Goal: Information Seeking & Learning: Check status

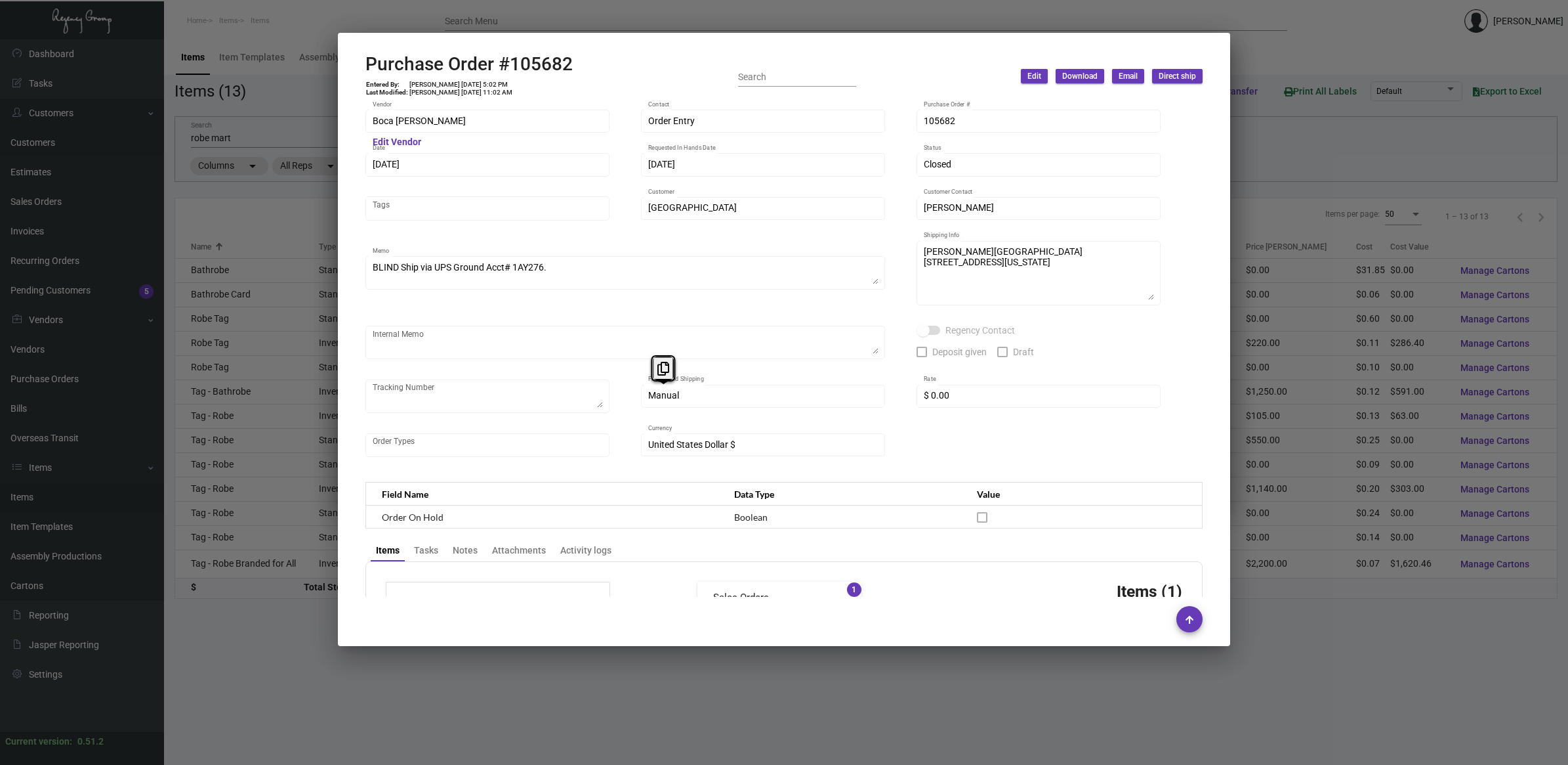
scroll to position [558, 0]
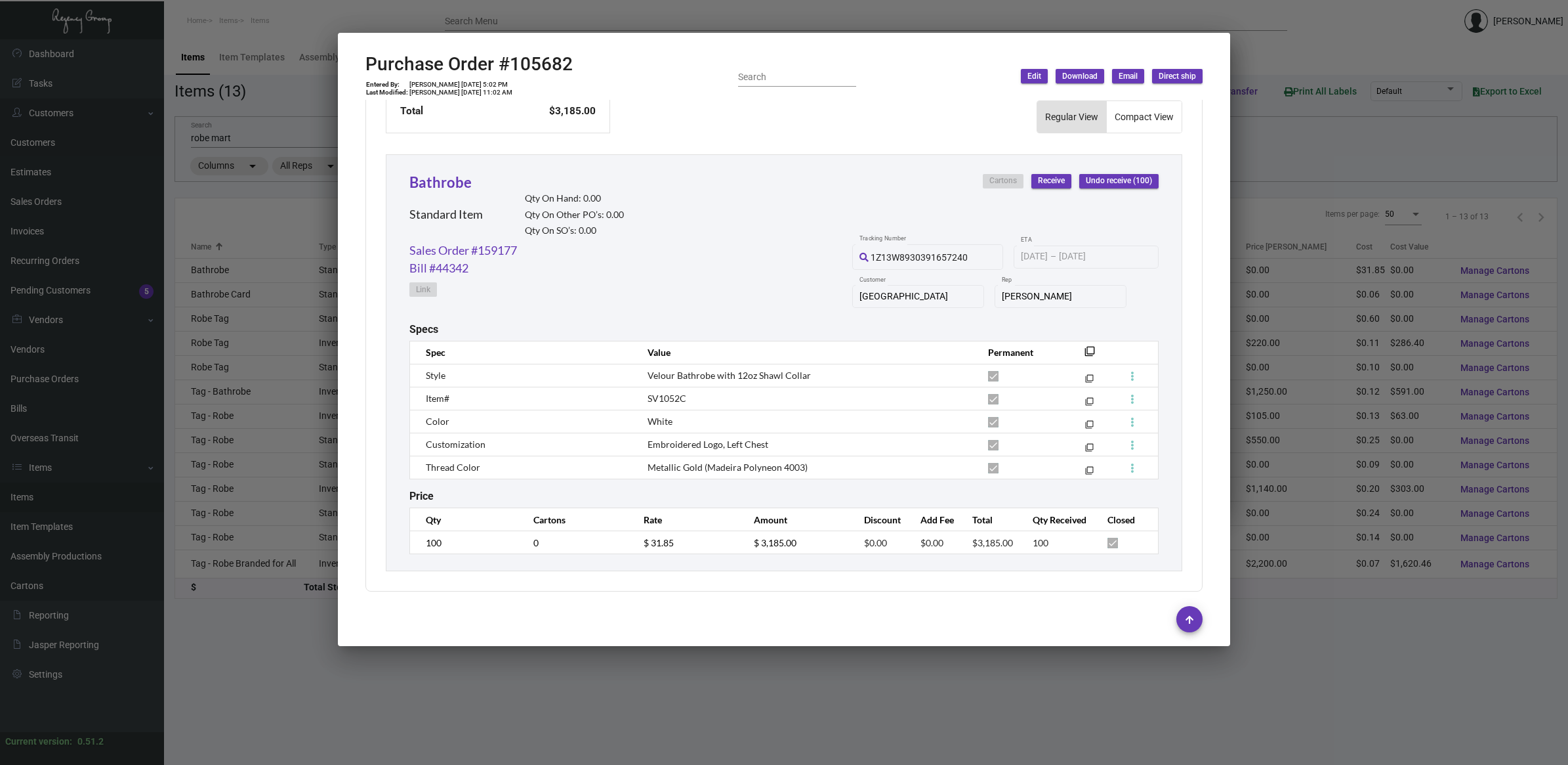
click at [273, 108] on div at bounding box center [784, 382] width 1568 height 765
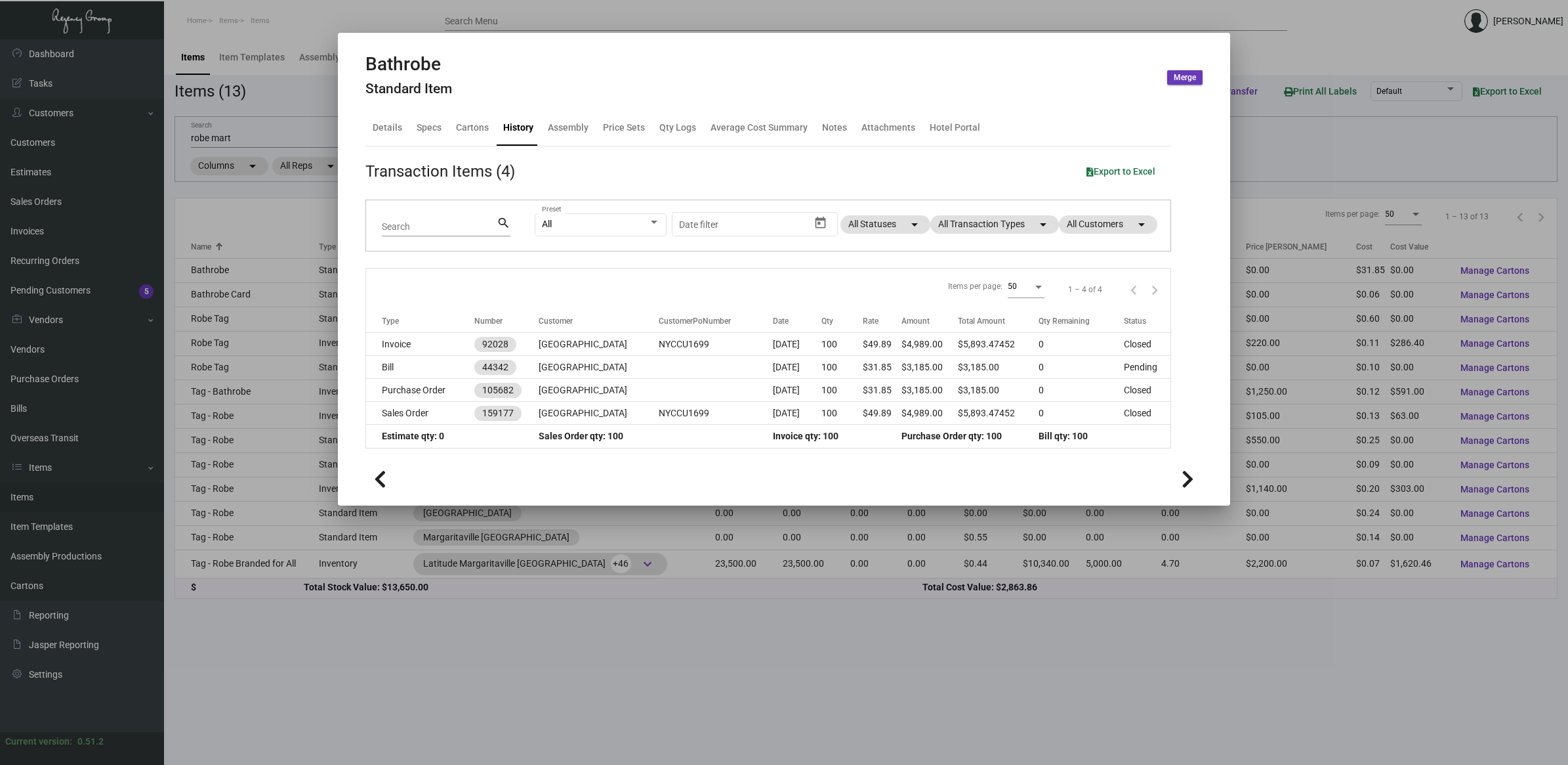
click at [76, 380] on div at bounding box center [784, 382] width 1568 height 765
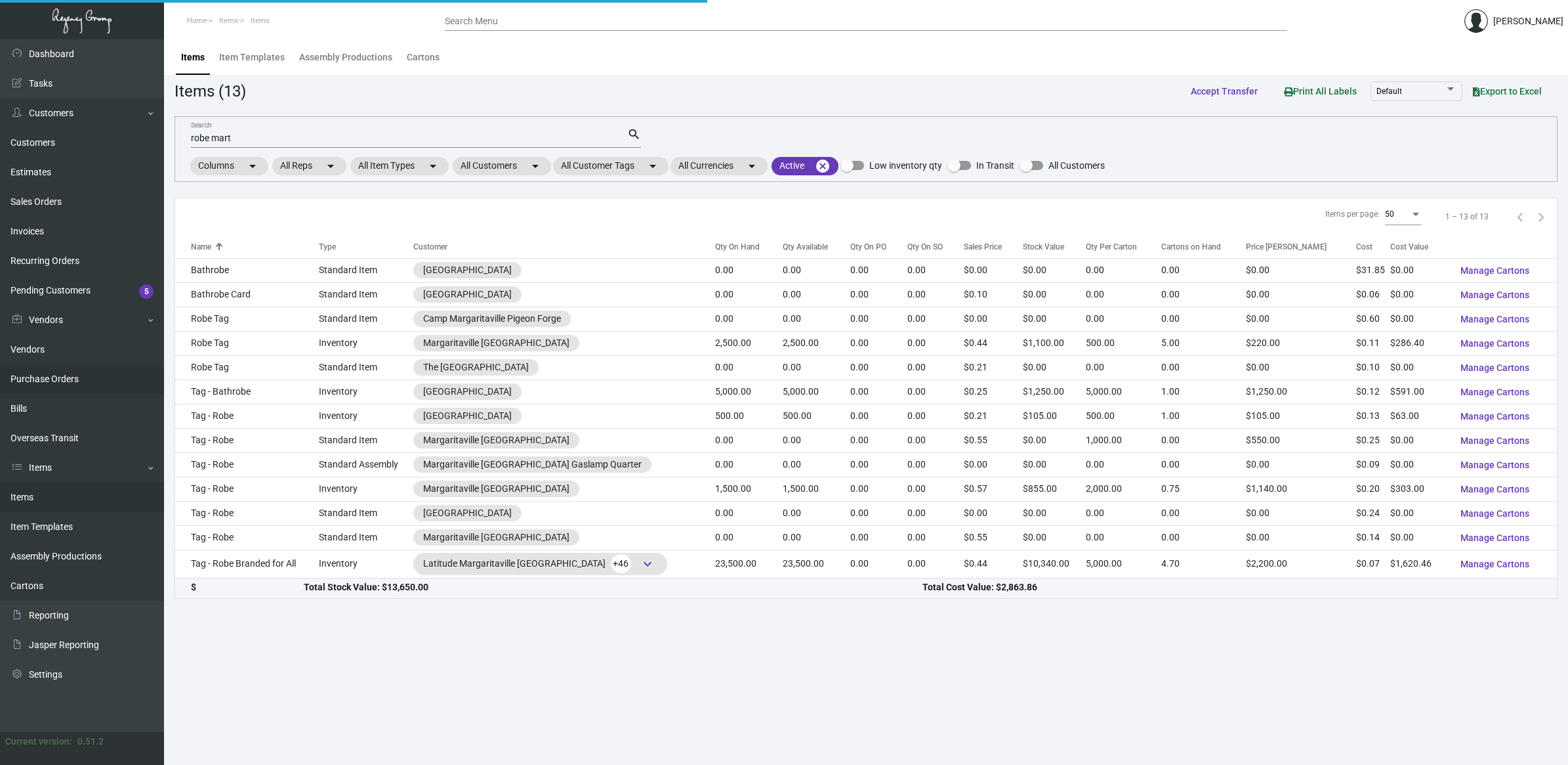
click at [70, 380] on link "Purchase Orders" at bounding box center [82, 378] width 164 height 29
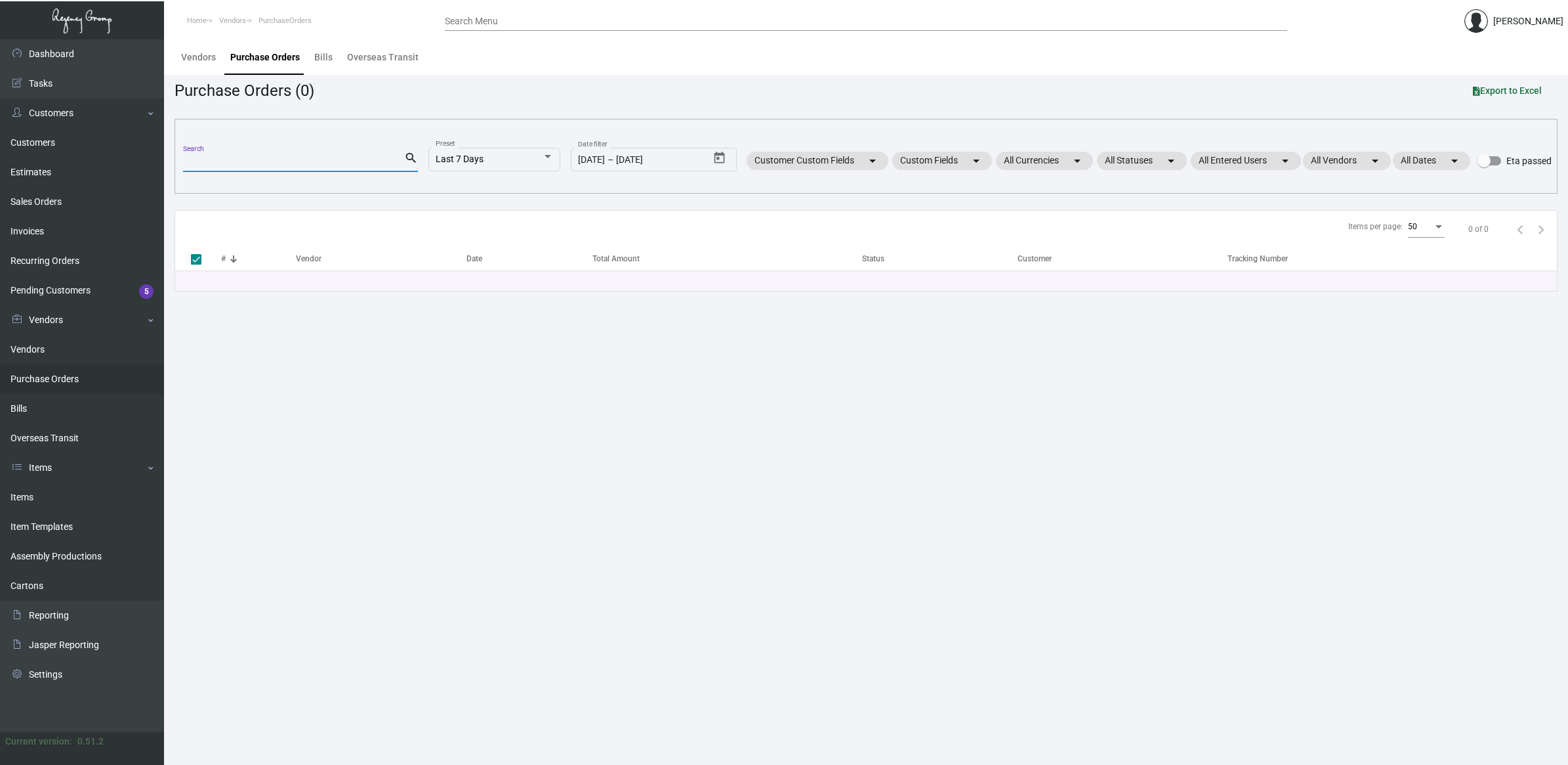
click at [246, 158] on input "Search" at bounding box center [294, 162] width 221 height 10
paste input "91760"
type input "91760"
checkbox input "false"
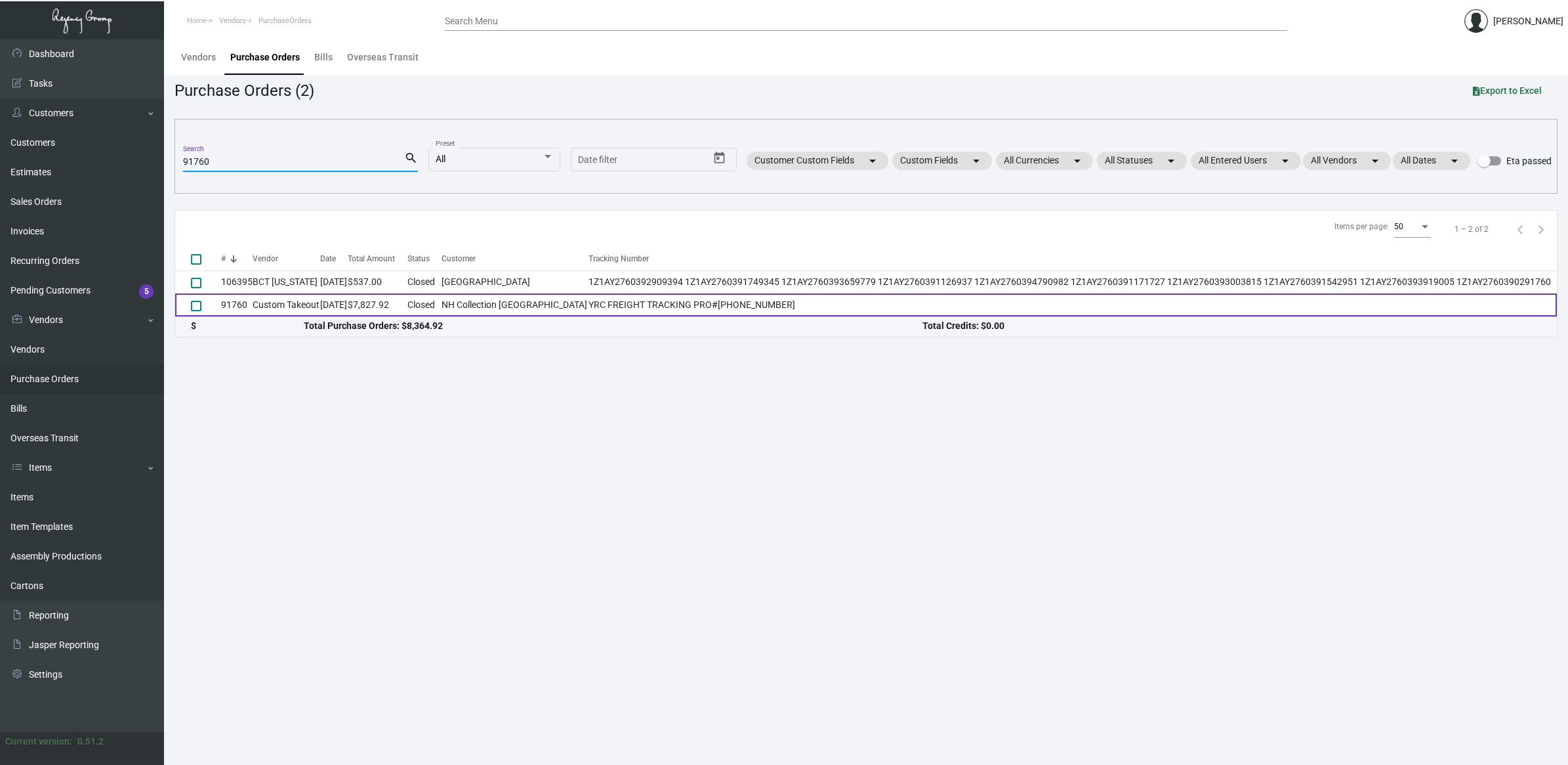
type input "91760"
click at [348, 299] on td "[DATE]" at bounding box center [334, 305] width 27 height 23
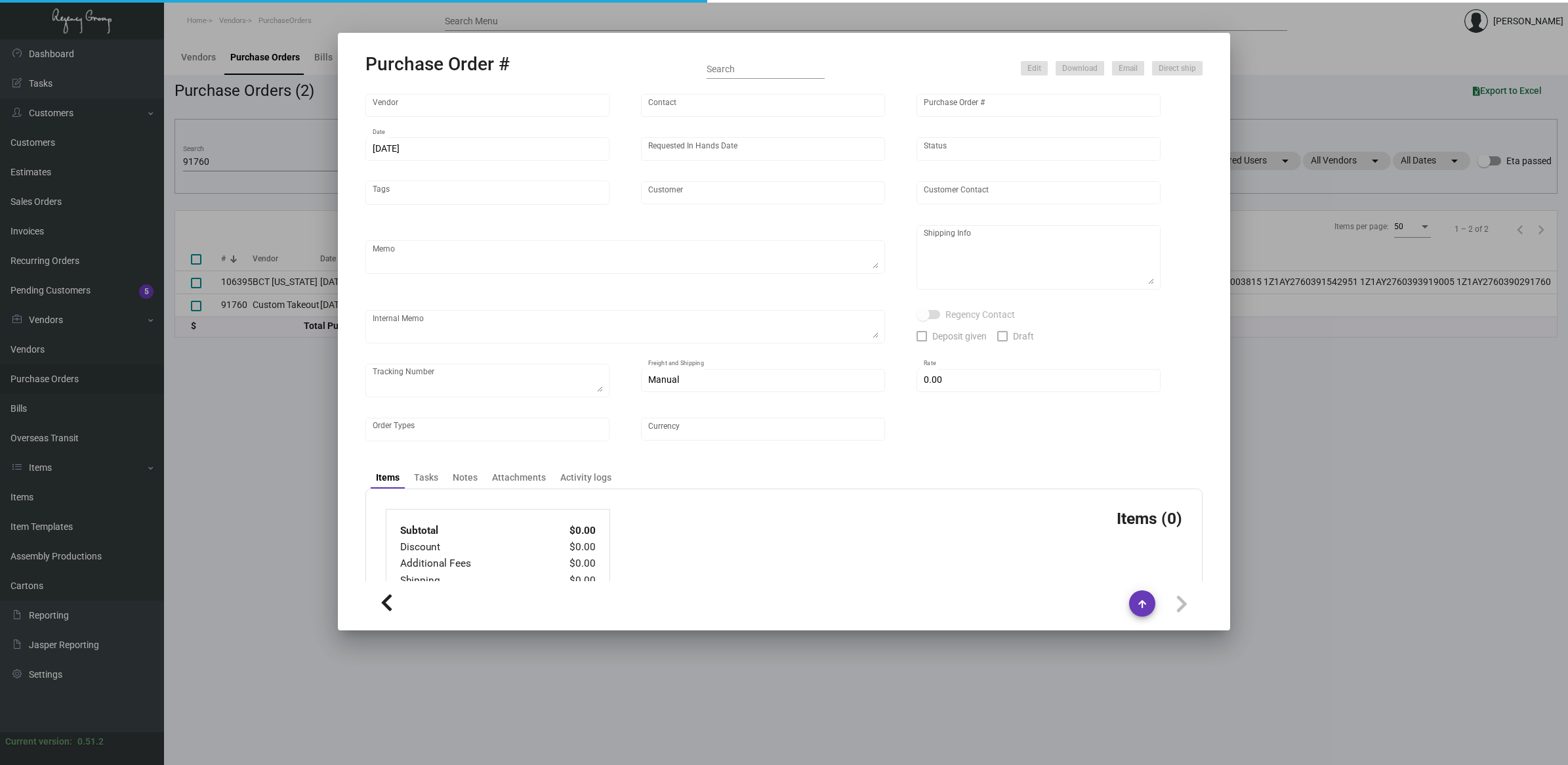
type input "Custom Takeout"
type input "[PERSON_NAME]"
type input "91760"
type input "[DATE]"
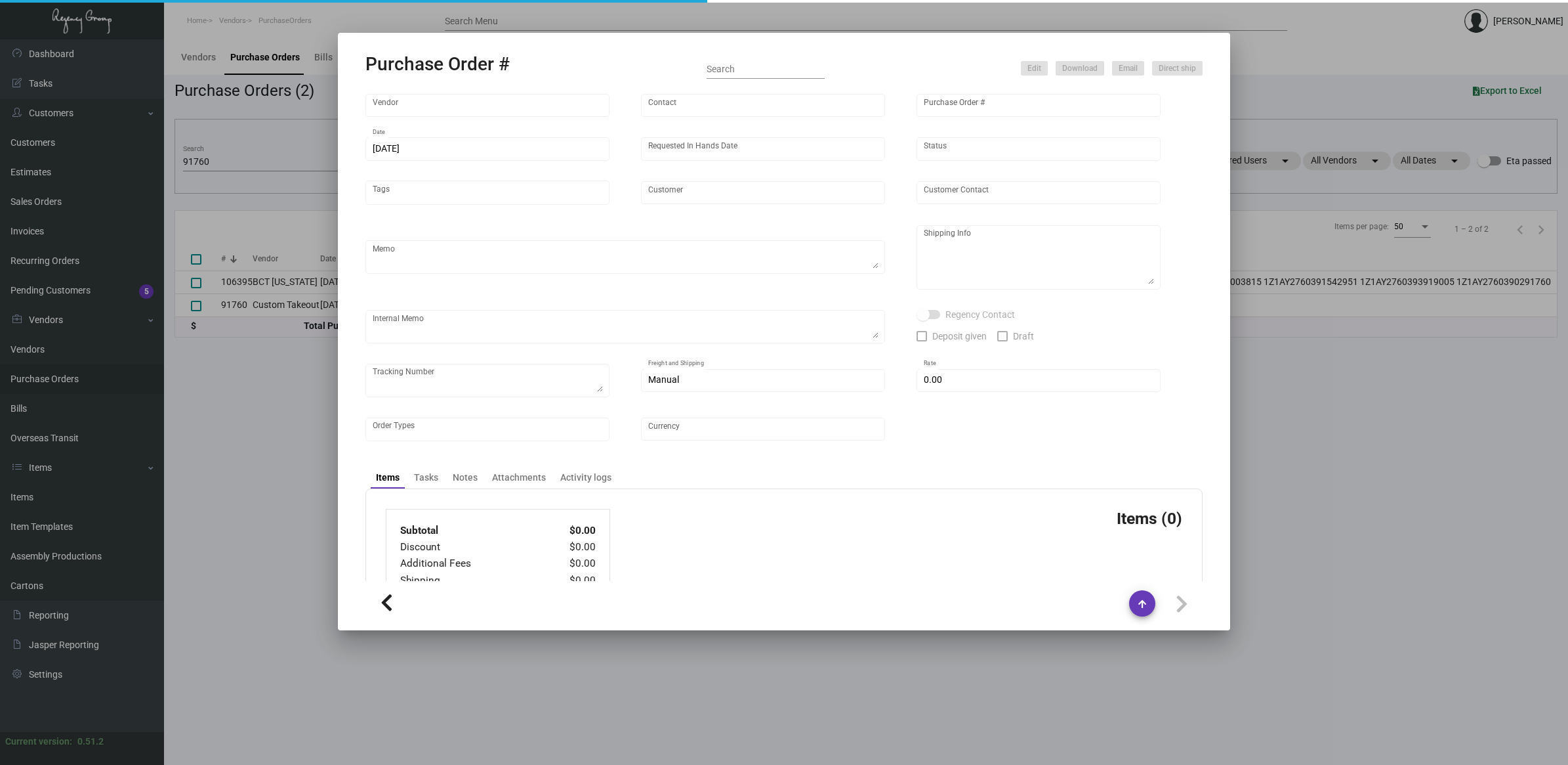
type input "NH Collection [GEOGRAPHIC_DATA]"
type textarea "Please process and produce as soon as possible."
type textarea "[PERSON_NAME] Regency Group NJ [STREET_ADDRESS]"
type textarea "[URL][DOMAIN_NAME]"
checkbox input "true"
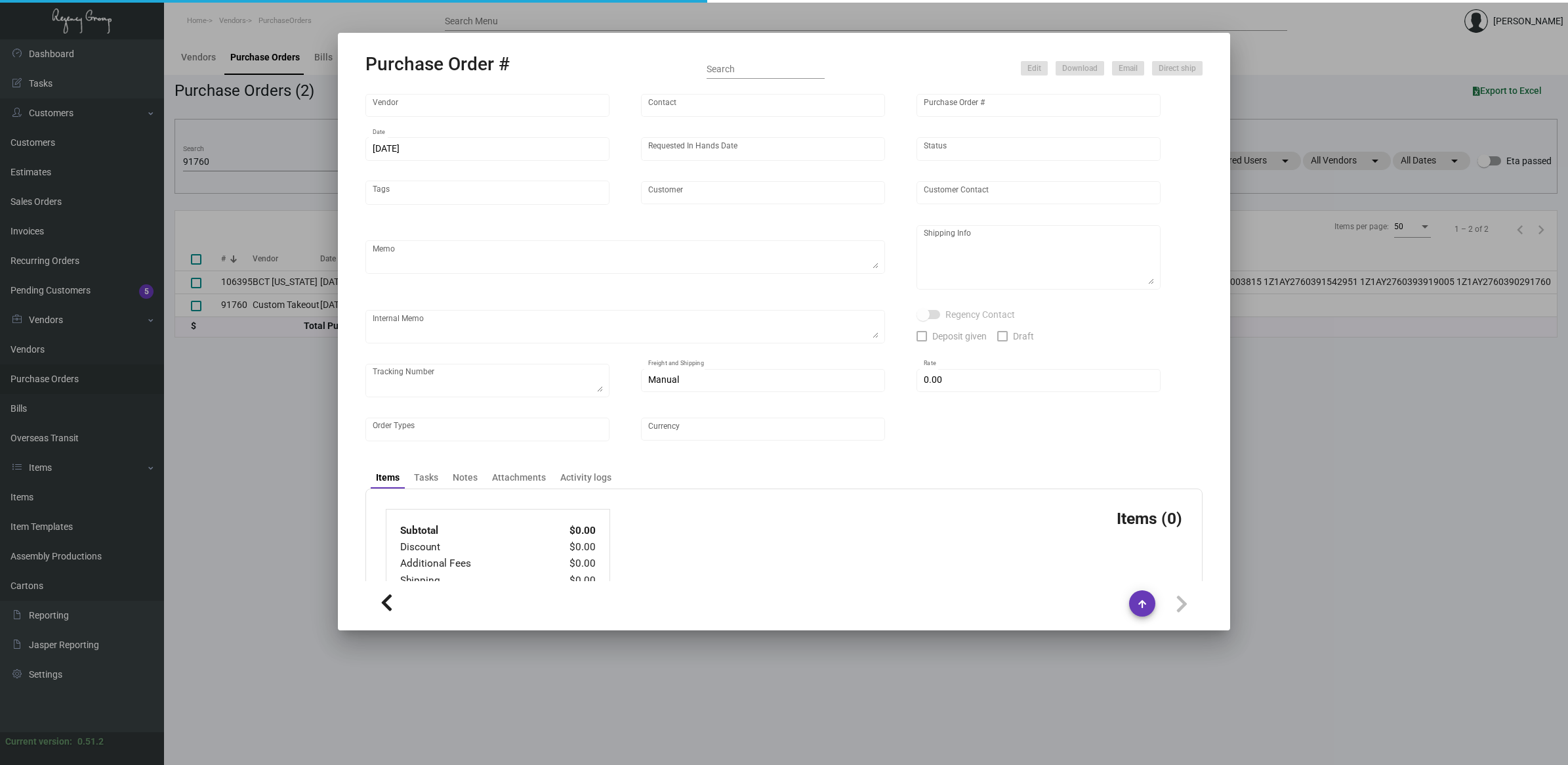
type textarea "YRC FREIGHT TRACKING PRO#[PHONE_NUMBER]"
type input "$ 935.68"
type input "United States Dollar $"
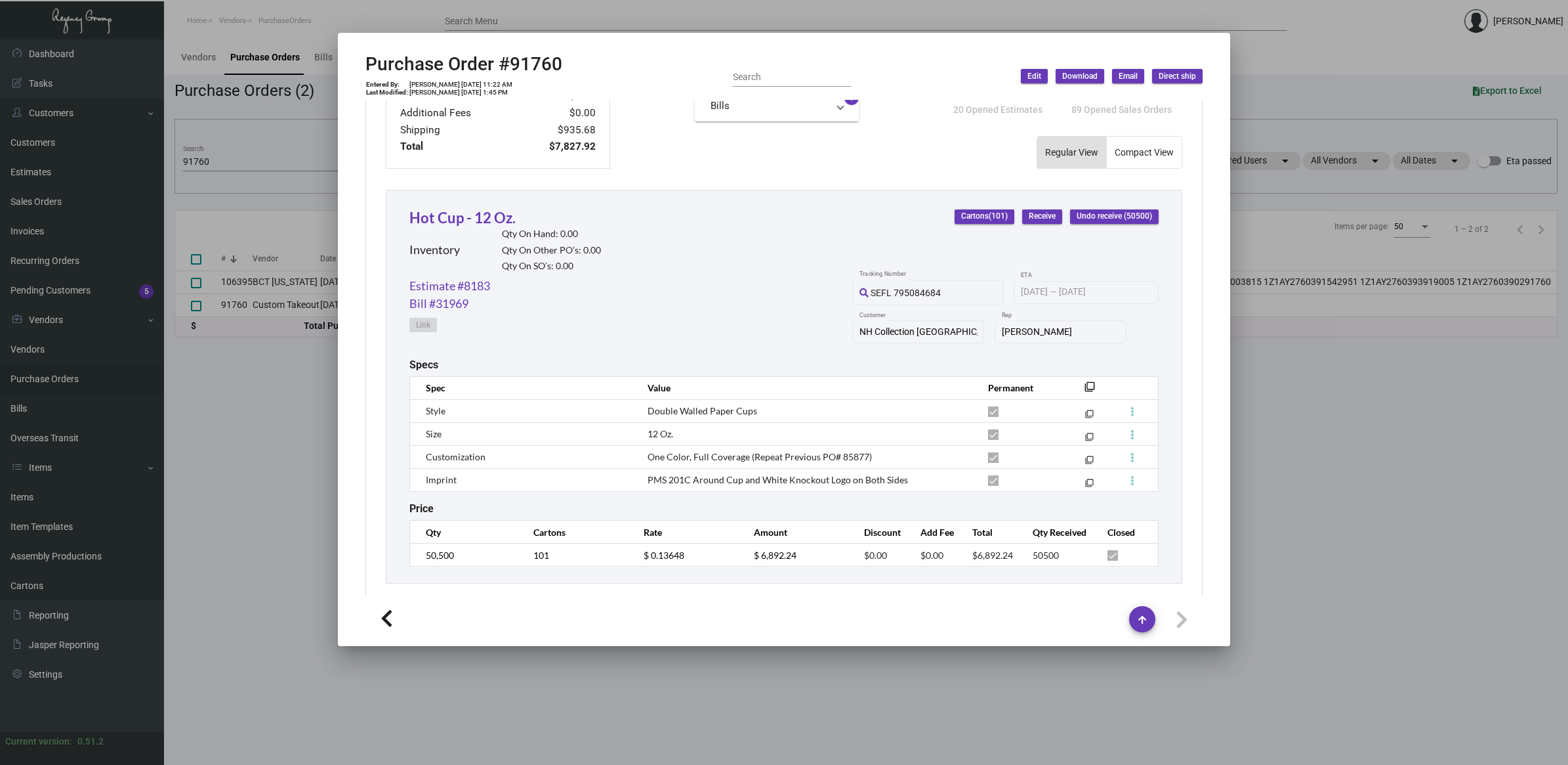
scroll to position [536, 0]
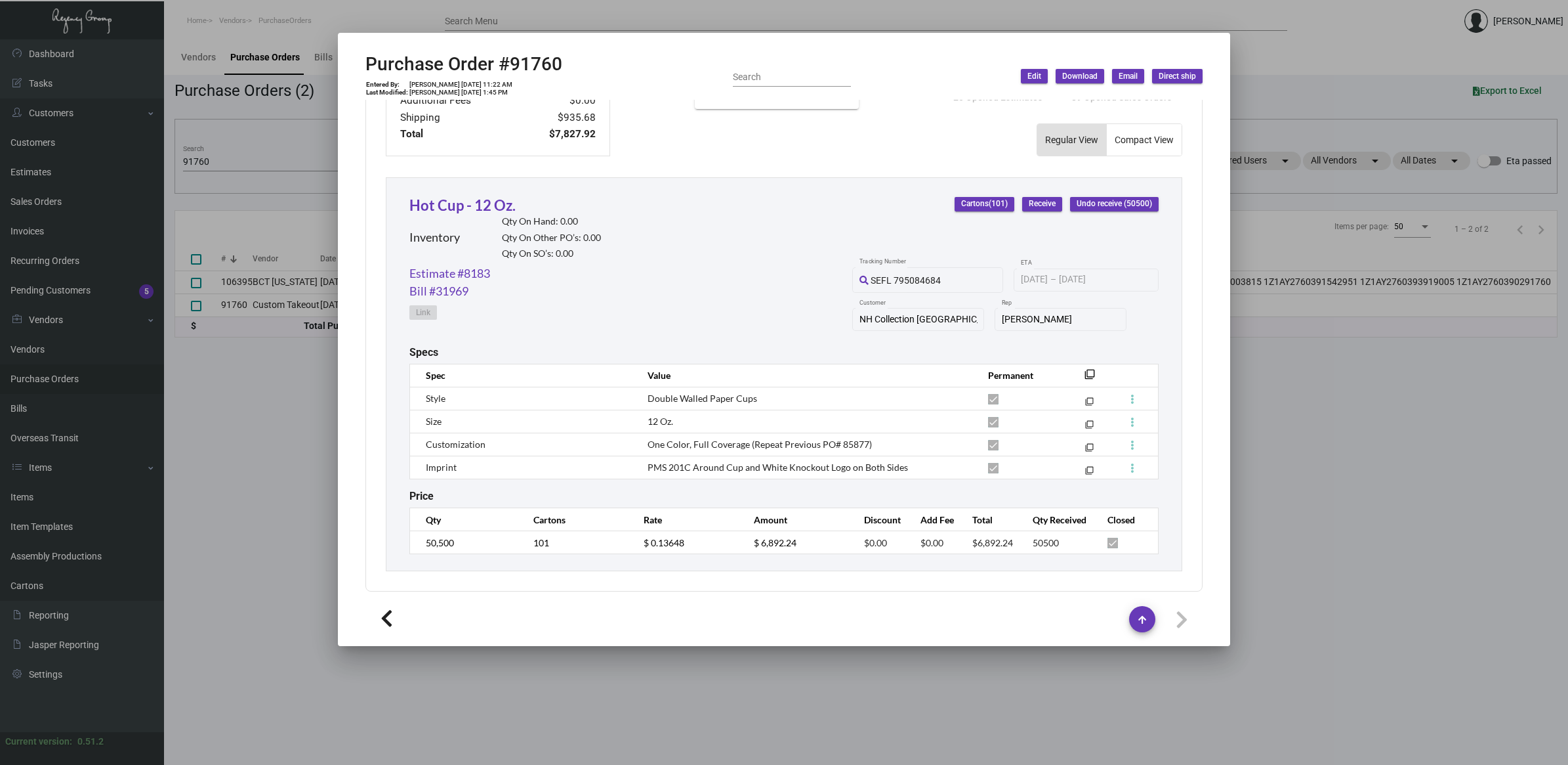
click at [287, 427] on div at bounding box center [784, 382] width 1568 height 765
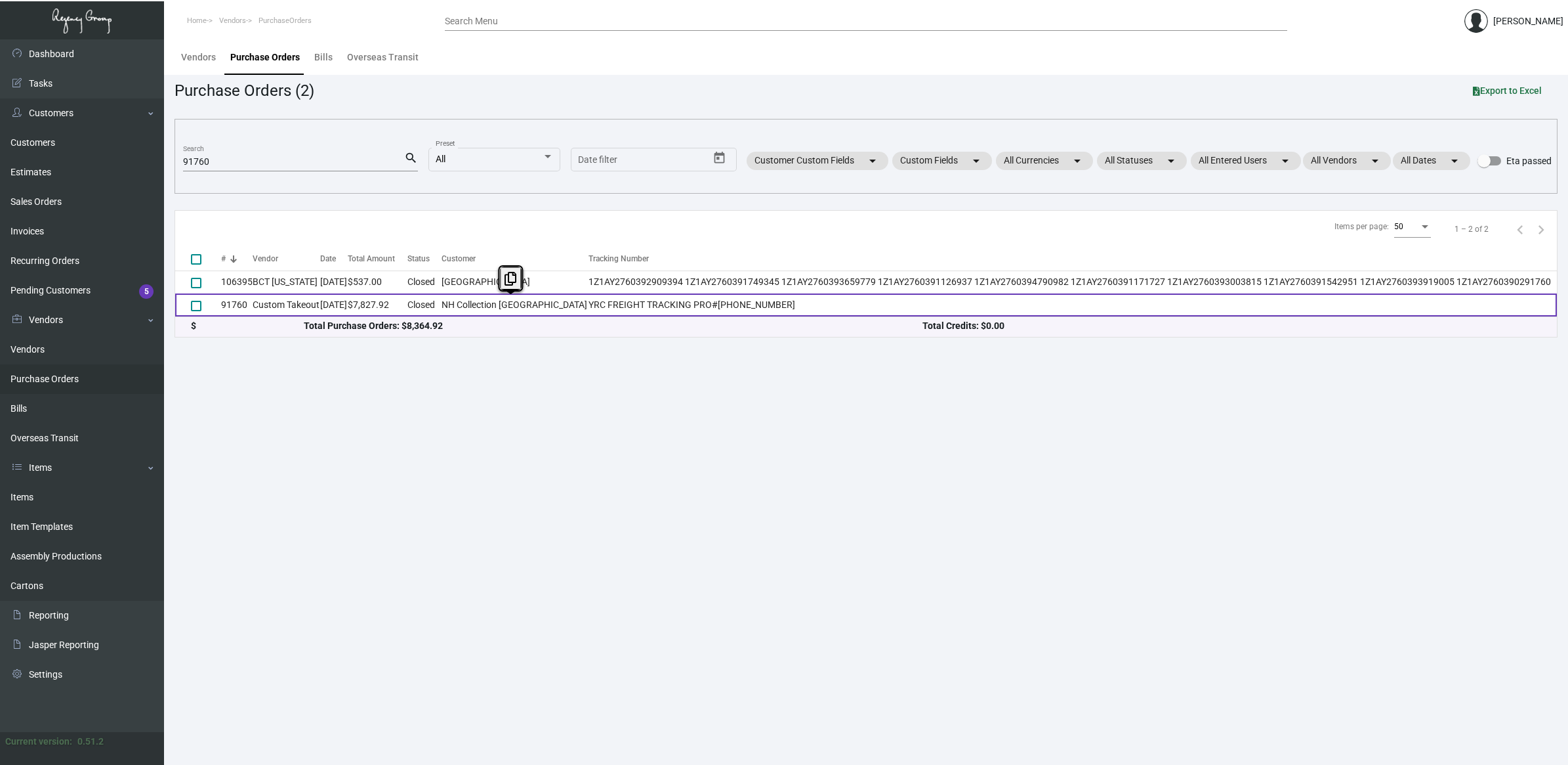
drag, startPoint x: 465, startPoint y: 302, endPoint x: 557, endPoint y: 304, distance: 92.0
click at [557, 304] on td "NH Collection [GEOGRAPHIC_DATA]" at bounding box center [514, 305] width 147 height 23
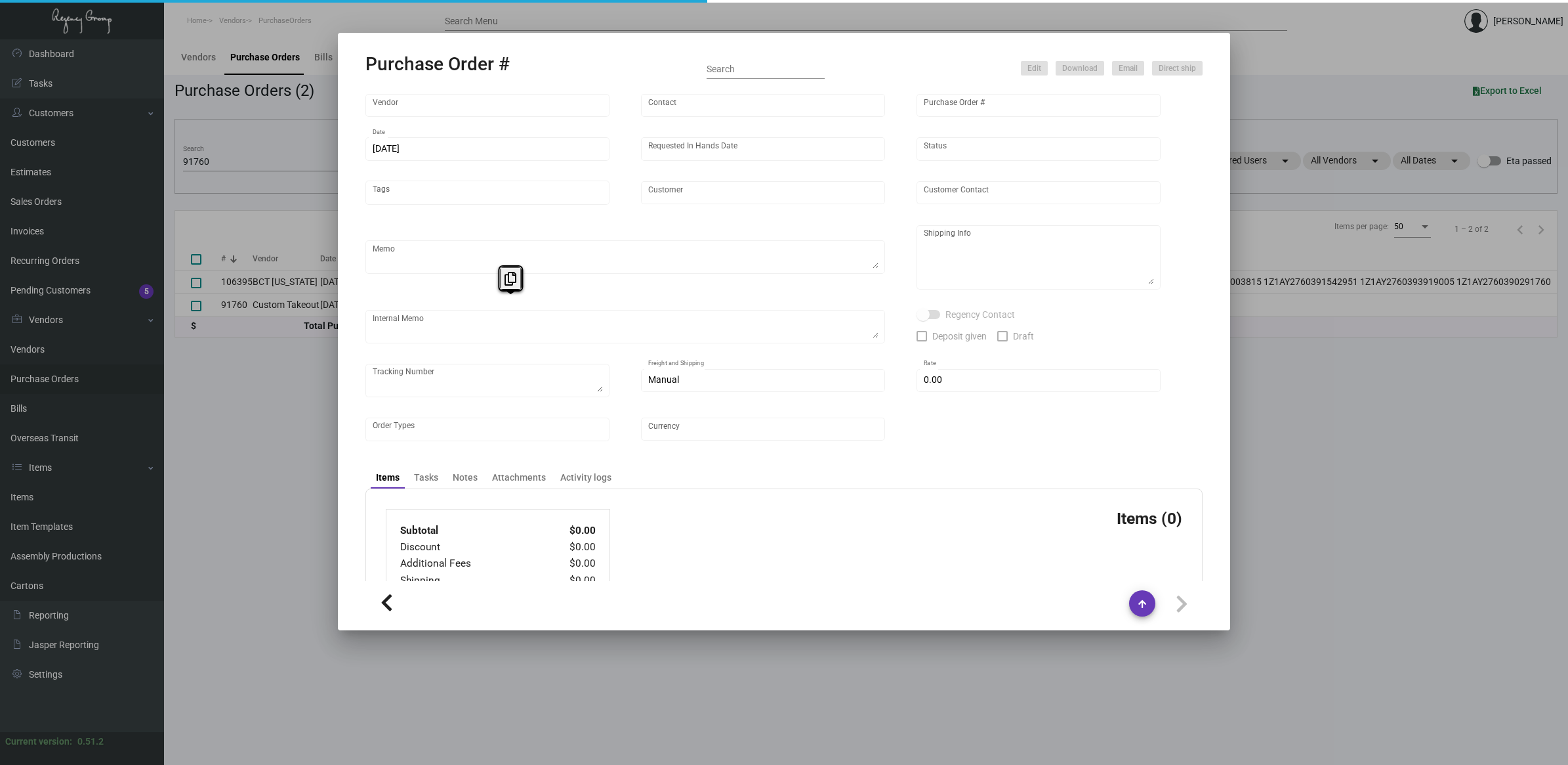
copy td "NH Collection Madison"
type input "Custom Takeout"
type input "[PERSON_NAME]"
type input "91760"
type input "[DATE]"
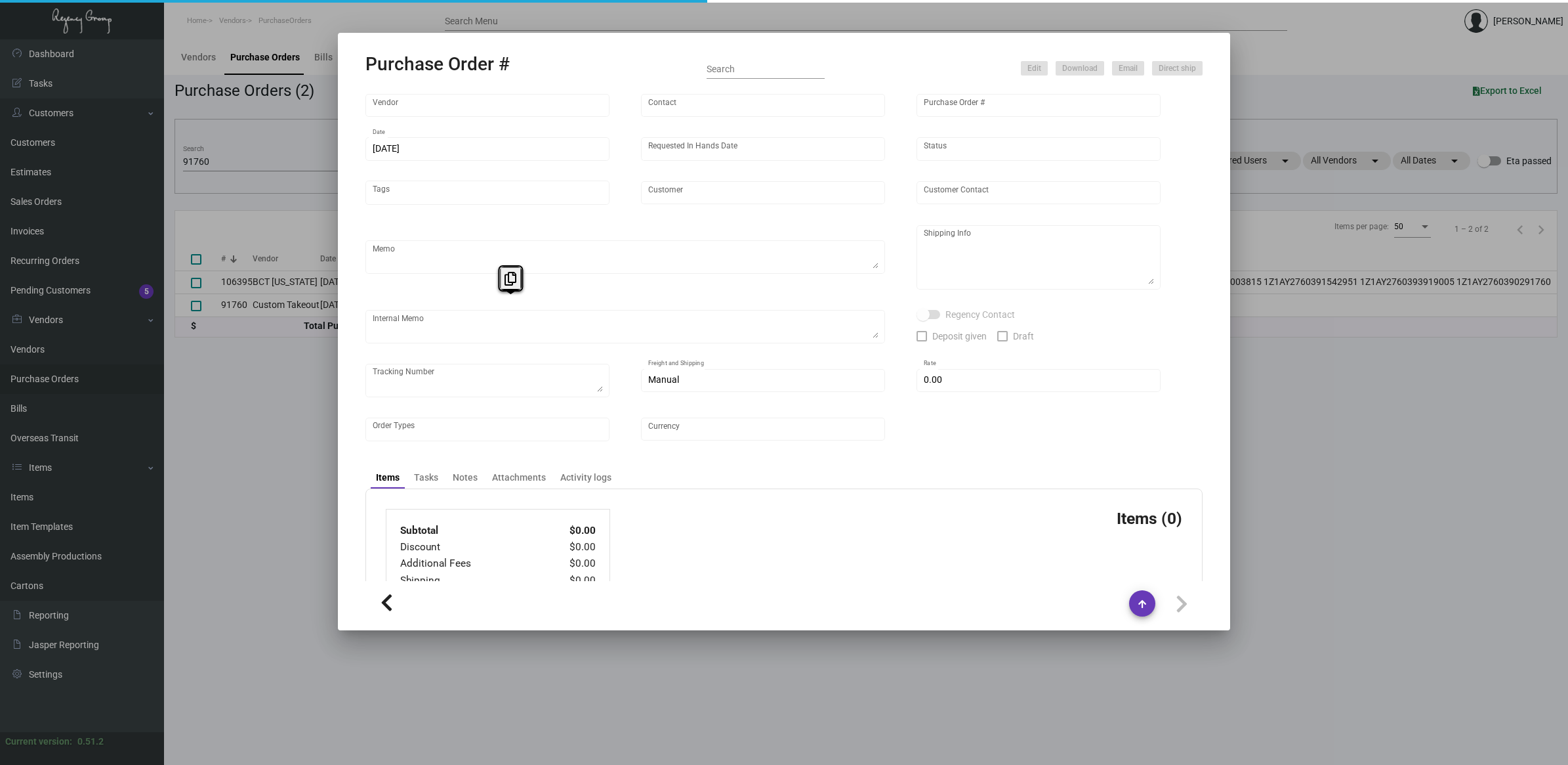
type input "[DATE]"
type input "NH Collection [GEOGRAPHIC_DATA]"
type textarea "Please process and produce as soon as possible."
type textarea "[PERSON_NAME] Regency Group NJ [STREET_ADDRESS]"
type textarea "[URL][DOMAIN_NAME]"
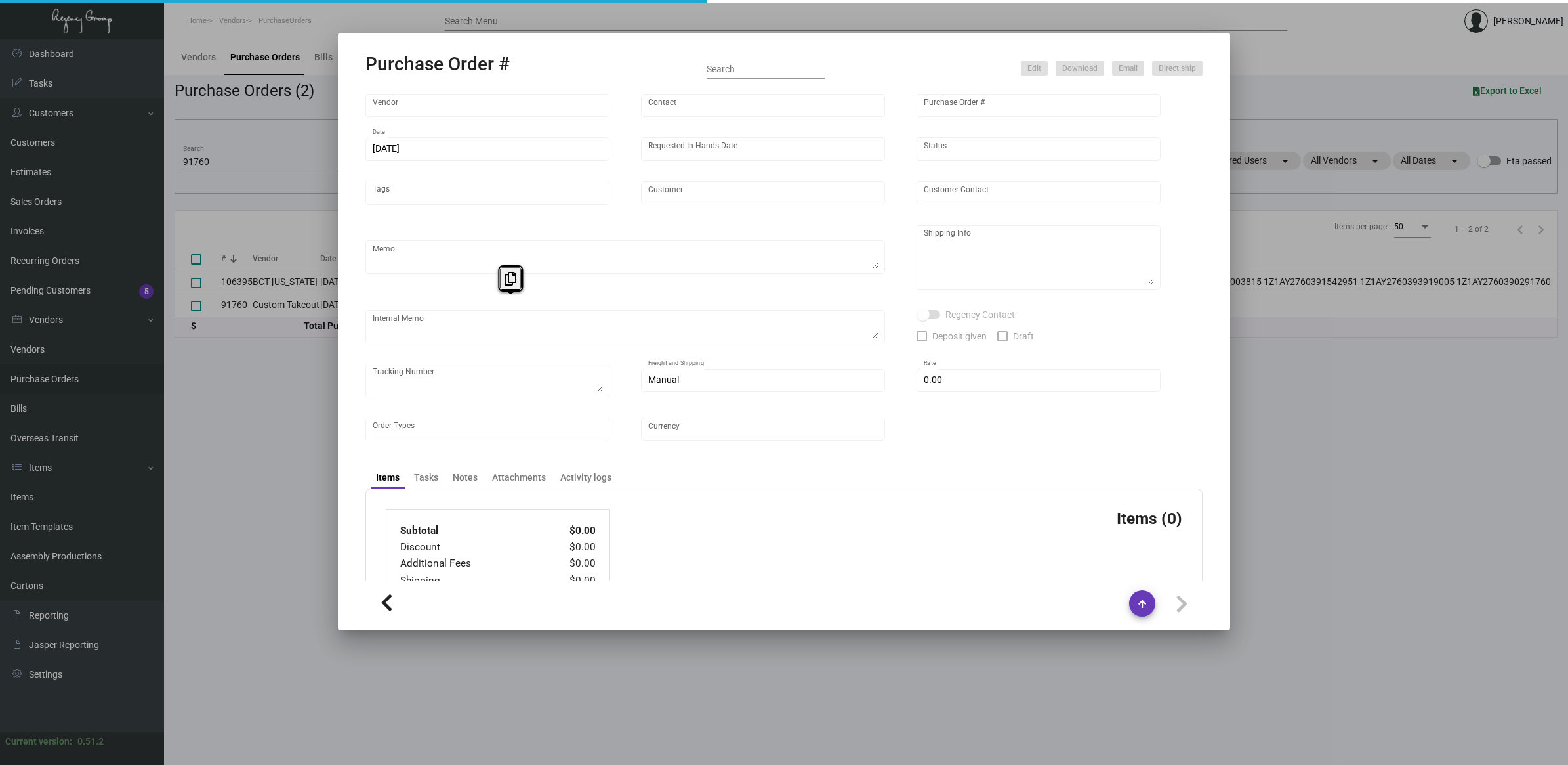
checkbox input "true"
type textarea "YRC FREIGHT TRACKING PRO#[PHONE_NUMBER]"
type input "$ 935.68"
type input "United States Dollar $"
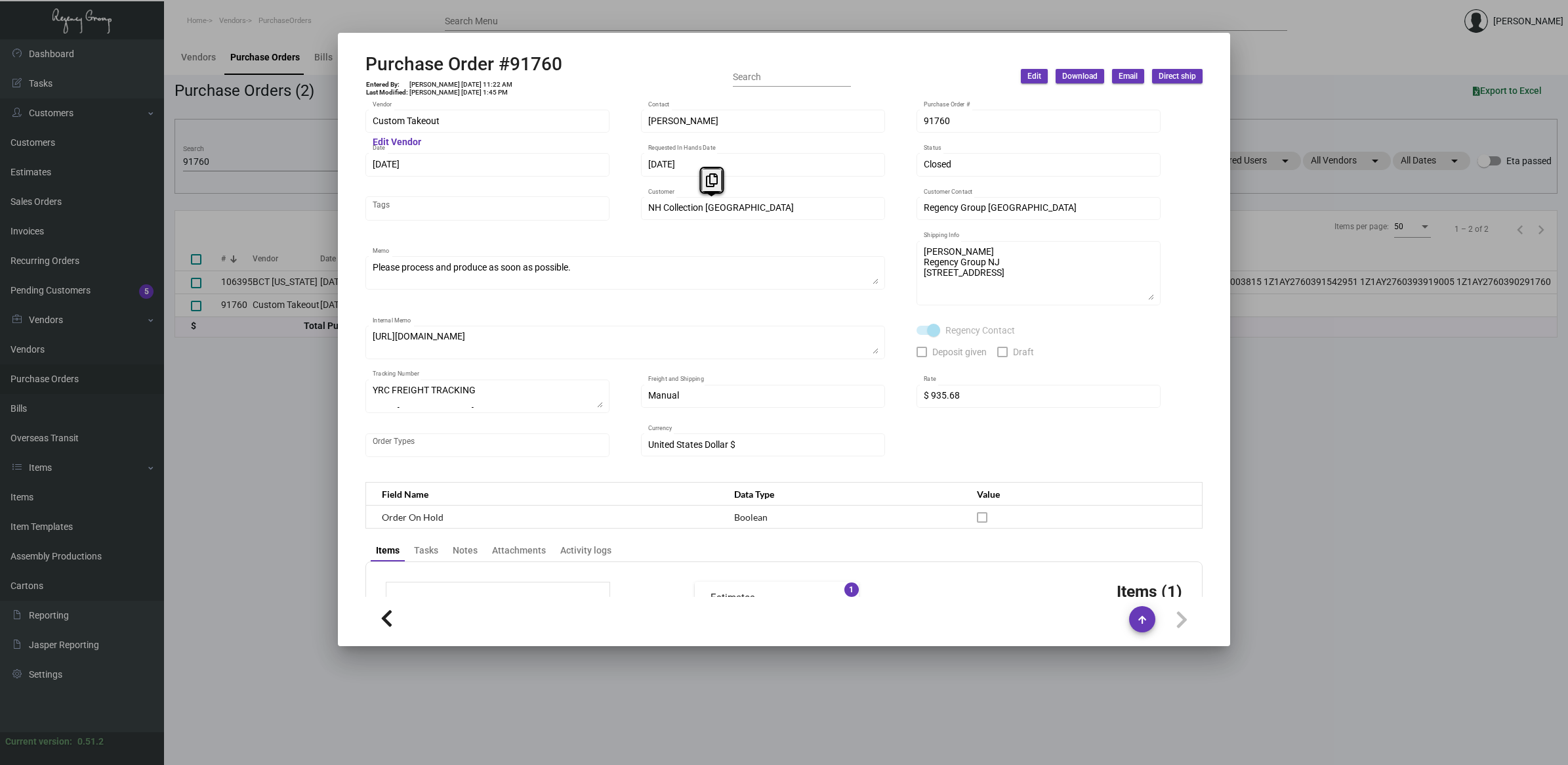
click at [206, 408] on div at bounding box center [784, 382] width 1568 height 765
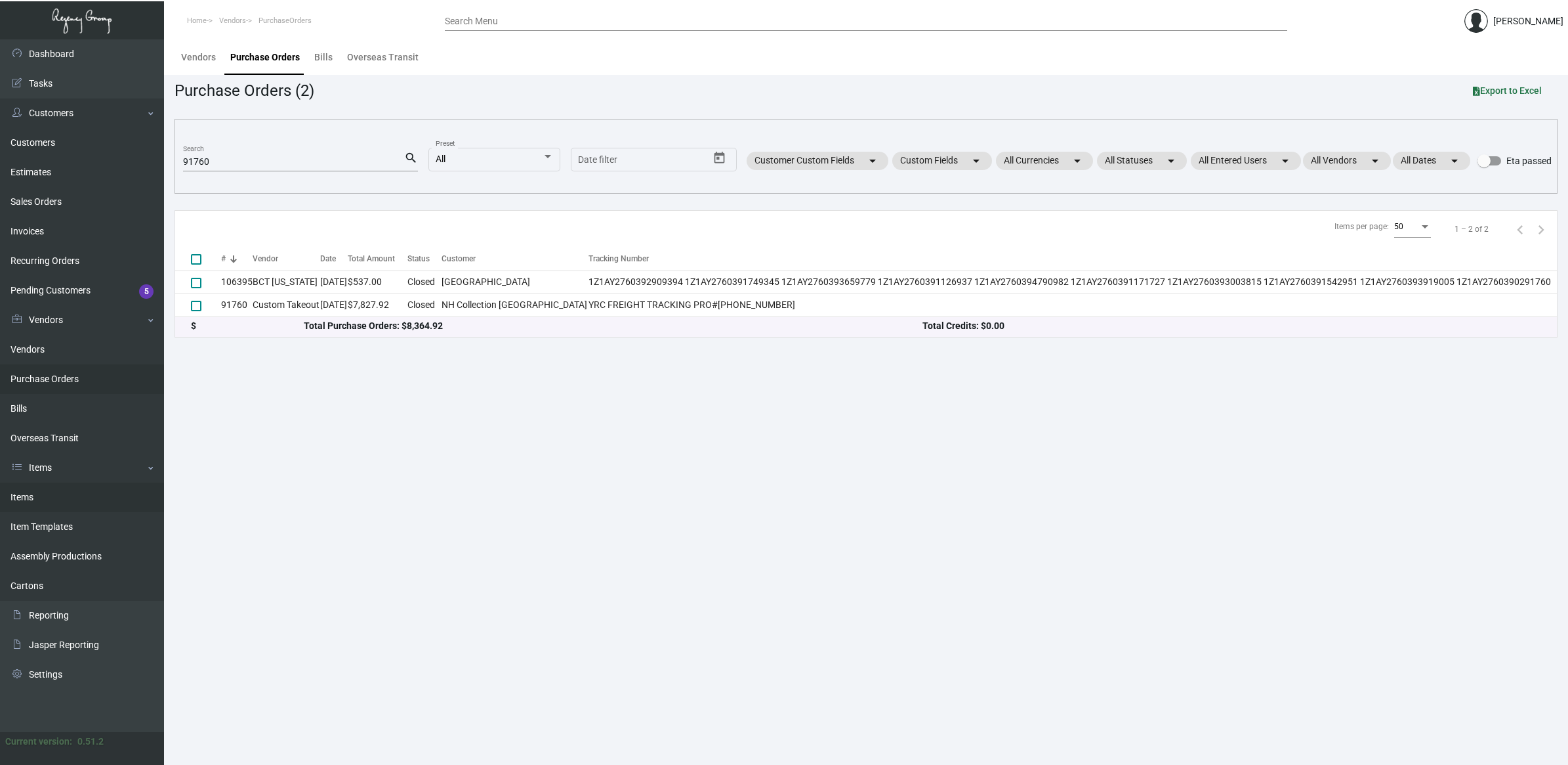
drag, startPoint x: 33, startPoint y: 505, endPoint x: 129, endPoint y: 499, distance: 96.2
click at [33, 505] on link "Items" at bounding box center [82, 497] width 164 height 29
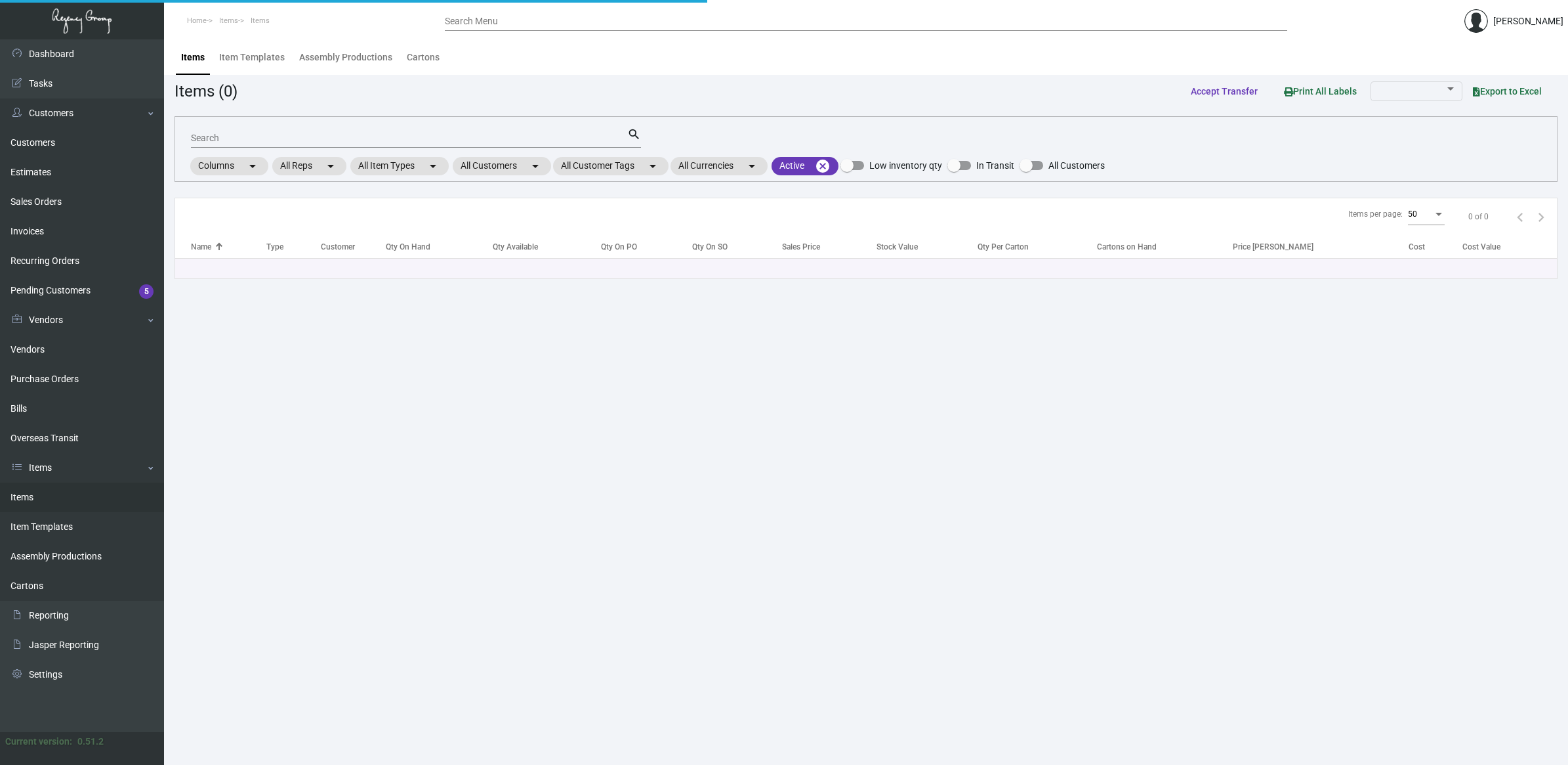
click at [256, 138] on input "Search" at bounding box center [409, 138] width 436 height 10
paste input "NH Collection [GEOGRAPHIC_DATA]"
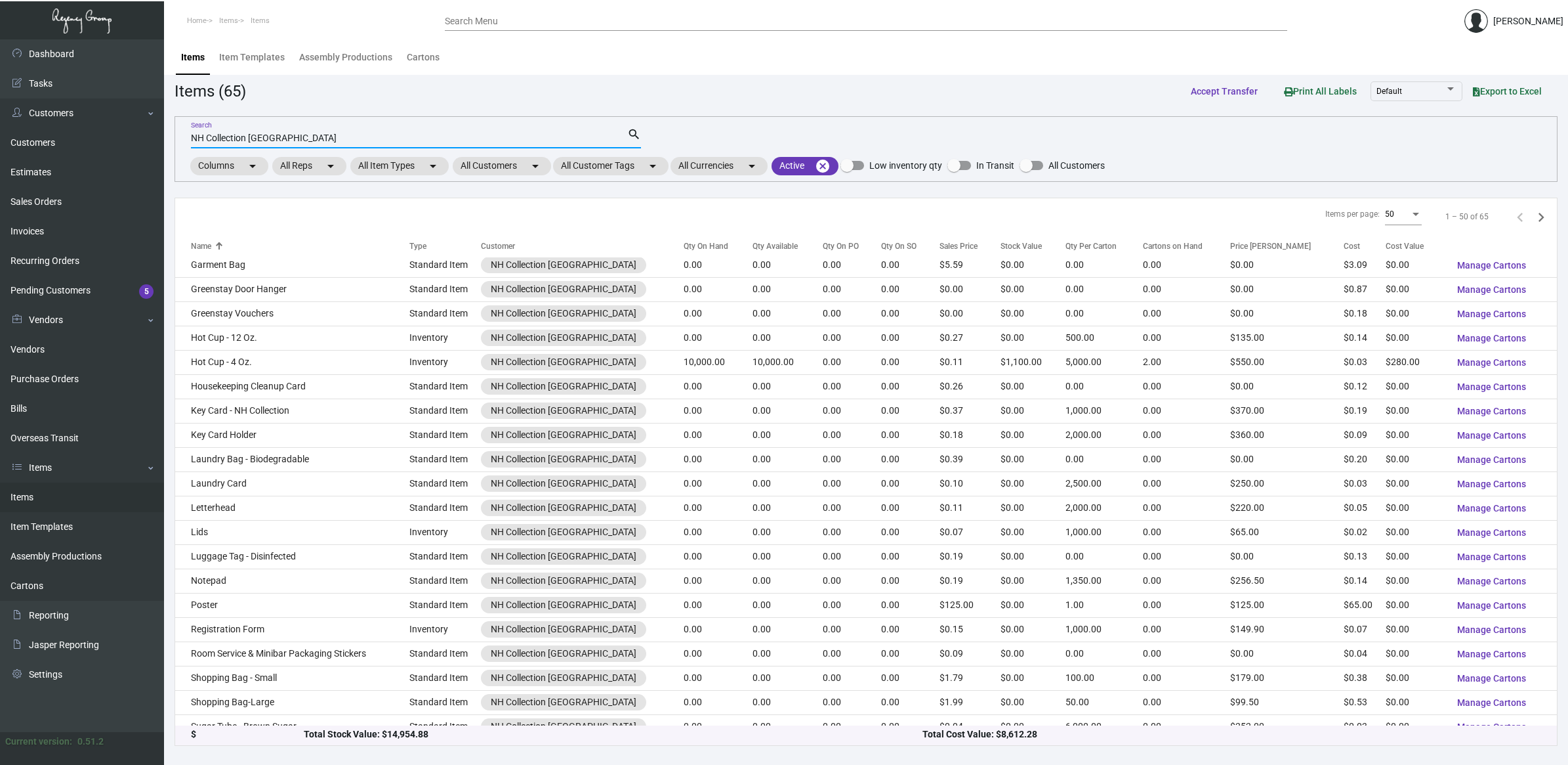
scroll to position [738, 0]
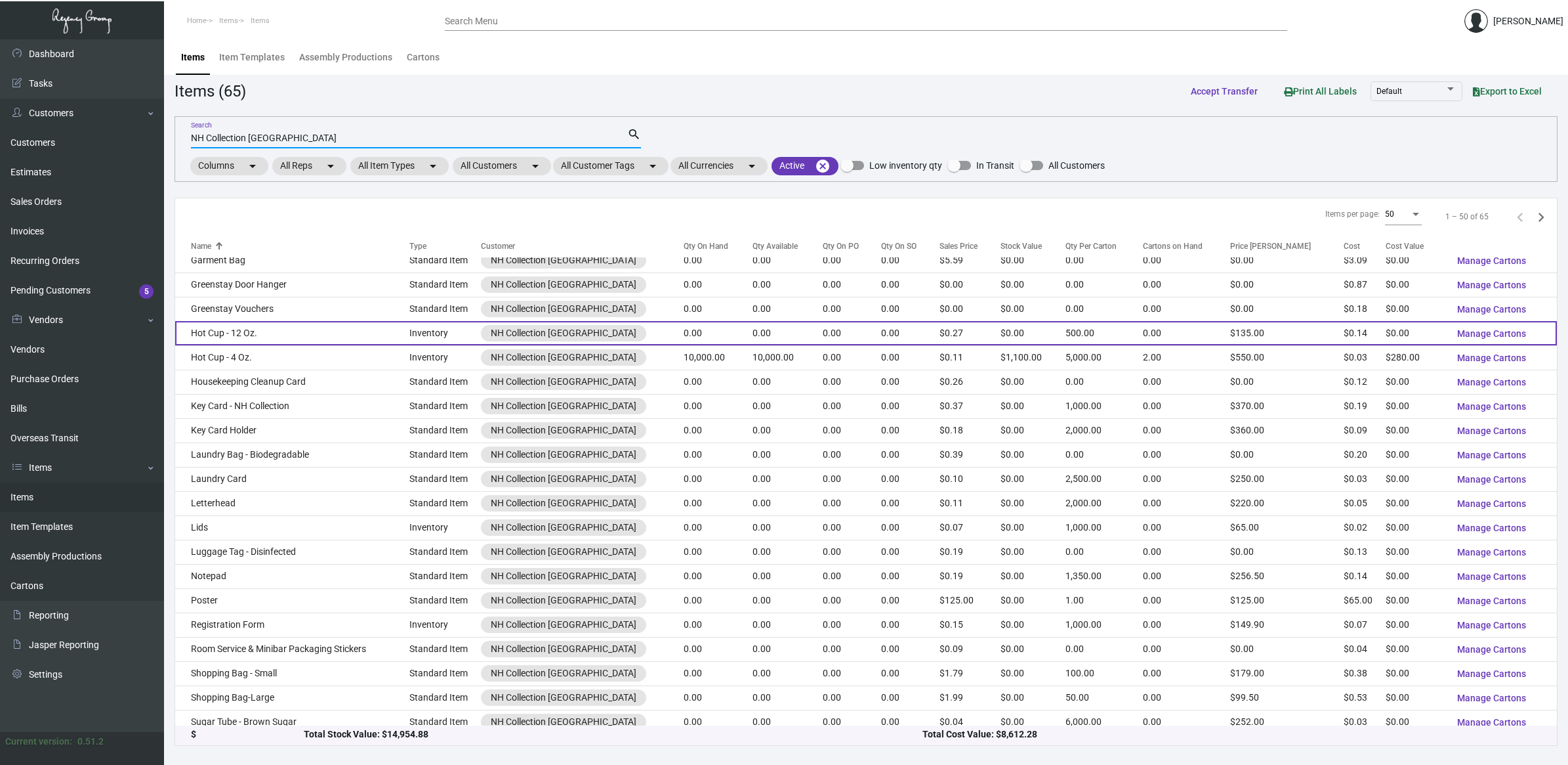
type input "NH Collection [GEOGRAPHIC_DATA]"
click at [317, 343] on td "Hot Cup - 12 Oz." at bounding box center [292, 333] width 234 height 25
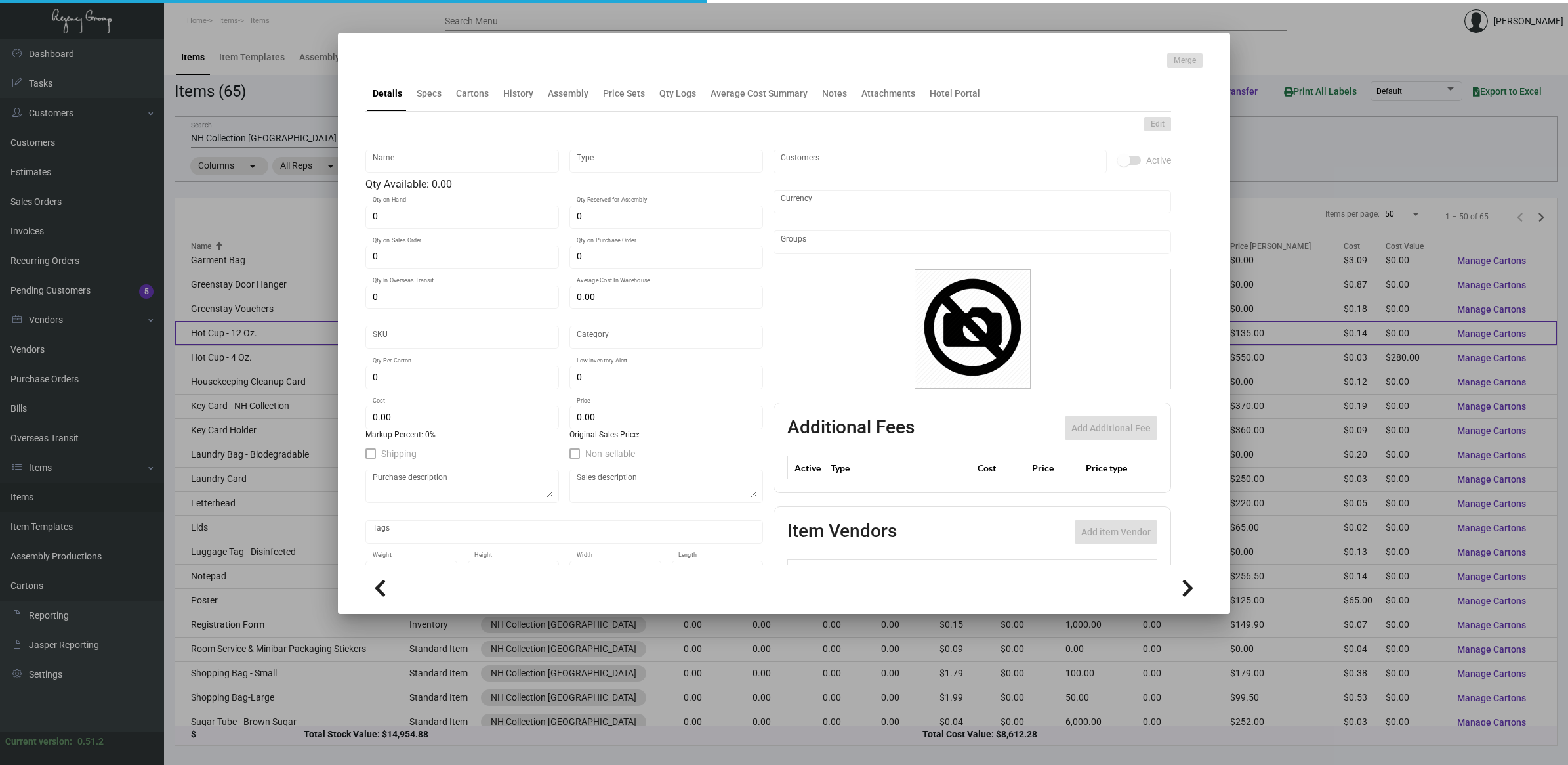
type input "Hot Cup - 12 Oz."
type input "Inventory"
type input "$ 0.13648"
type input "NHCMA-Cup-95"
type input "Standard"
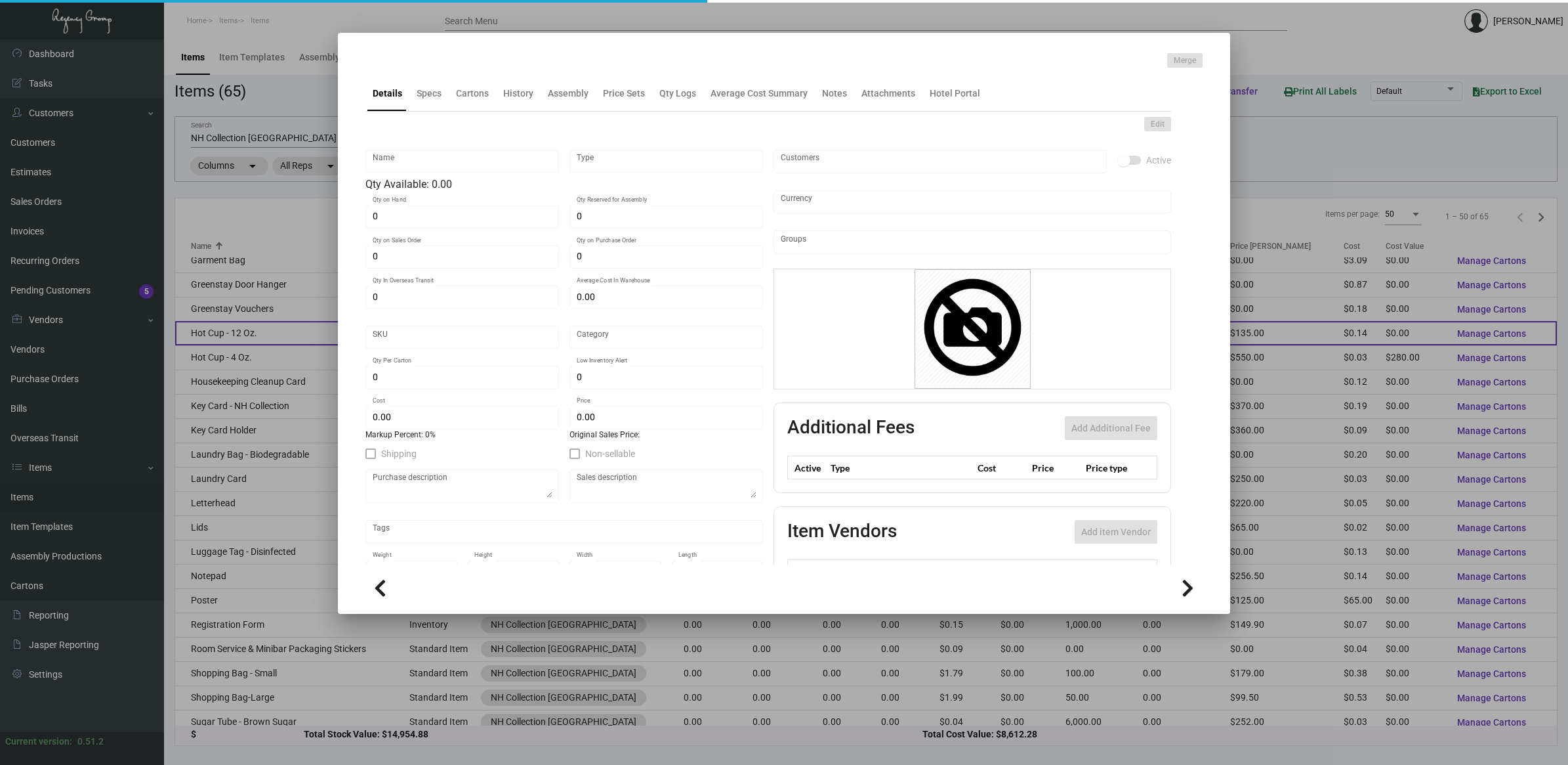
type input "500"
type input "$ 0.13648"
type input "$ 0.27"
checkbox input "true"
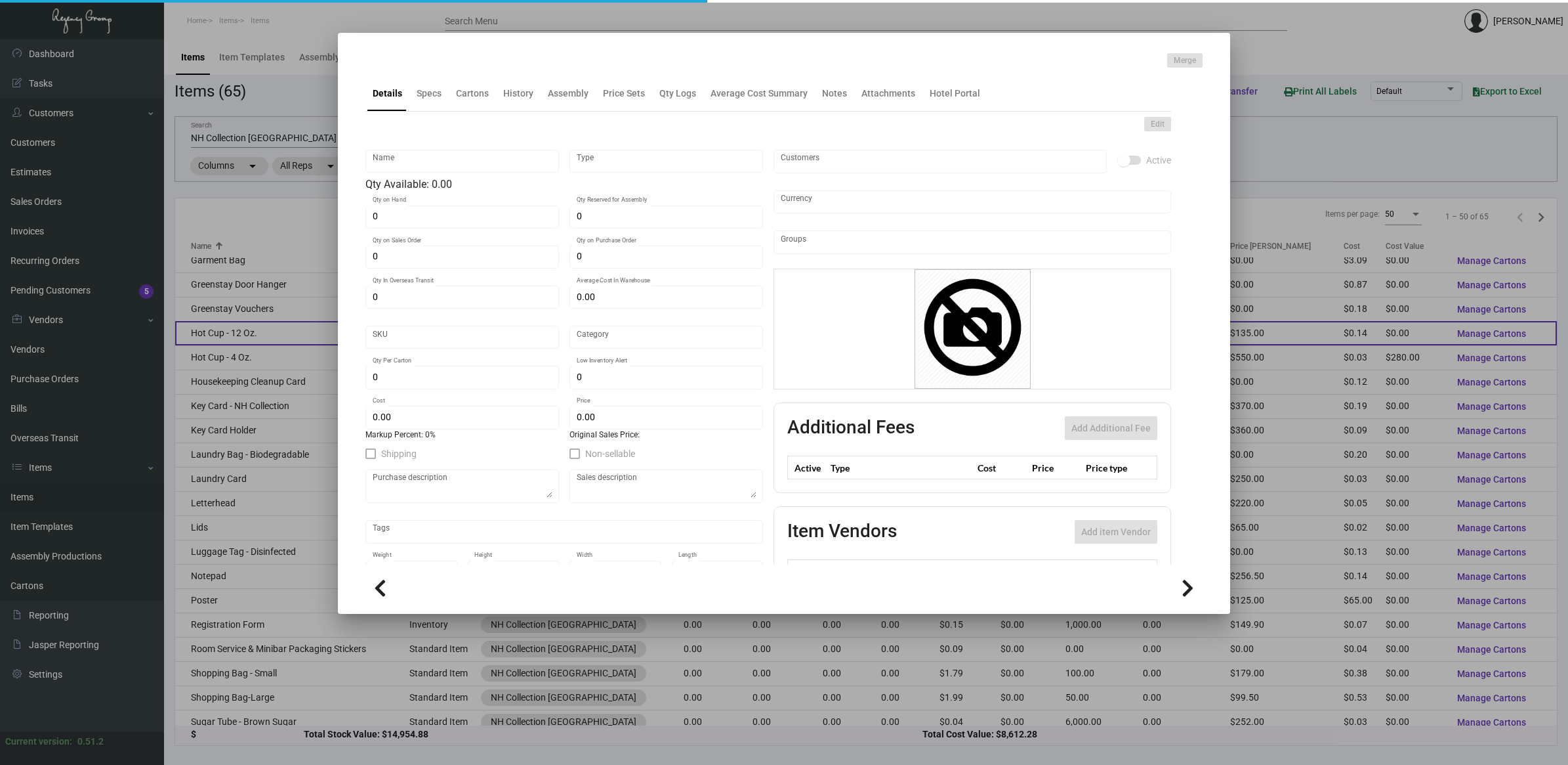
type input "United States Dollar $"
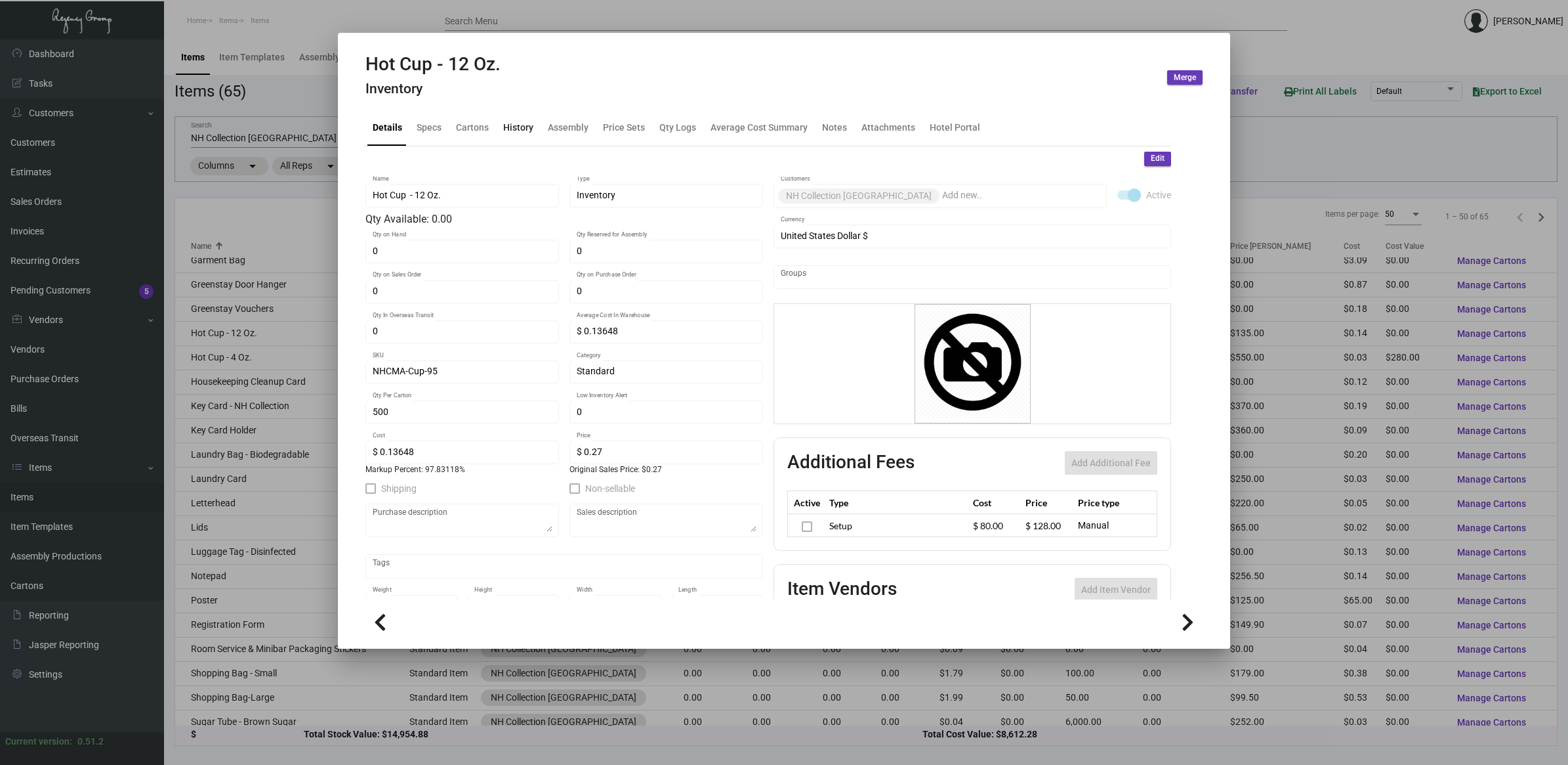
click at [522, 129] on div "History" at bounding box center [519, 127] width 30 height 14
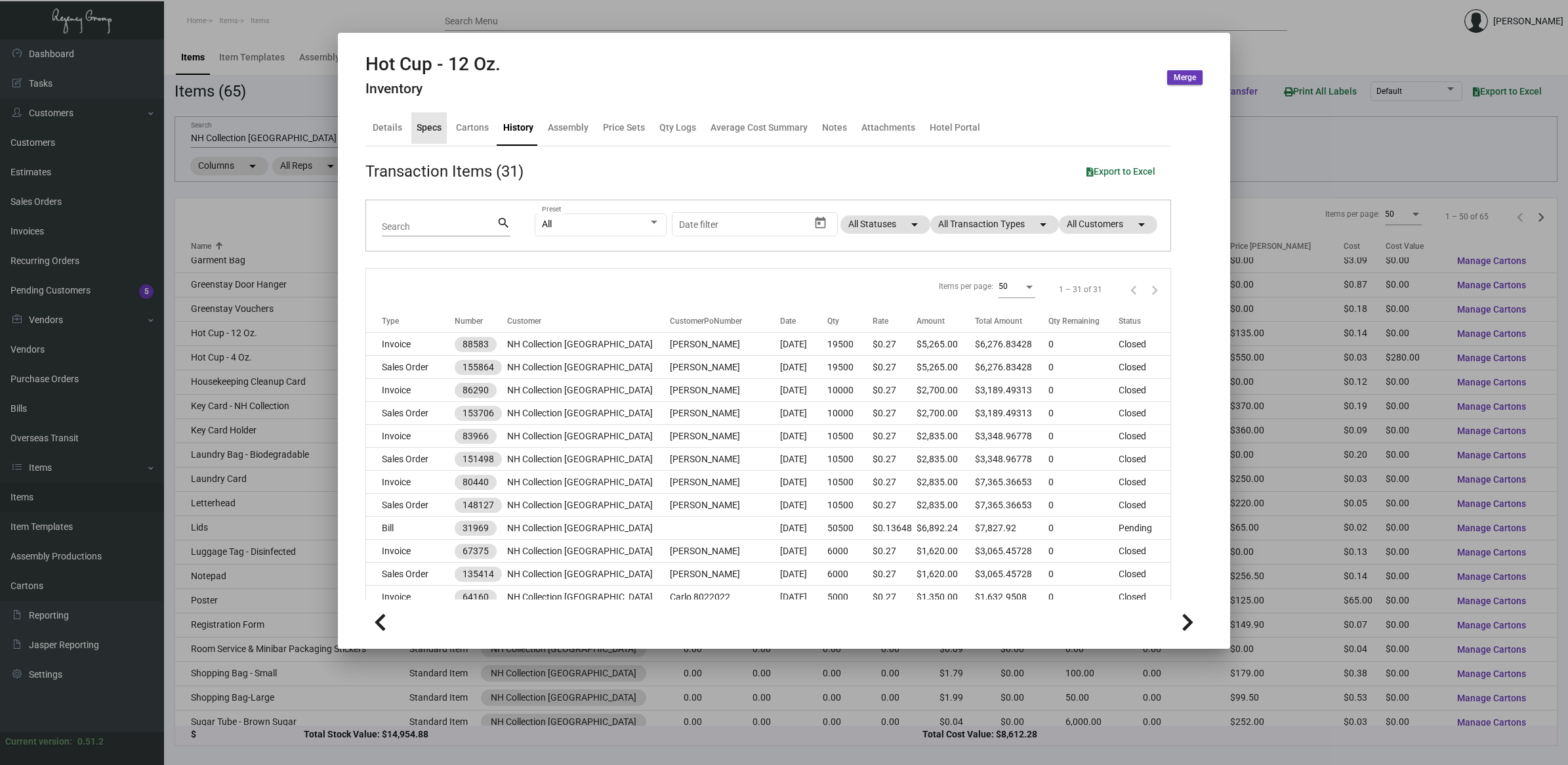
click at [420, 128] on div "Specs" at bounding box center [429, 127] width 25 height 14
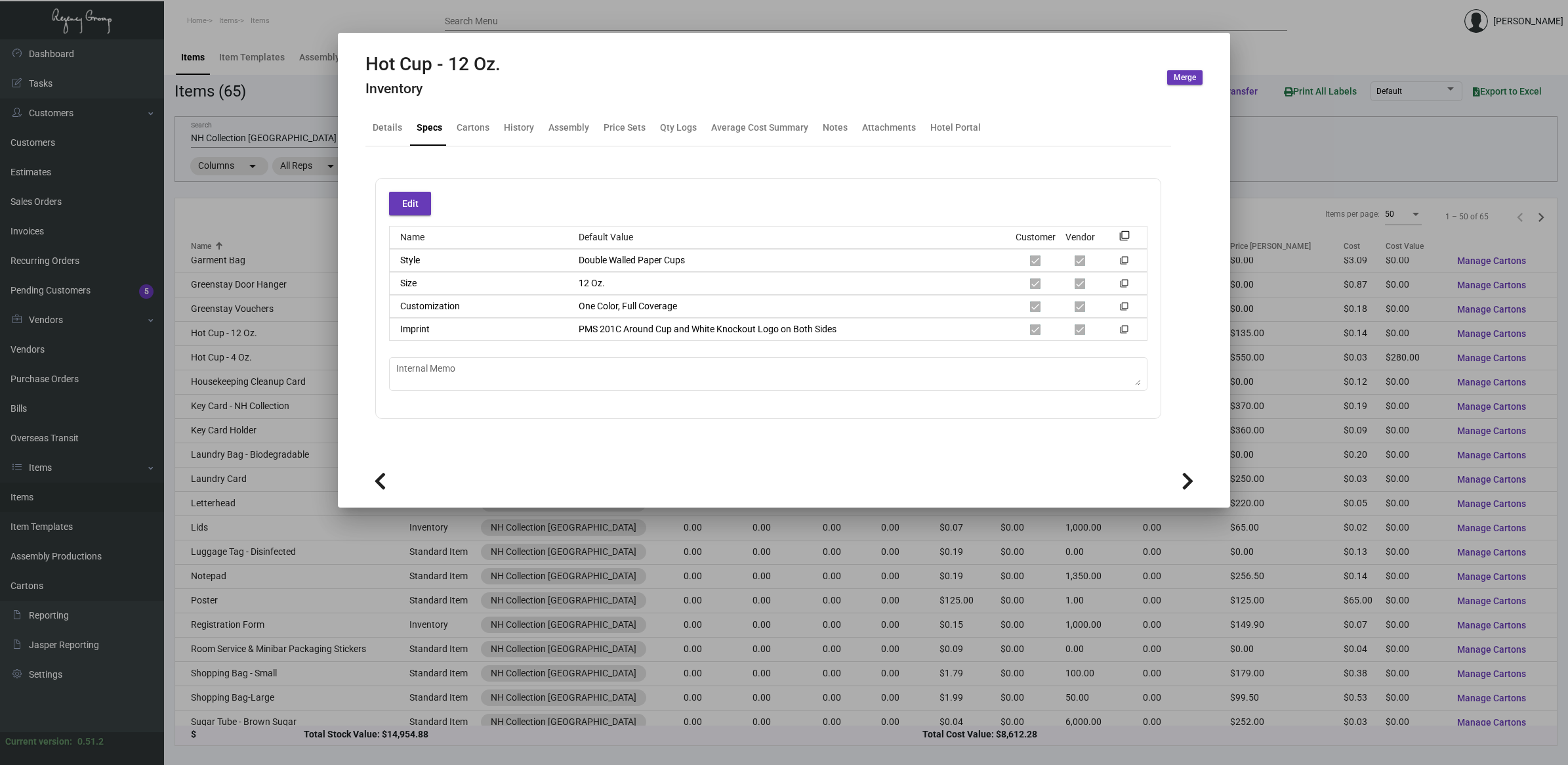
click at [219, 225] on div at bounding box center [784, 382] width 1568 height 765
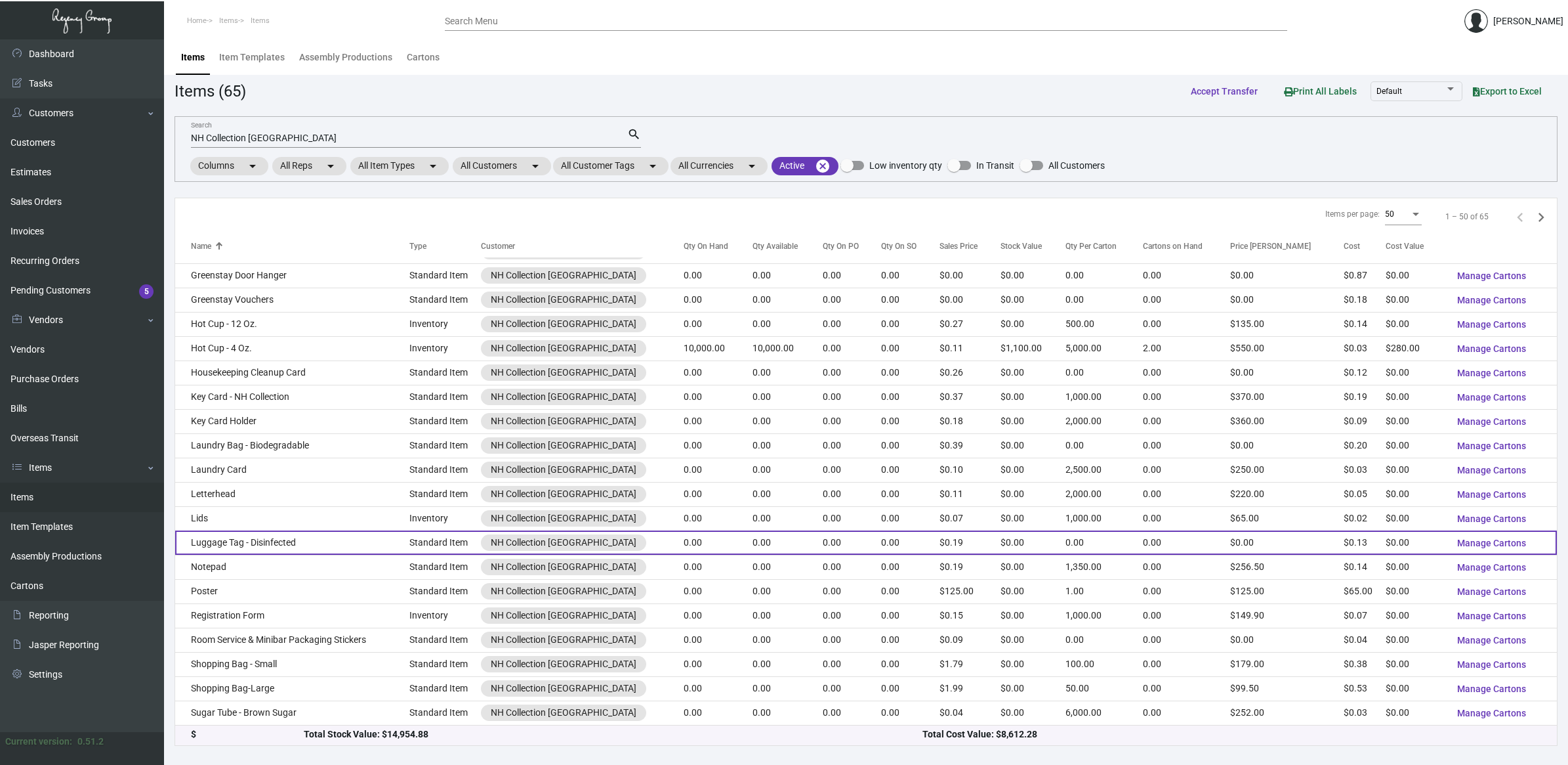
scroll to position [756, 0]
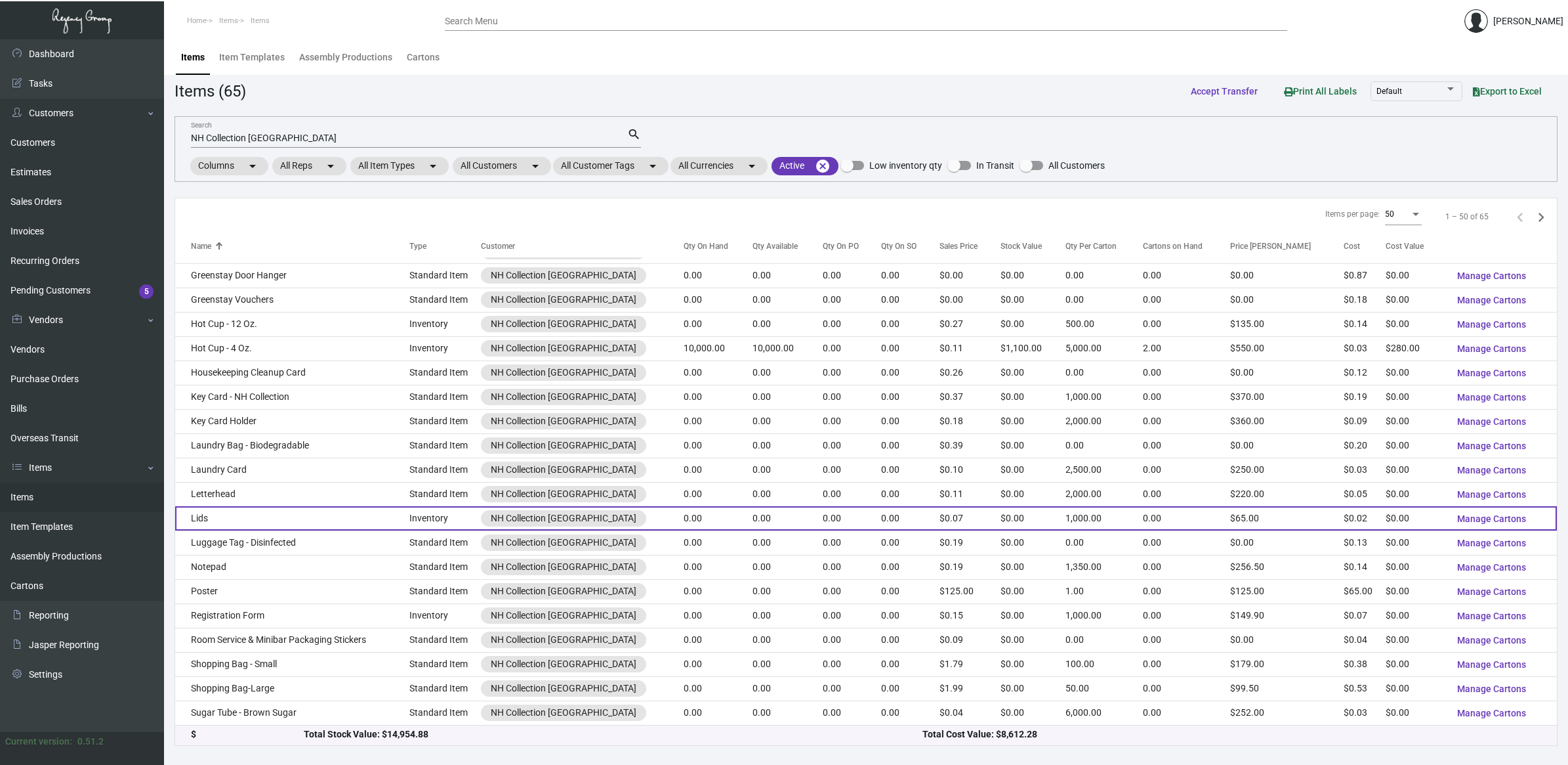
click at [271, 513] on td "Lids" at bounding box center [292, 518] width 234 height 25
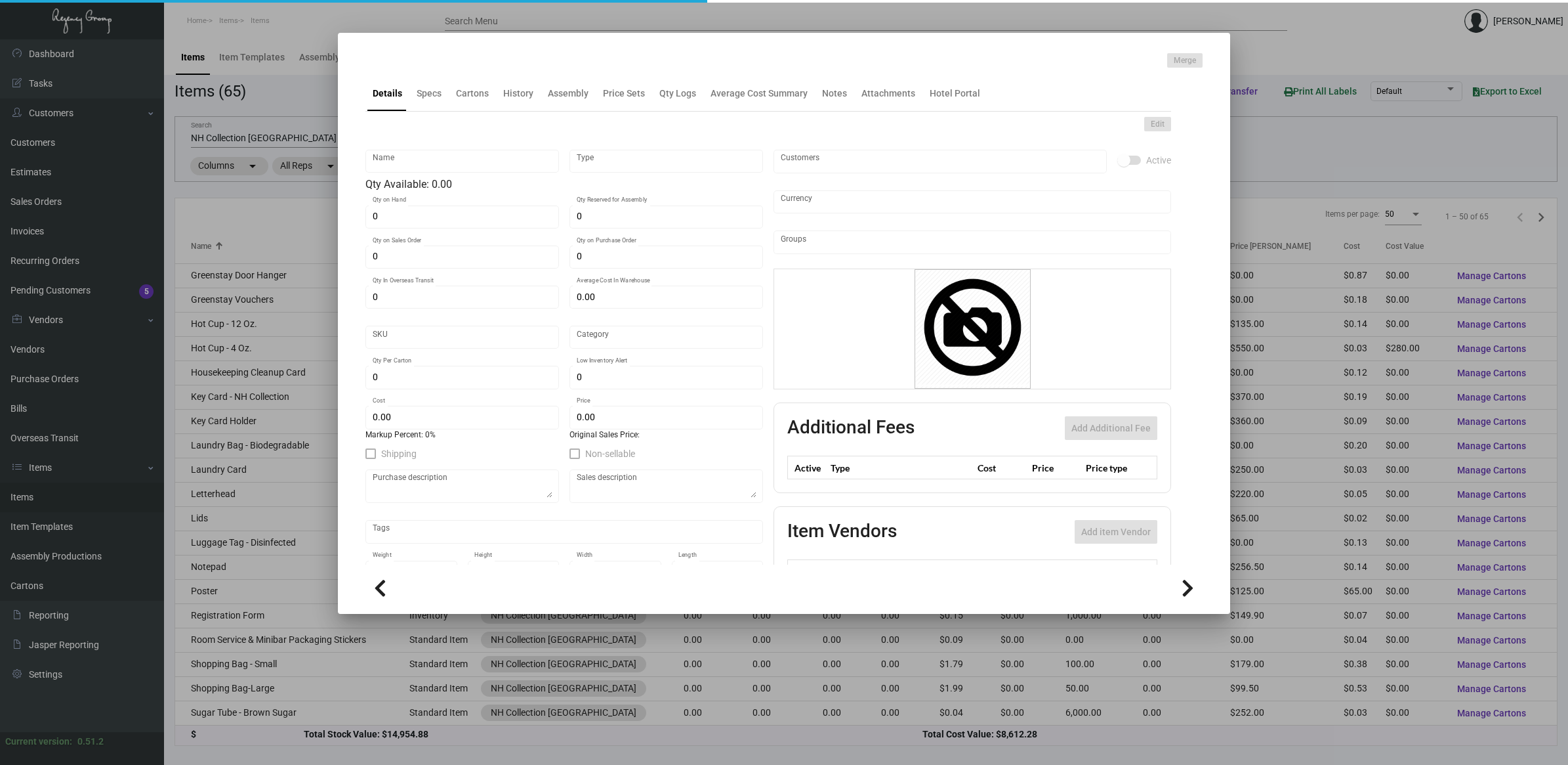
type input "Lids"
type input "Inventory"
type input "$ 0.04471"
type input "NHCMA-Lid-47"
type input "Standard"
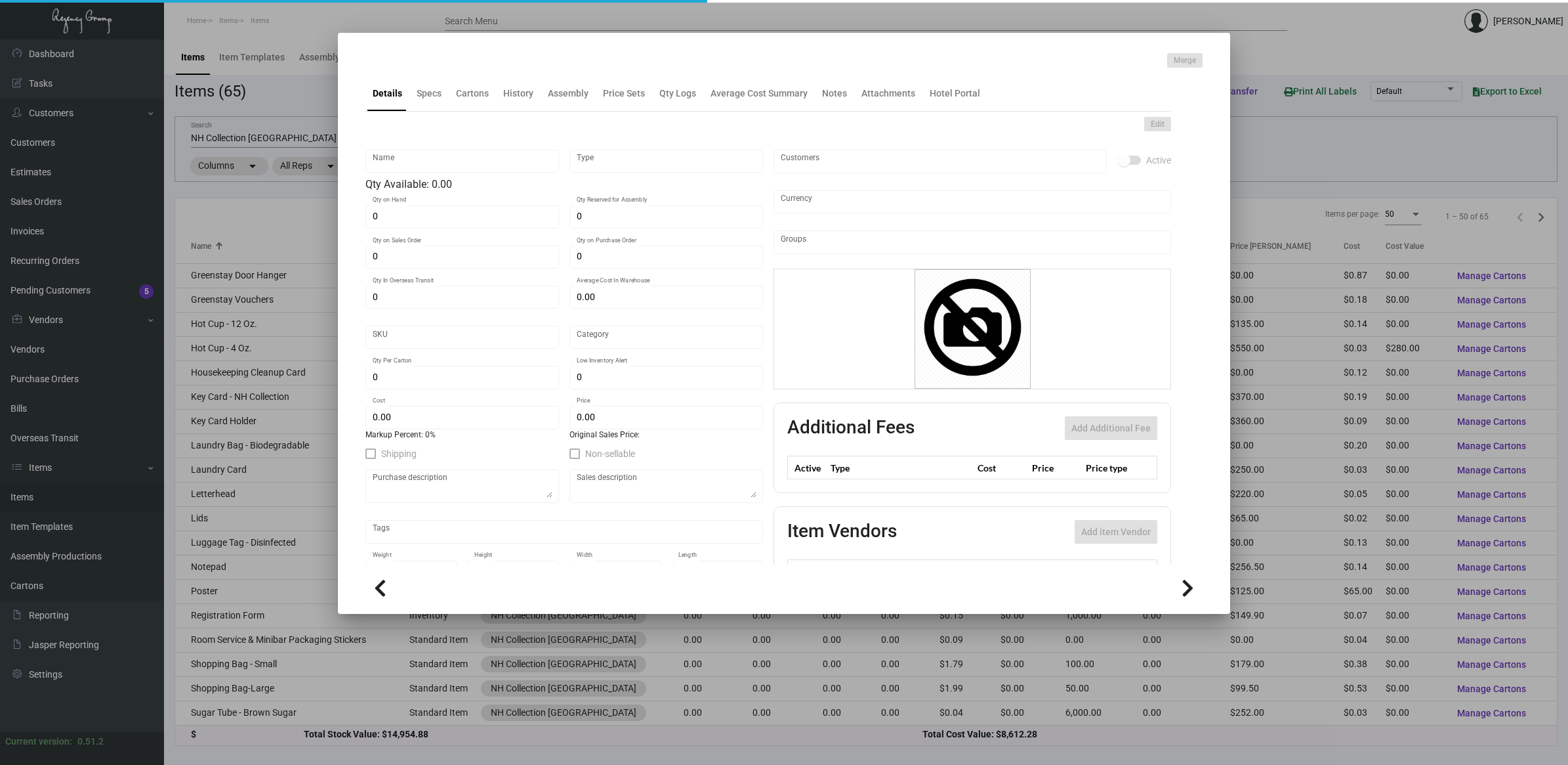
type input "1,000"
type input "5,000"
type input "$ 0.0175"
type input "$ 0.065"
checkbox input "true"
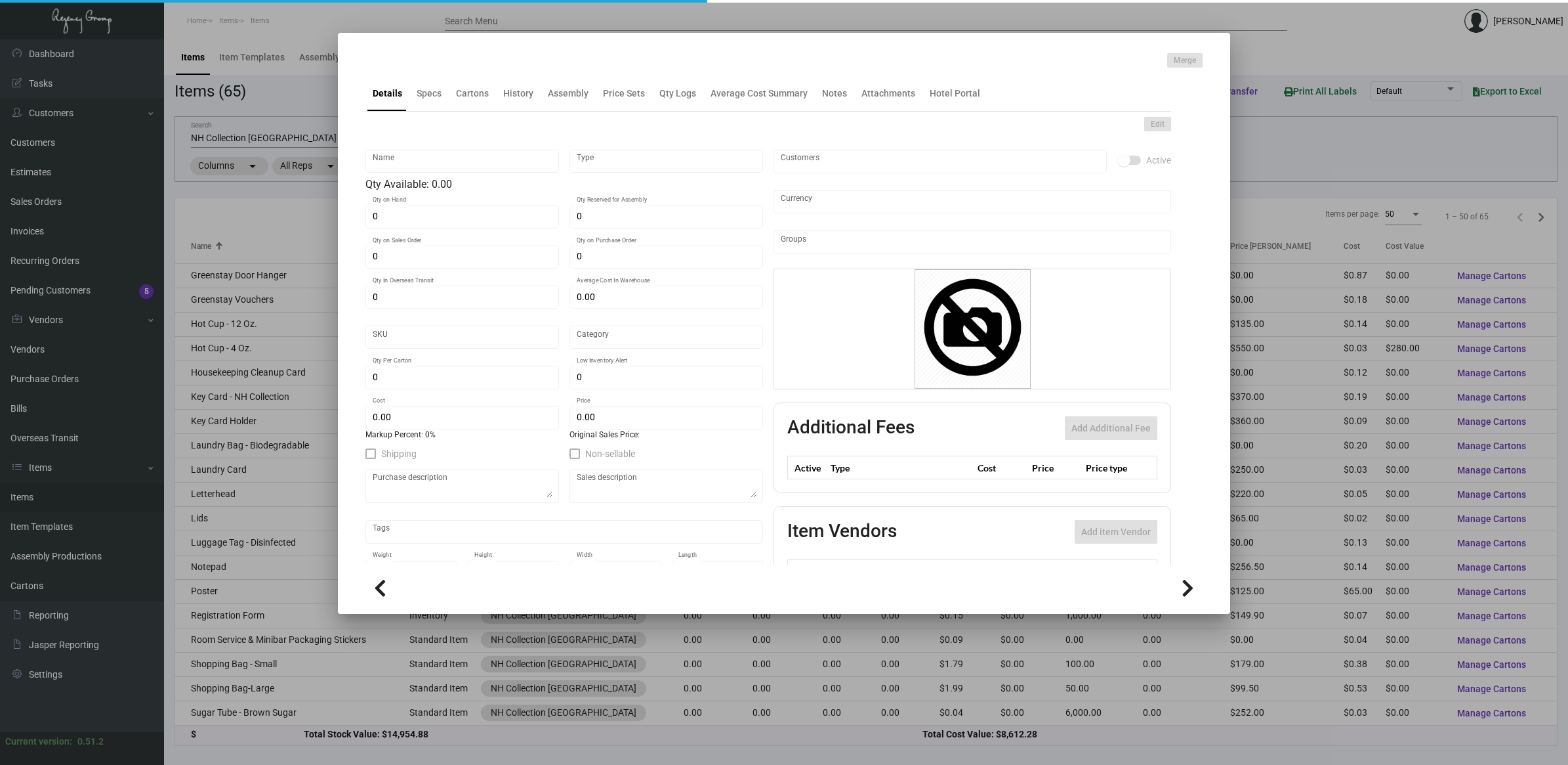
checkbox input "true"
type input "United States Dollar $"
click at [437, 102] on mat-tab-group "Details Specs Cartons History Assembly Price Sets Qty Logs Average Cost Summary…" at bounding box center [768, 316] width 837 height 497
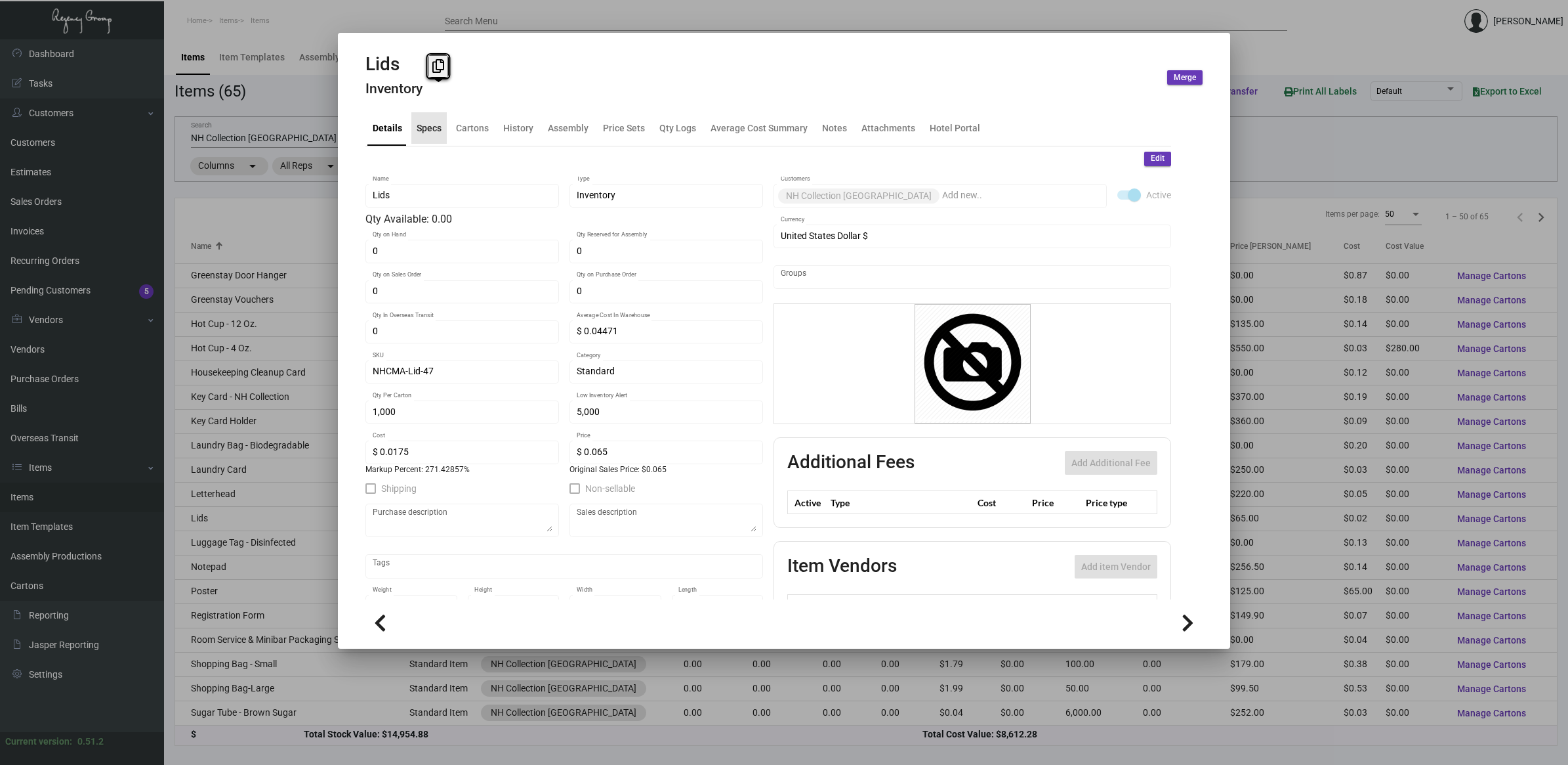
drag, startPoint x: 437, startPoint y: 102, endPoint x: 433, endPoint y: 119, distance: 17.5
click at [433, 119] on div "Specs" at bounding box center [429, 128] width 35 height 31
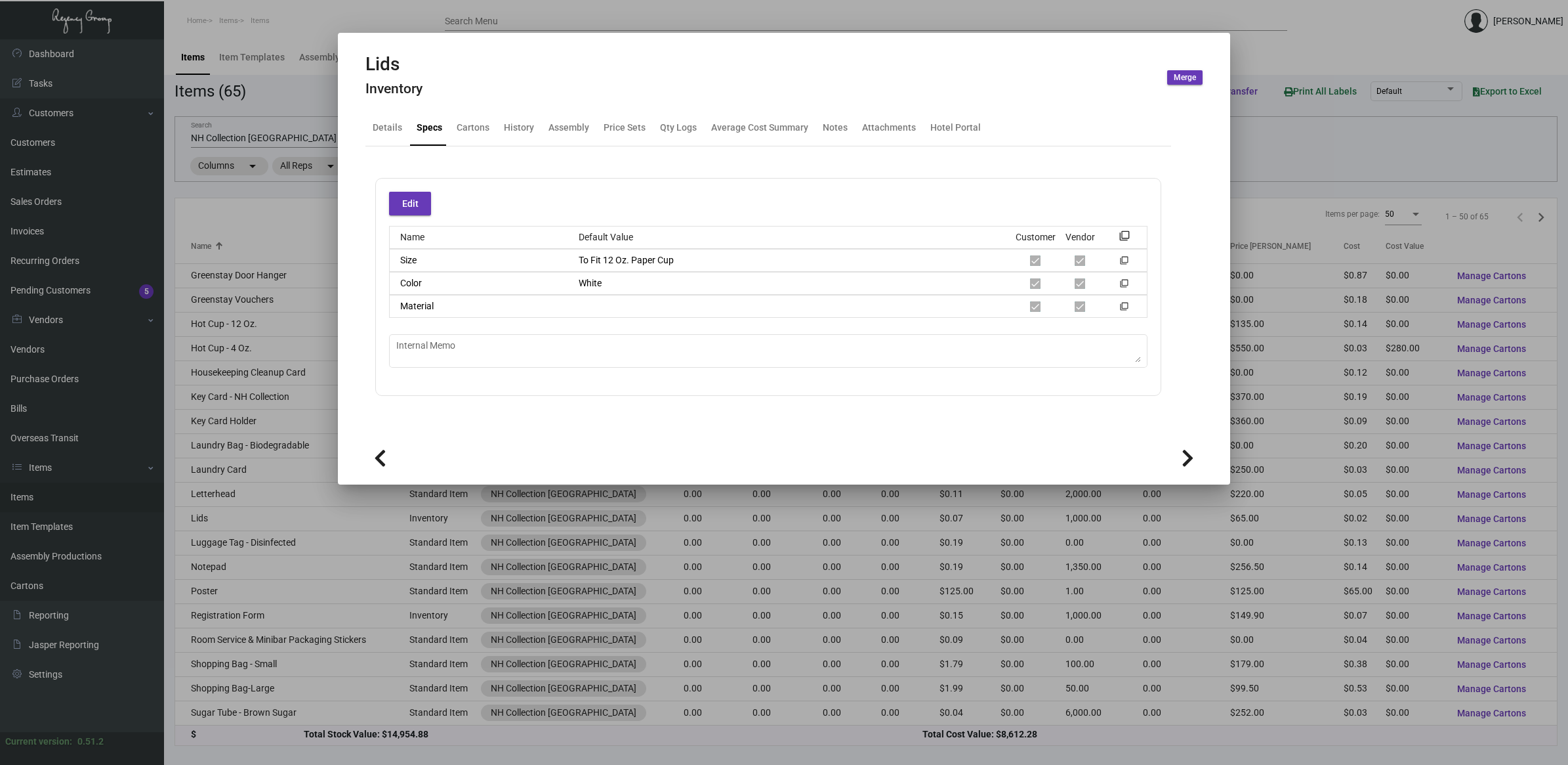
click at [294, 290] on div at bounding box center [784, 382] width 1568 height 765
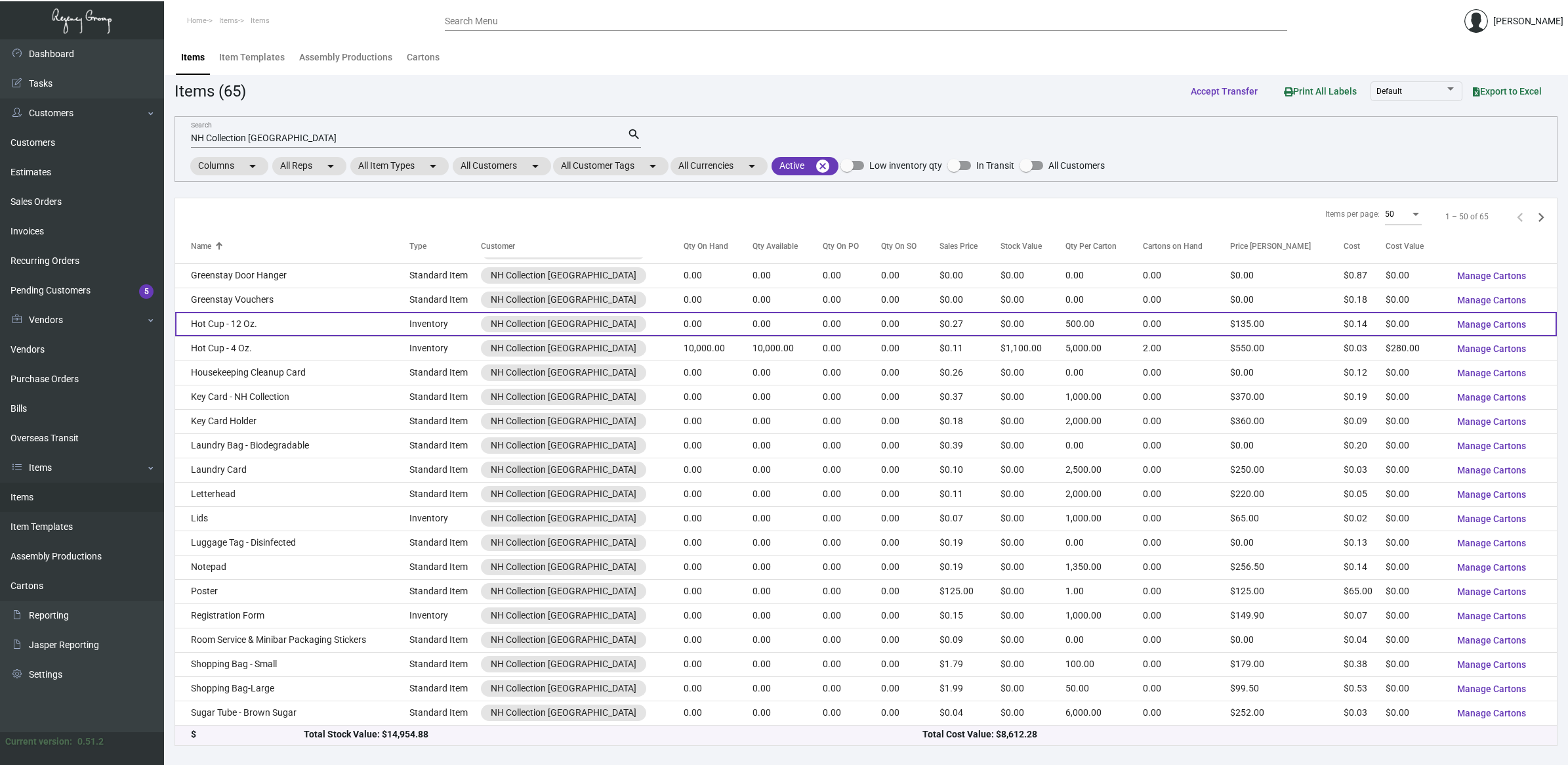
click at [255, 317] on td "Hot Cup - 12 Oz." at bounding box center [292, 324] width 234 height 25
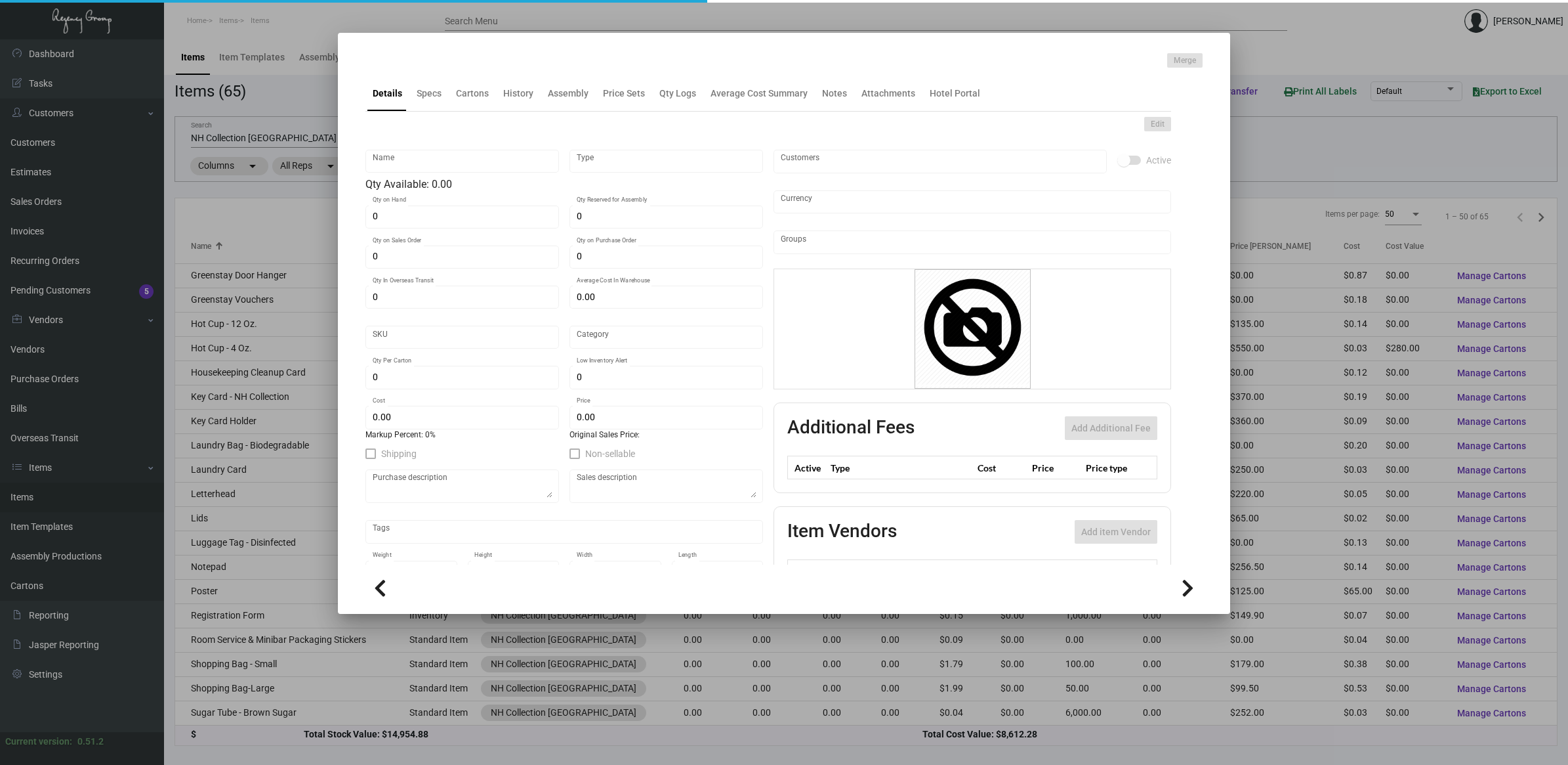
type input "Hot Cup - 12 Oz."
type input "Inventory"
type input "$ 0.13648"
type input "NHCMA-Cup-95"
type input "Standard"
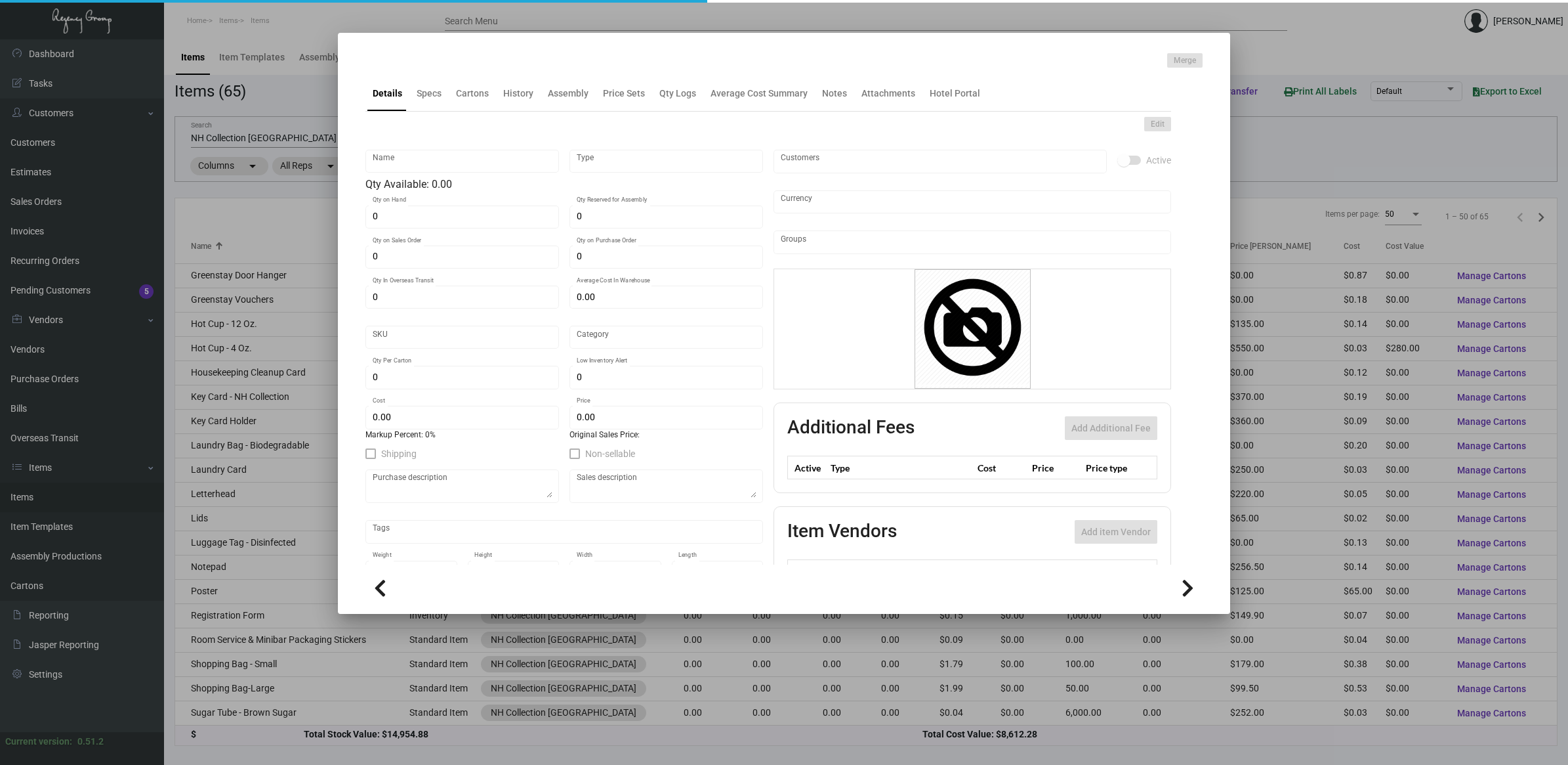
type input "500"
type input "$ 0.13648"
type input "$ 0.27"
checkbox input "true"
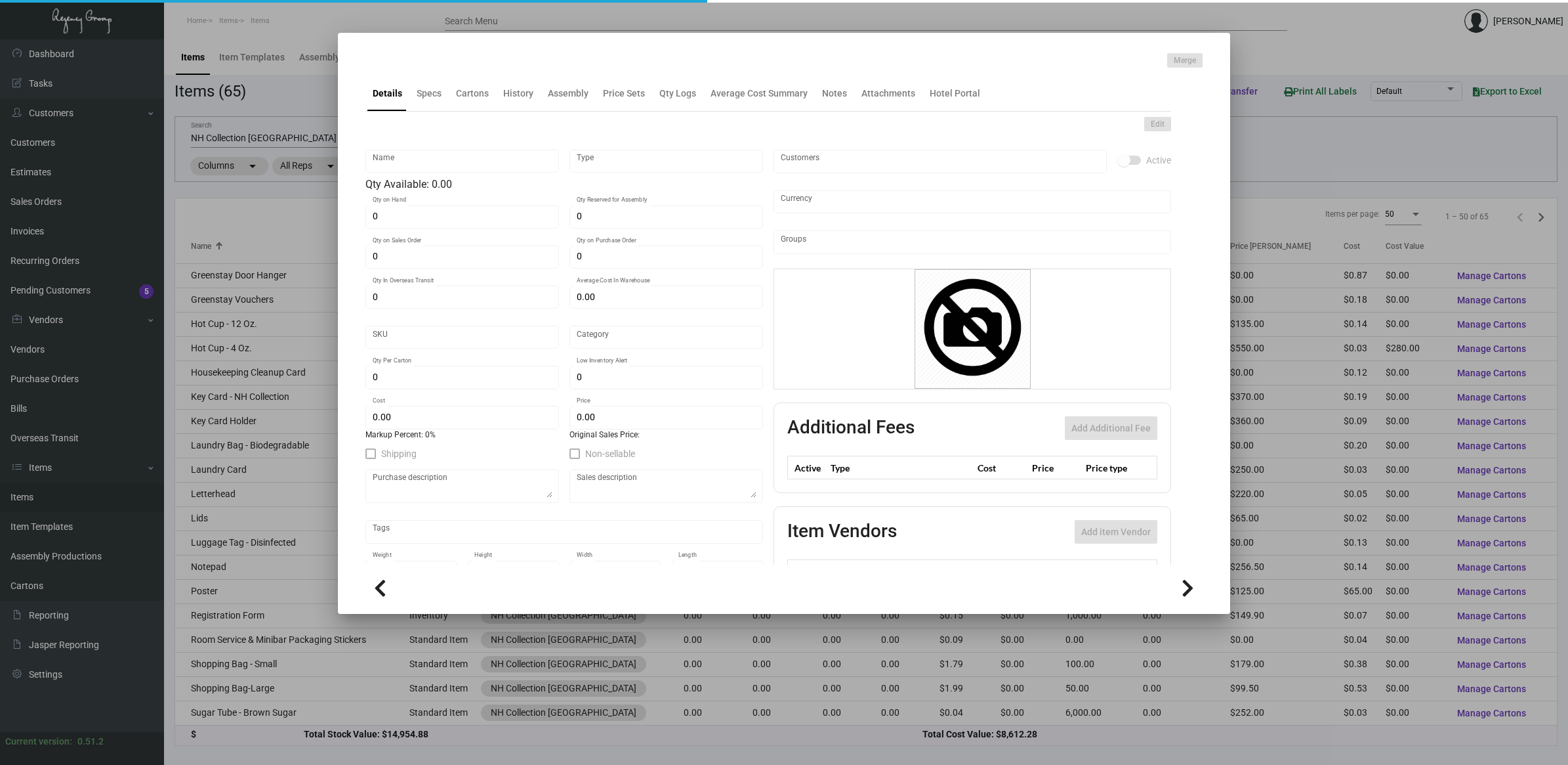
type input "United States Dollar $"
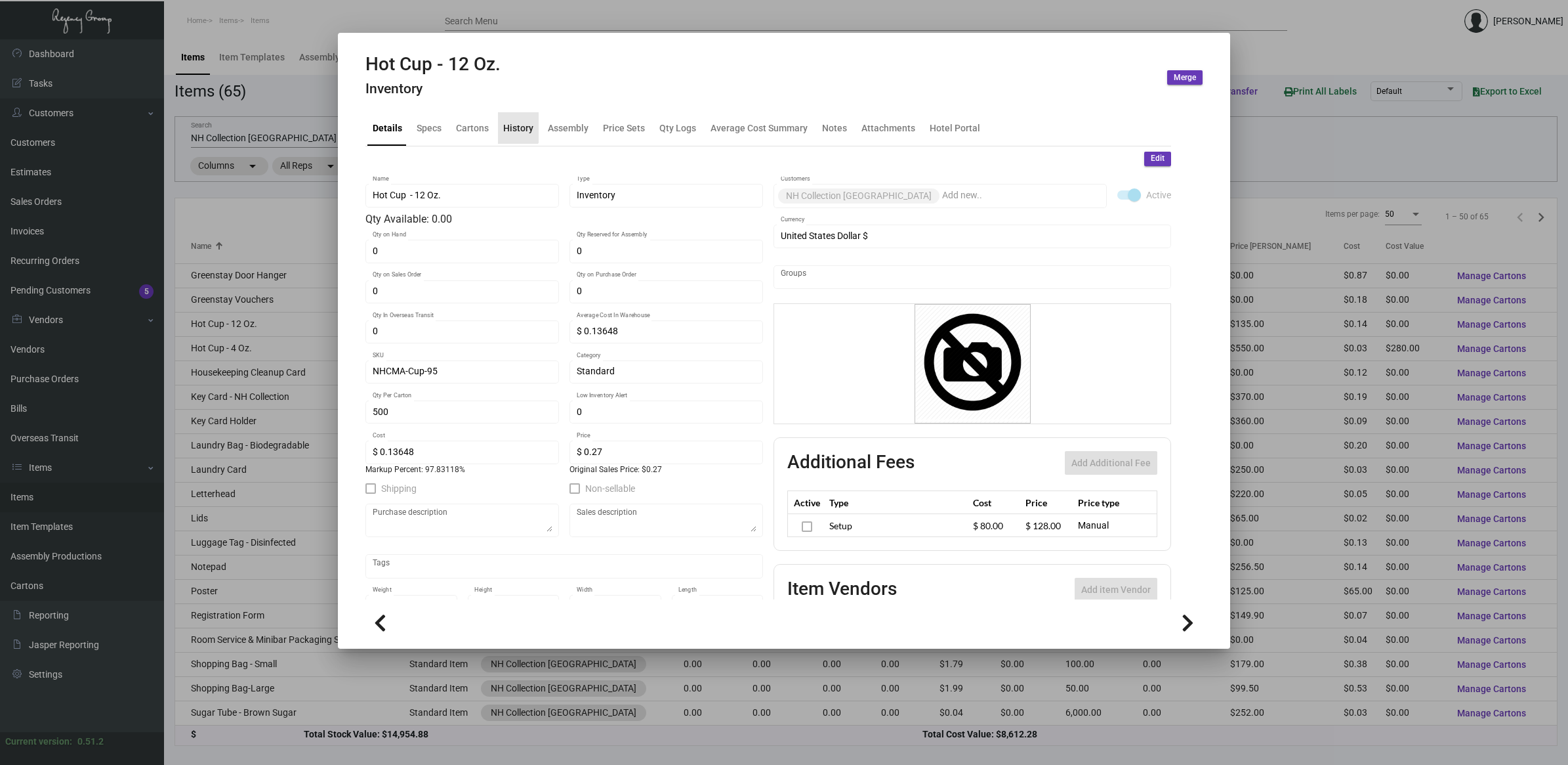
drag, startPoint x: 516, startPoint y: 123, endPoint x: 542, endPoint y: 130, distance: 26.9
click at [517, 125] on div "History" at bounding box center [519, 127] width 30 height 14
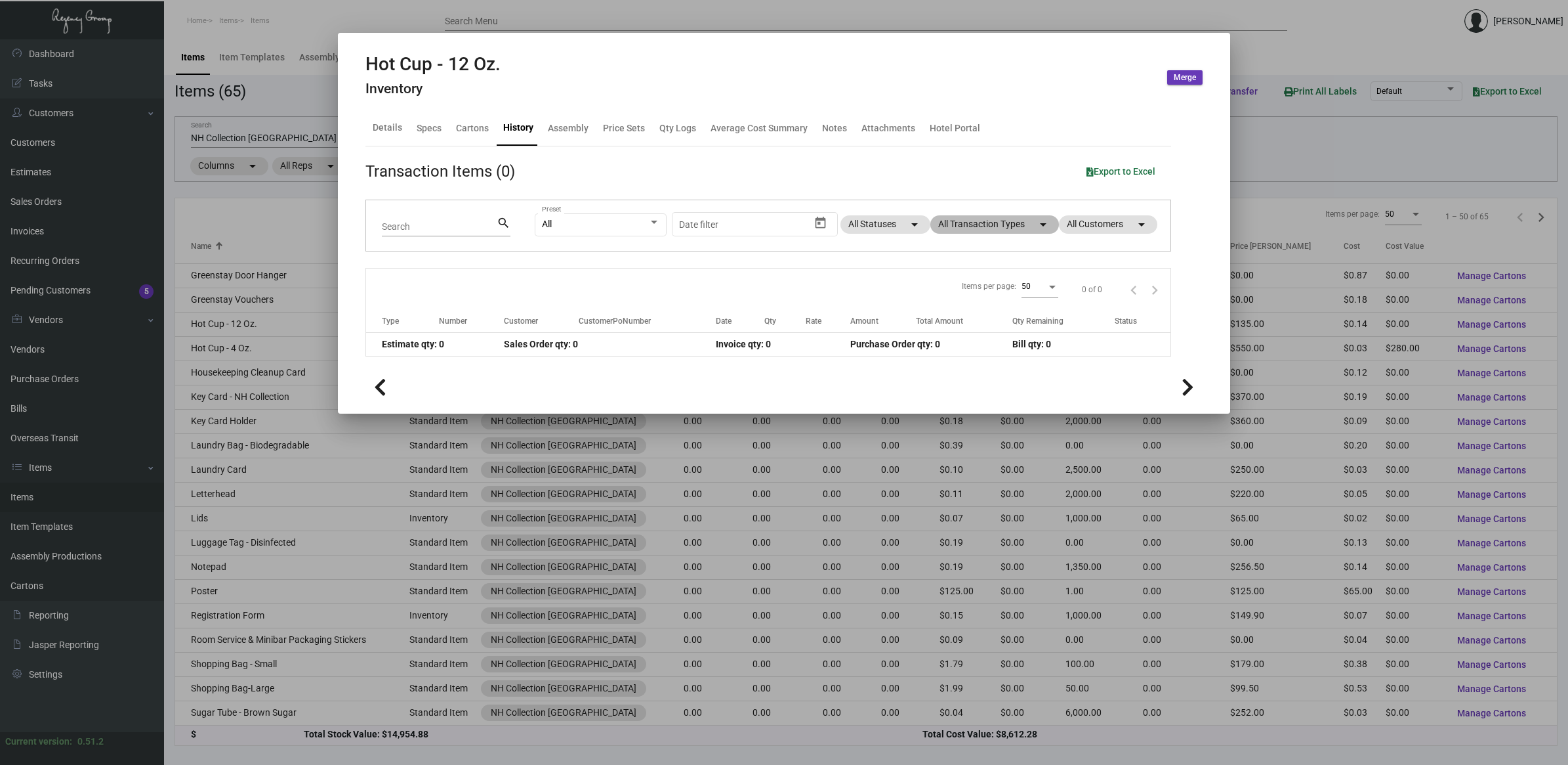
click at [973, 221] on mat-chip "All Transaction Types arrow_drop_down" at bounding box center [994, 224] width 129 height 18
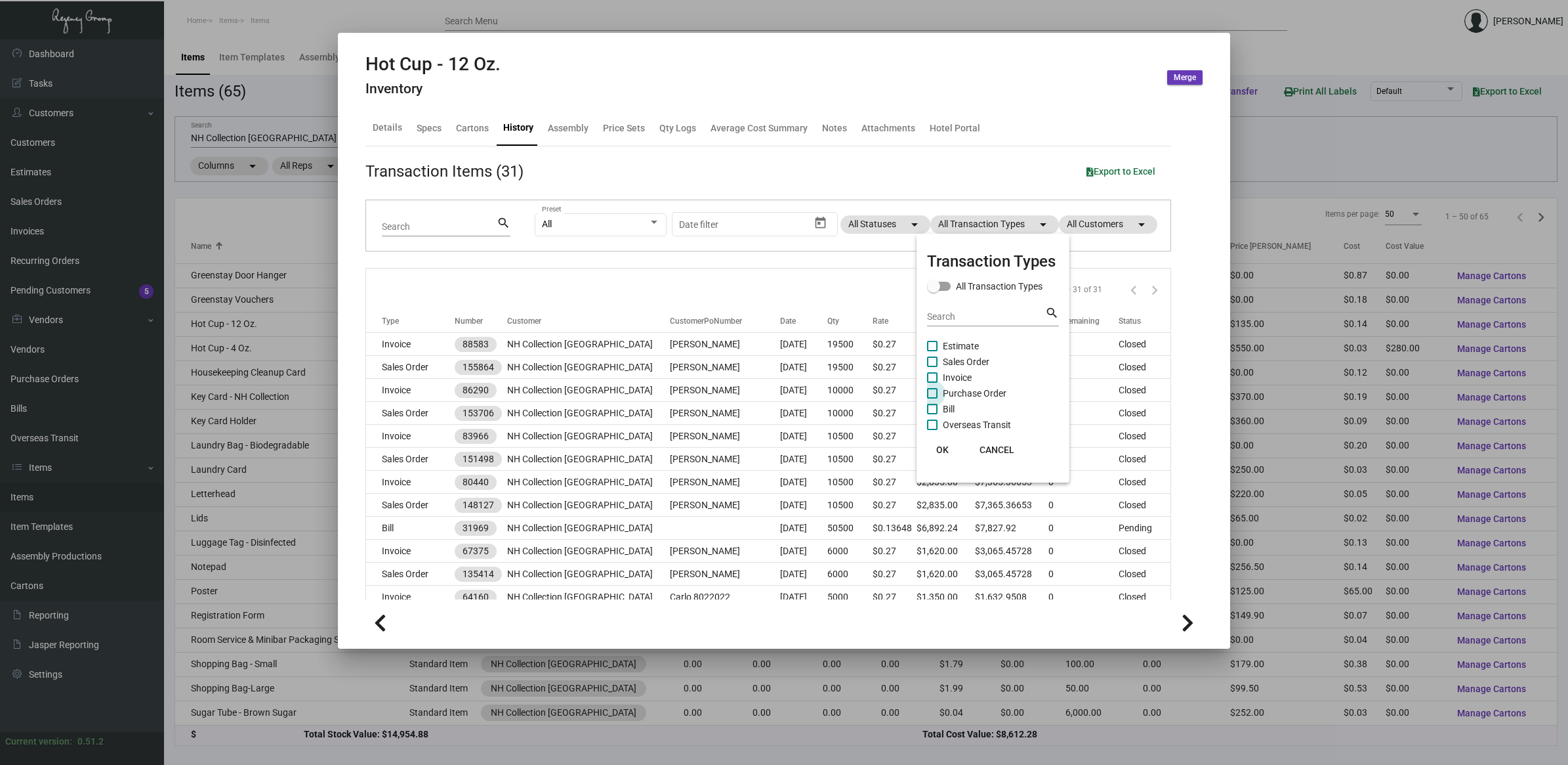
click at [973, 395] on span "Purchase Order" at bounding box center [974, 393] width 63 height 16
click at [932, 398] on input "Purchase Order" at bounding box center [932, 398] width 1 height 1
checkbox input "true"
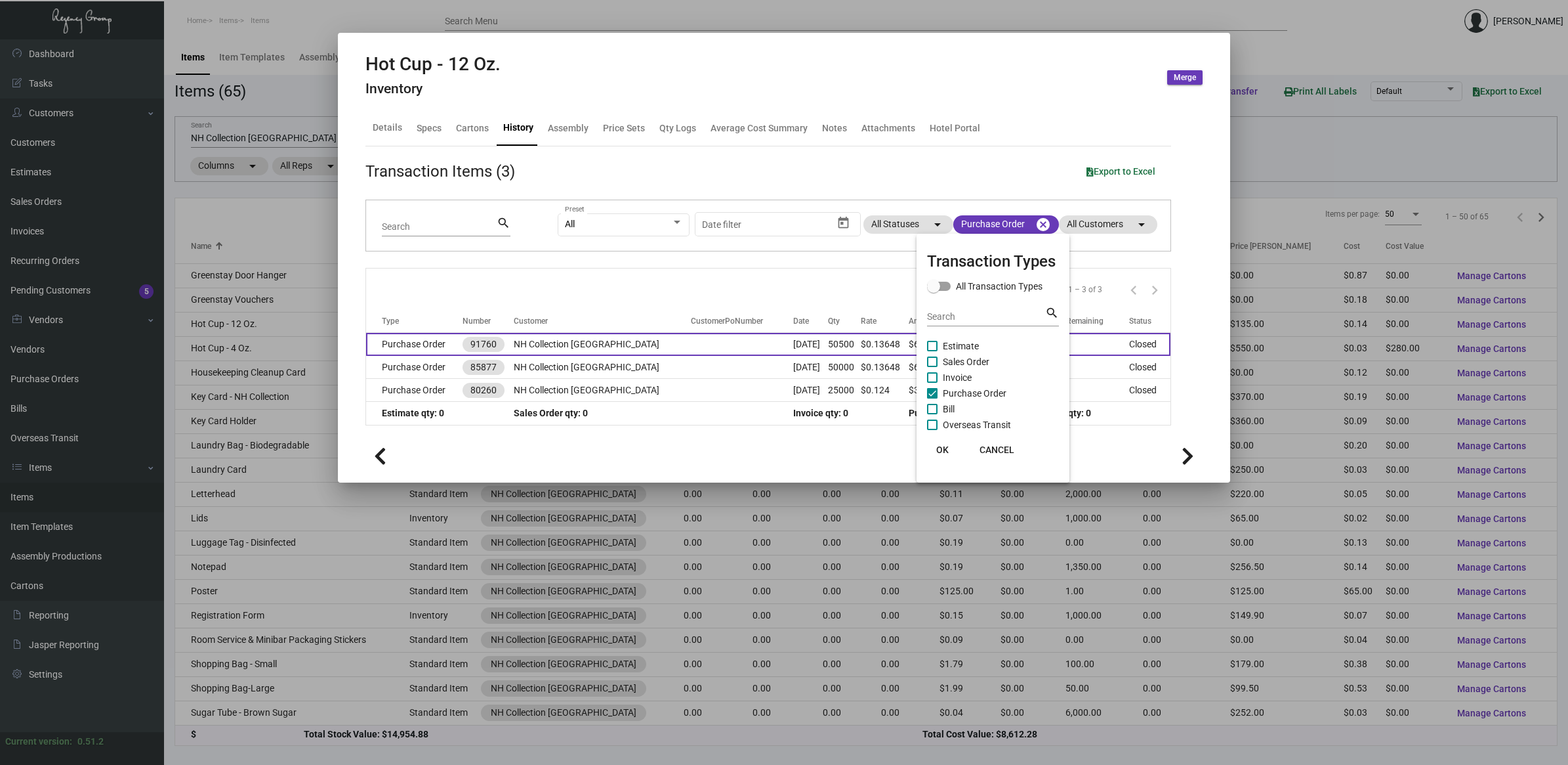
click at [843, 346] on div at bounding box center [784, 382] width 1568 height 765
click at [848, 345] on td "50500" at bounding box center [844, 344] width 33 height 23
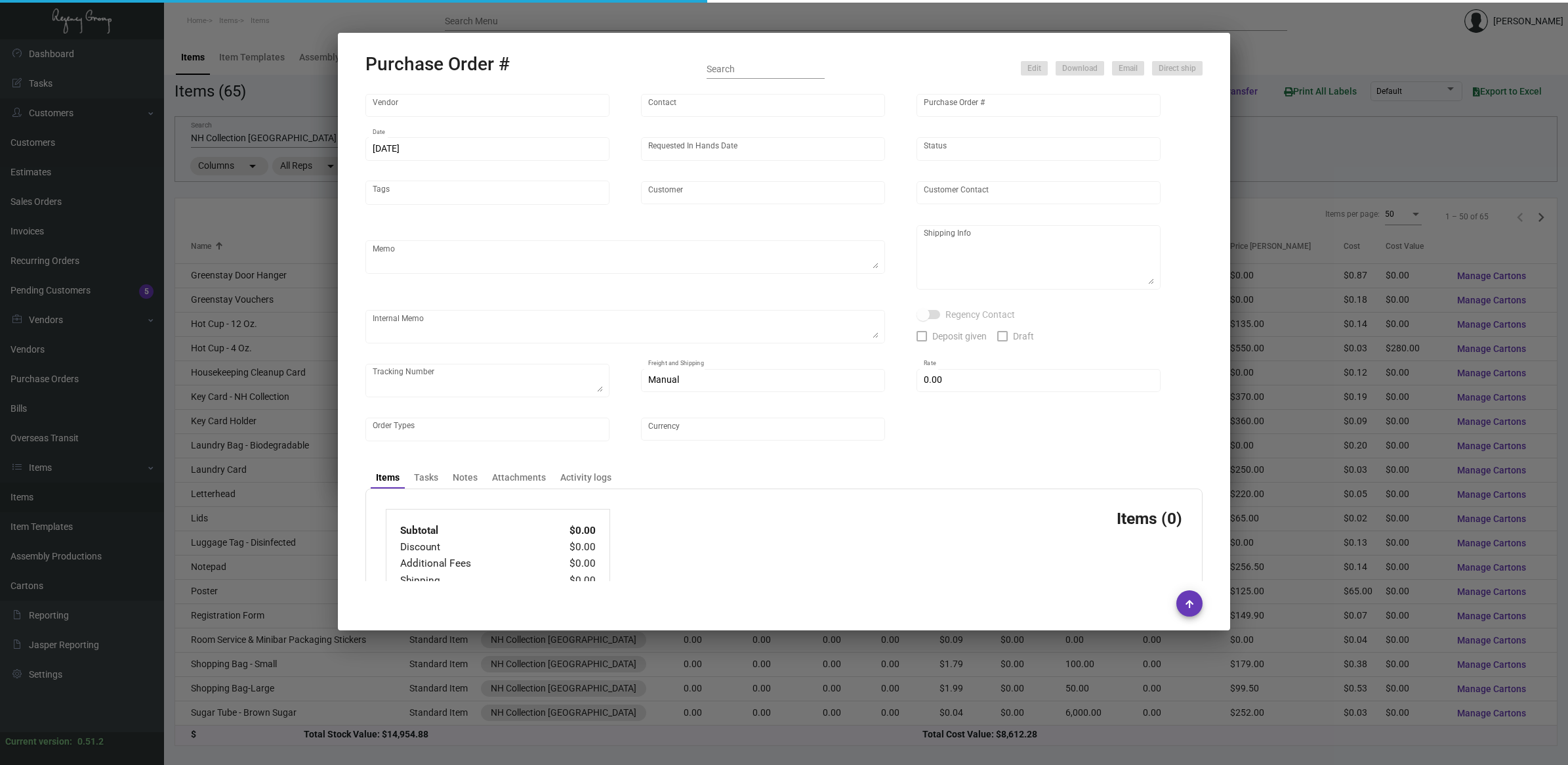
type input "Custom Takeout"
type input "[PERSON_NAME]"
type input "91760"
type input "[DATE]"
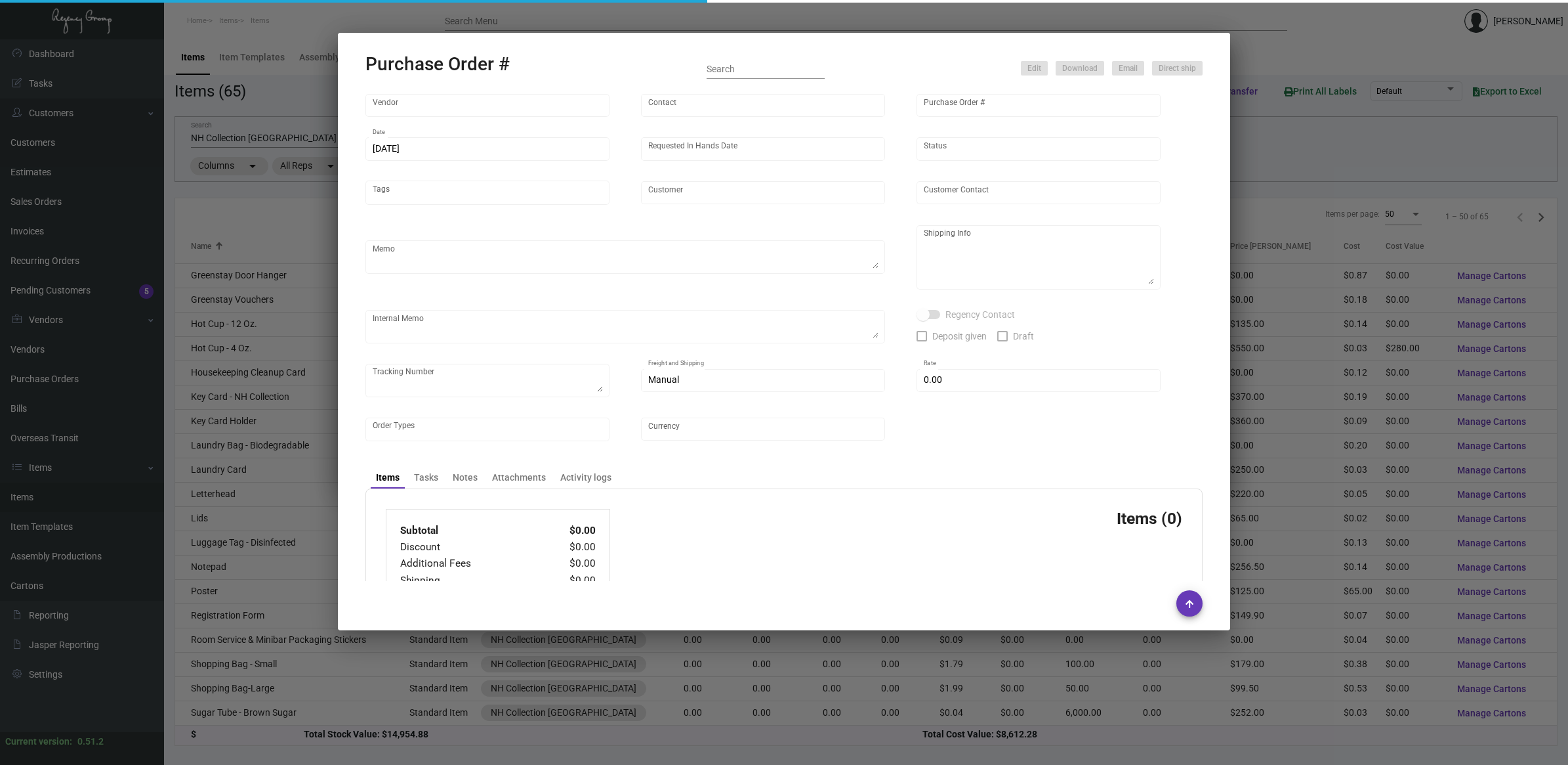
type input "NH Collection [GEOGRAPHIC_DATA]"
type textarea "Please process and produce as soon as possible."
type textarea "[PERSON_NAME] Regency Group NJ [STREET_ADDRESS]"
type textarea "[URL][DOMAIN_NAME]"
checkbox input "true"
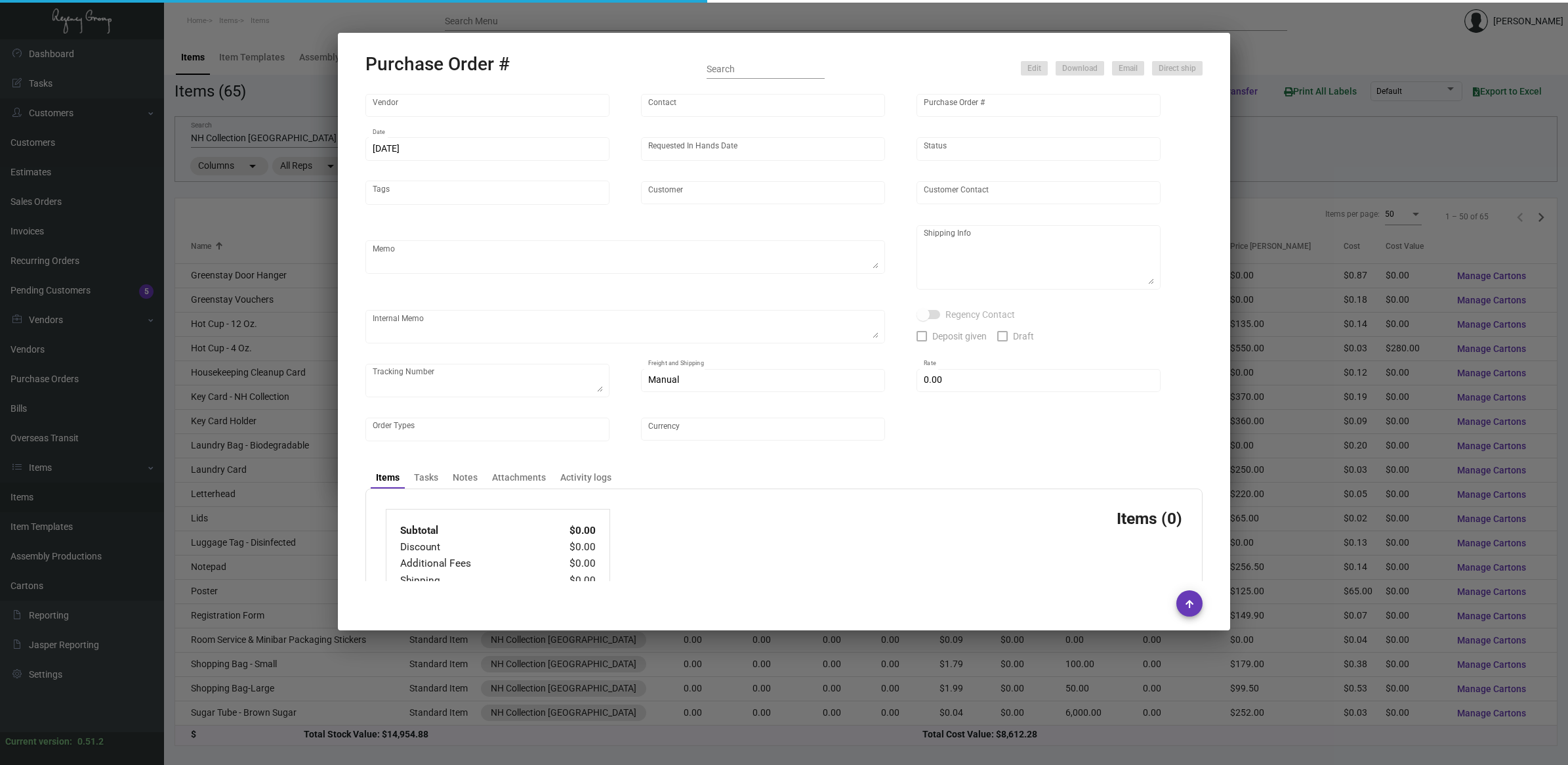
type textarea "YRC FREIGHT TRACKING PRO#[PHONE_NUMBER]"
type input "$ 935.68"
type input "United States Dollar $"
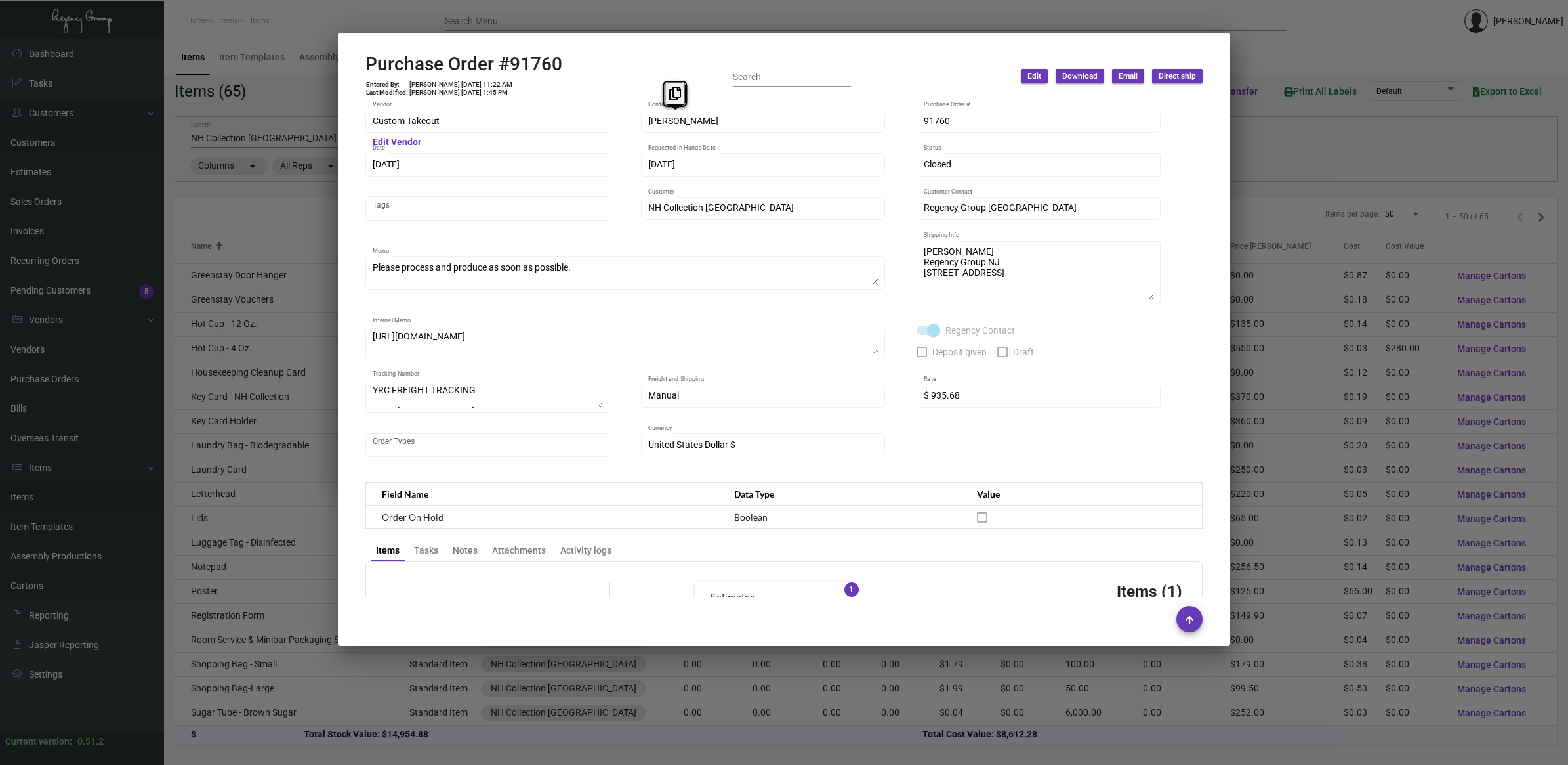
click at [568, 113] on div "Custom Takeout Vendor Edit Vendor [PERSON_NAME] Contact 91760 Purchase Order # …" at bounding box center [784, 290] width 837 height 364
click at [382, 142] on mat-hint "Edit Vendor" at bounding box center [397, 142] width 48 height 10
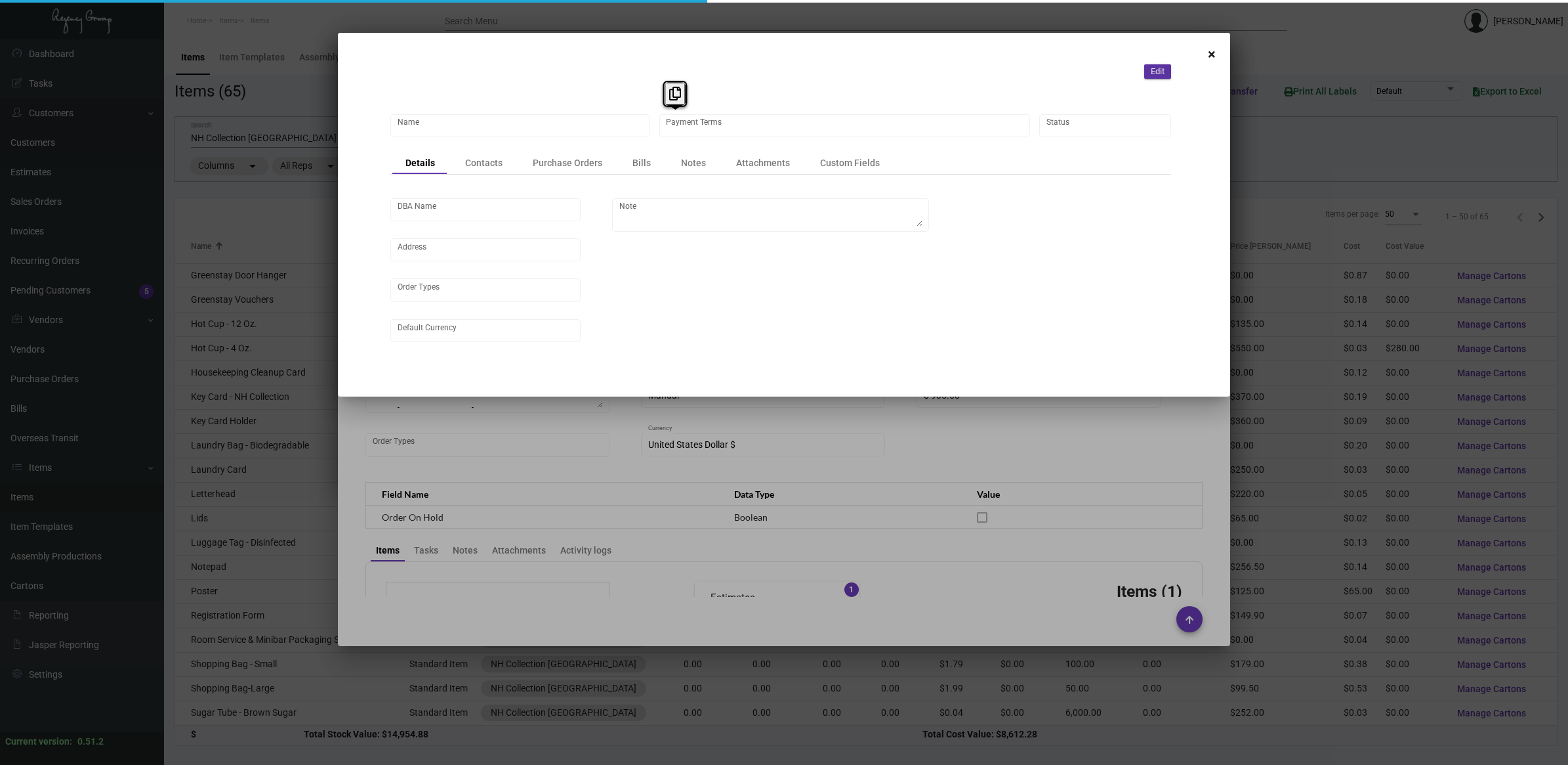
type input "Custom Takeout"
type input "Net 30"
type input "United States Dollar $"
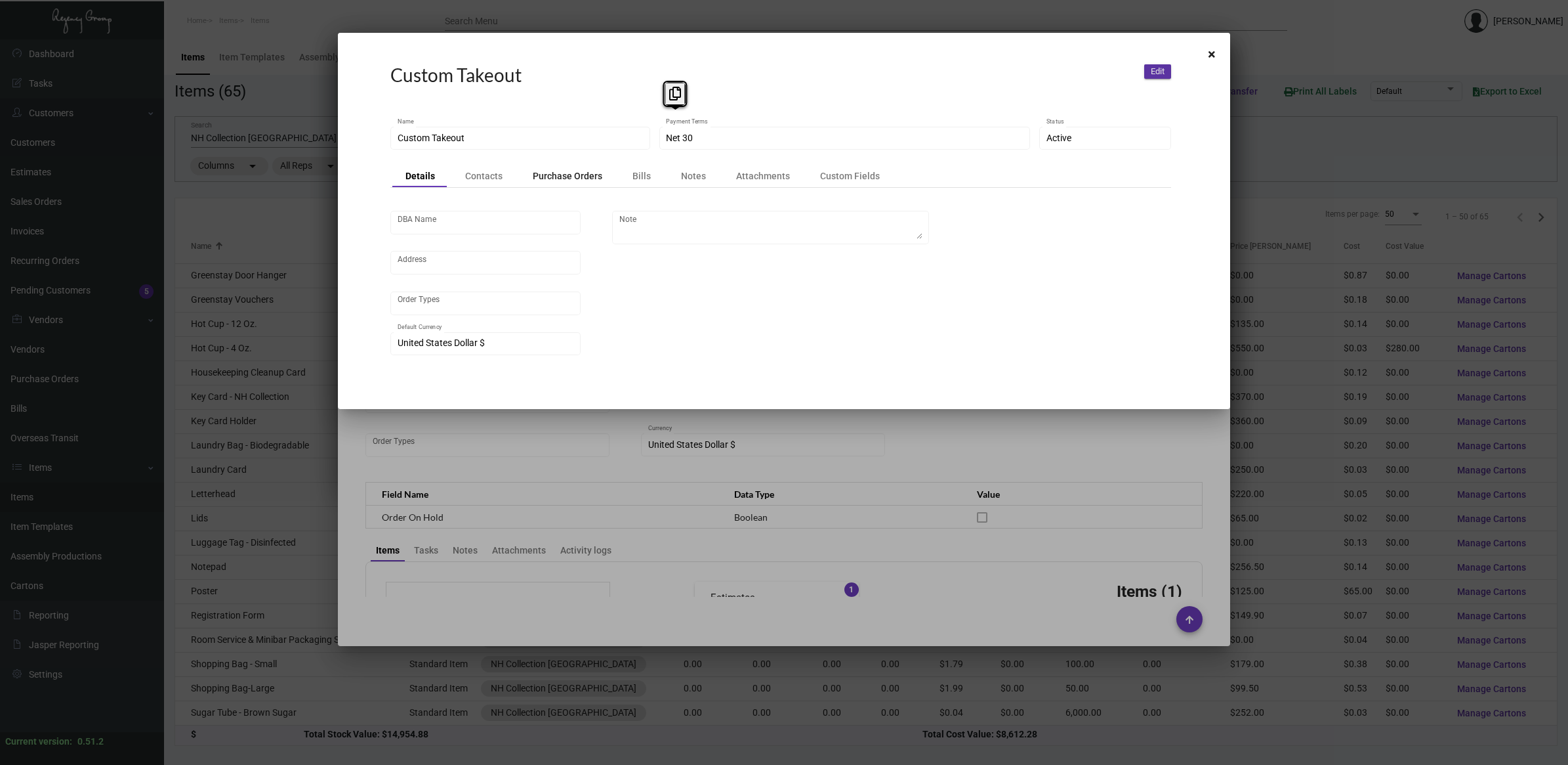
click at [585, 181] on div "Purchase Orders" at bounding box center [568, 175] width 70 height 13
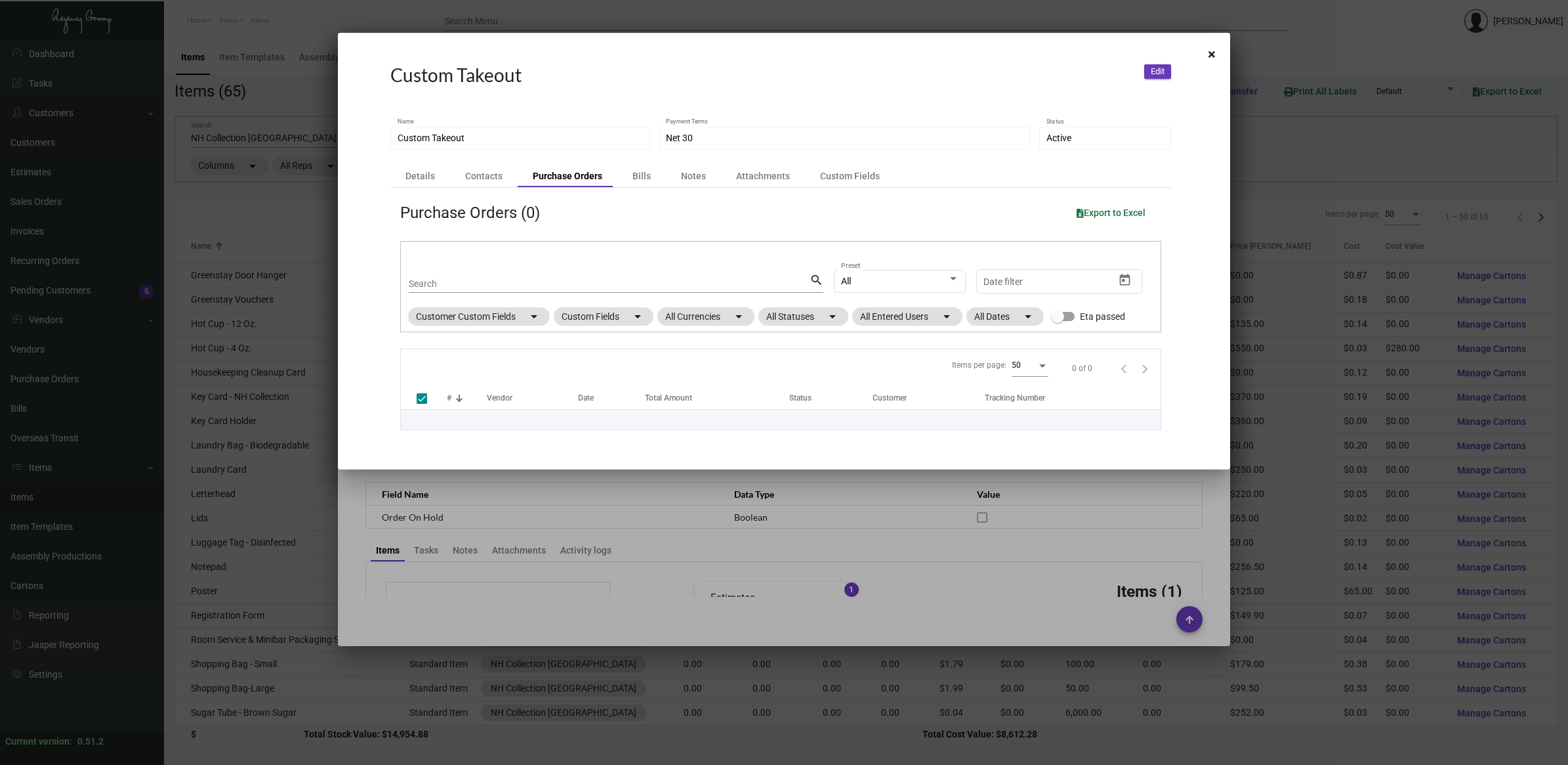
checkbox input "false"
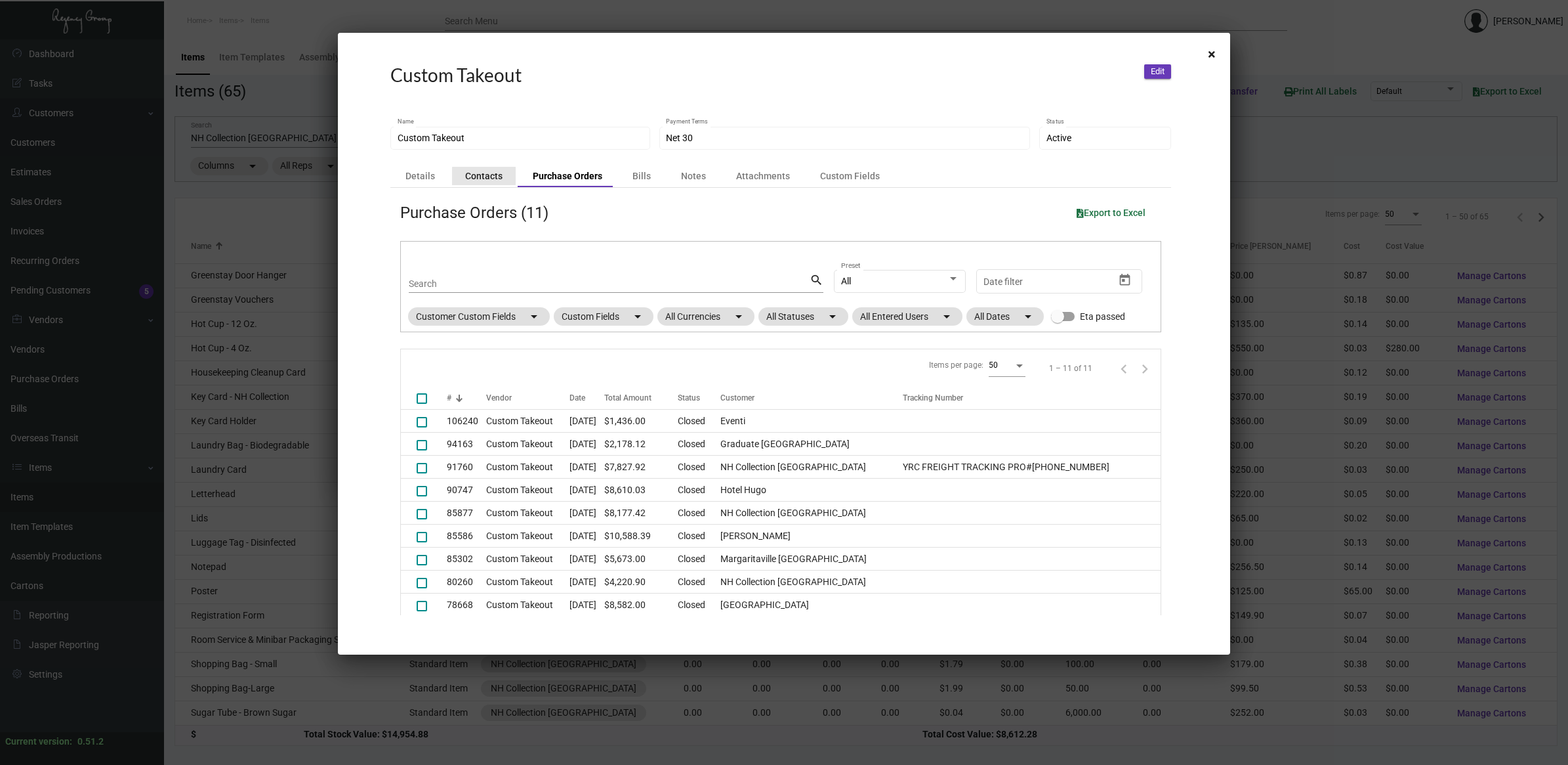
click at [487, 177] on div "Contacts" at bounding box center [484, 175] width 37 height 13
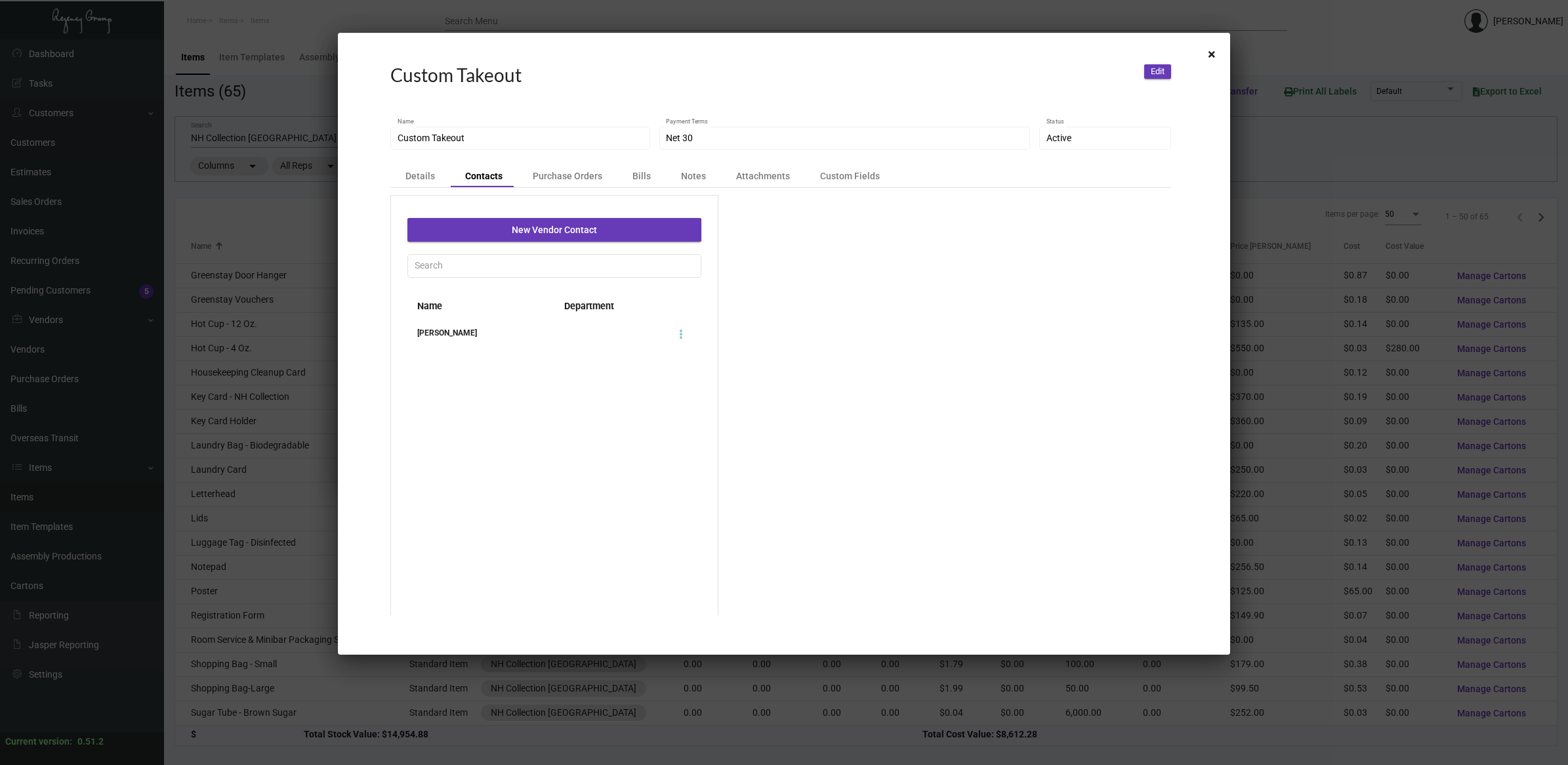
click at [458, 333] on div "[PERSON_NAME]" at bounding box center [481, 333] width 147 height 13
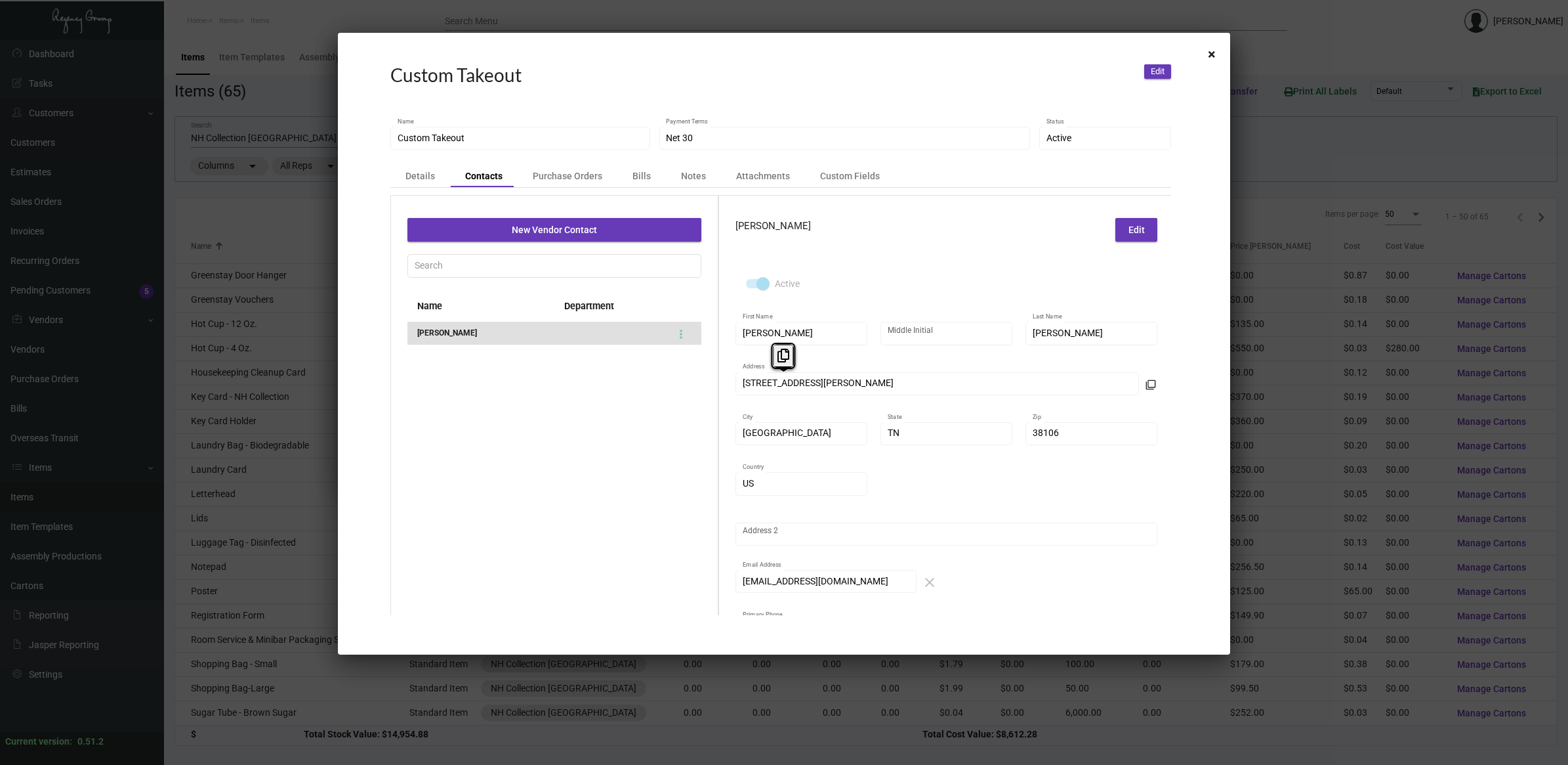
click at [607, 379] on div "New Vendor Contact Name Department [PERSON_NAME] [PERSON_NAME] Edit Active [PER…" at bounding box center [781, 519] width 781 height 648
click at [548, 429] on div "New Vendor Contact Name Department [PERSON_NAME] [PERSON_NAME] Edit Active [PER…" at bounding box center [781, 519] width 781 height 648
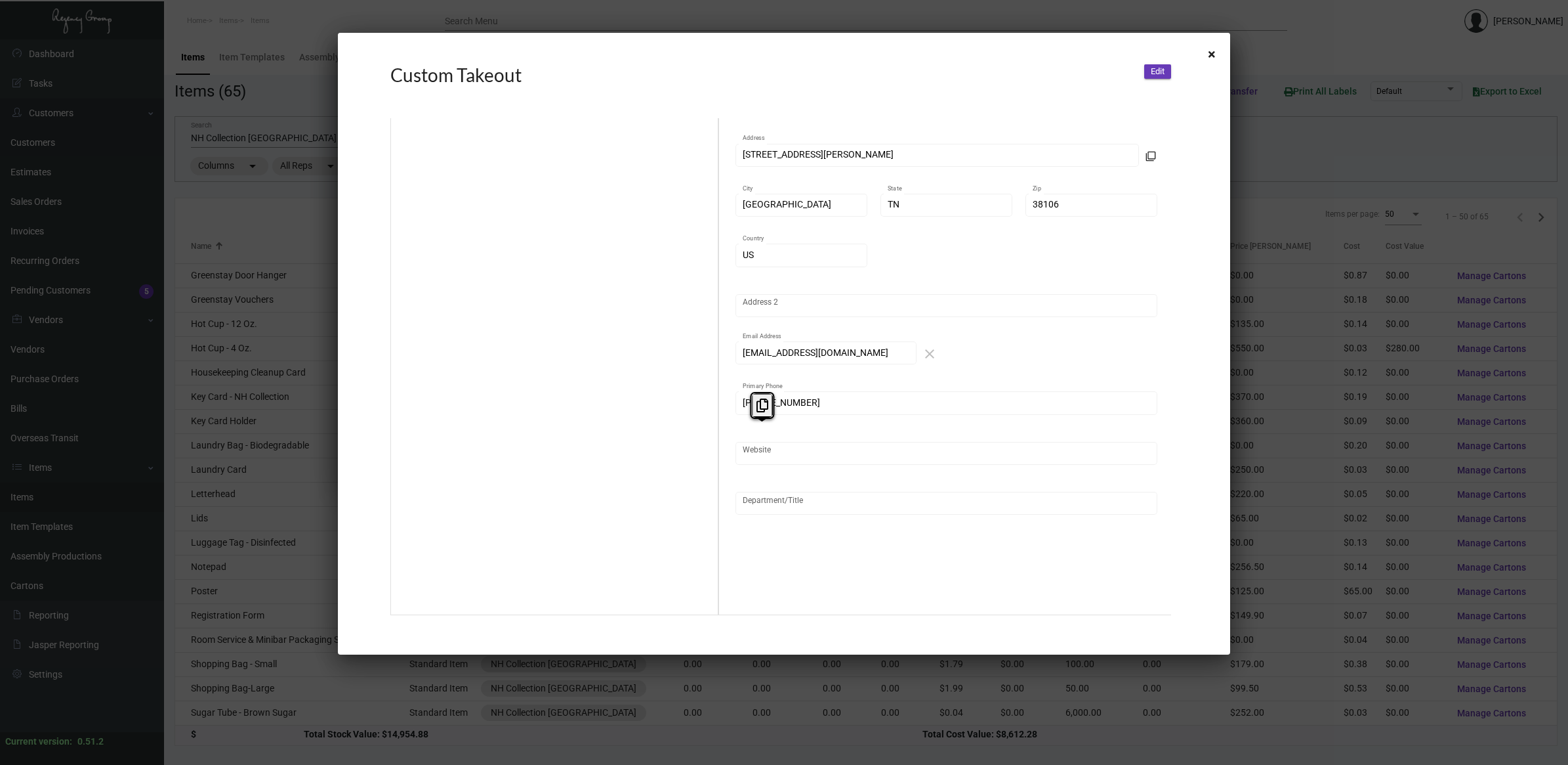
scroll to position [240, 0]
click at [557, 359] on div "New Vendor Contact Name Department [PERSON_NAME] [PERSON_NAME] Edit Active [PER…" at bounding box center [781, 290] width 781 height 648
click at [700, 339] on div "New Vendor Contact Name Department [PERSON_NAME] [PERSON_NAME] Edit Active [PER…" at bounding box center [781, 290] width 781 height 648
click at [802, 312] on icon at bounding box center [799, 312] width 12 height 14
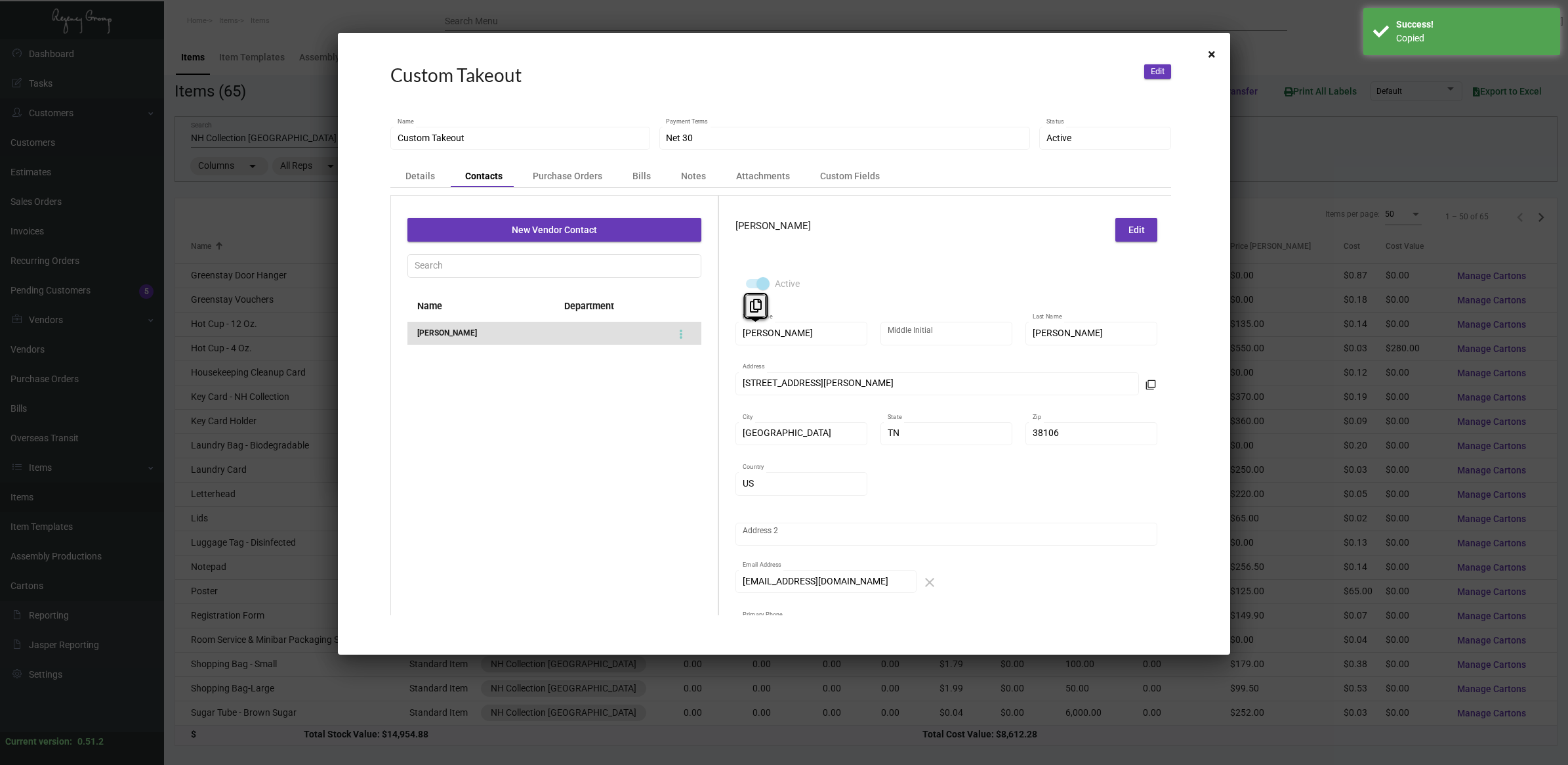
click at [430, 303] on div "New Vendor Contact Name Department [PERSON_NAME] [PERSON_NAME] Edit Active [PER…" at bounding box center [781, 519] width 781 height 648
click at [886, 332] on div "Active Jonny First Name Middle Initial [PERSON_NAME] Last Name [GEOGRAPHIC_DATA…" at bounding box center [946, 409] width 422 height 288
click at [297, 181] on div at bounding box center [784, 382] width 1568 height 765
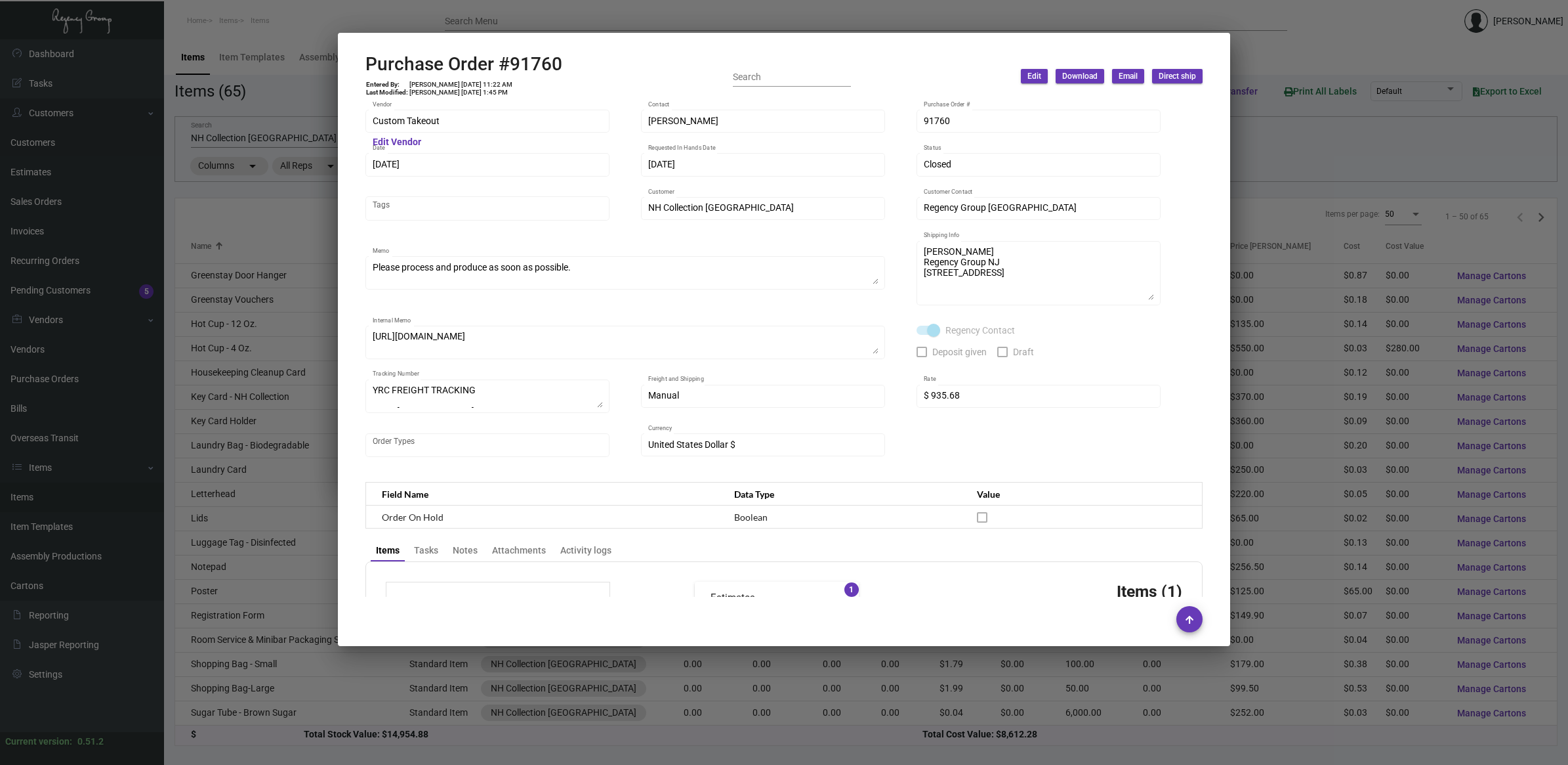
scroll to position [536, 0]
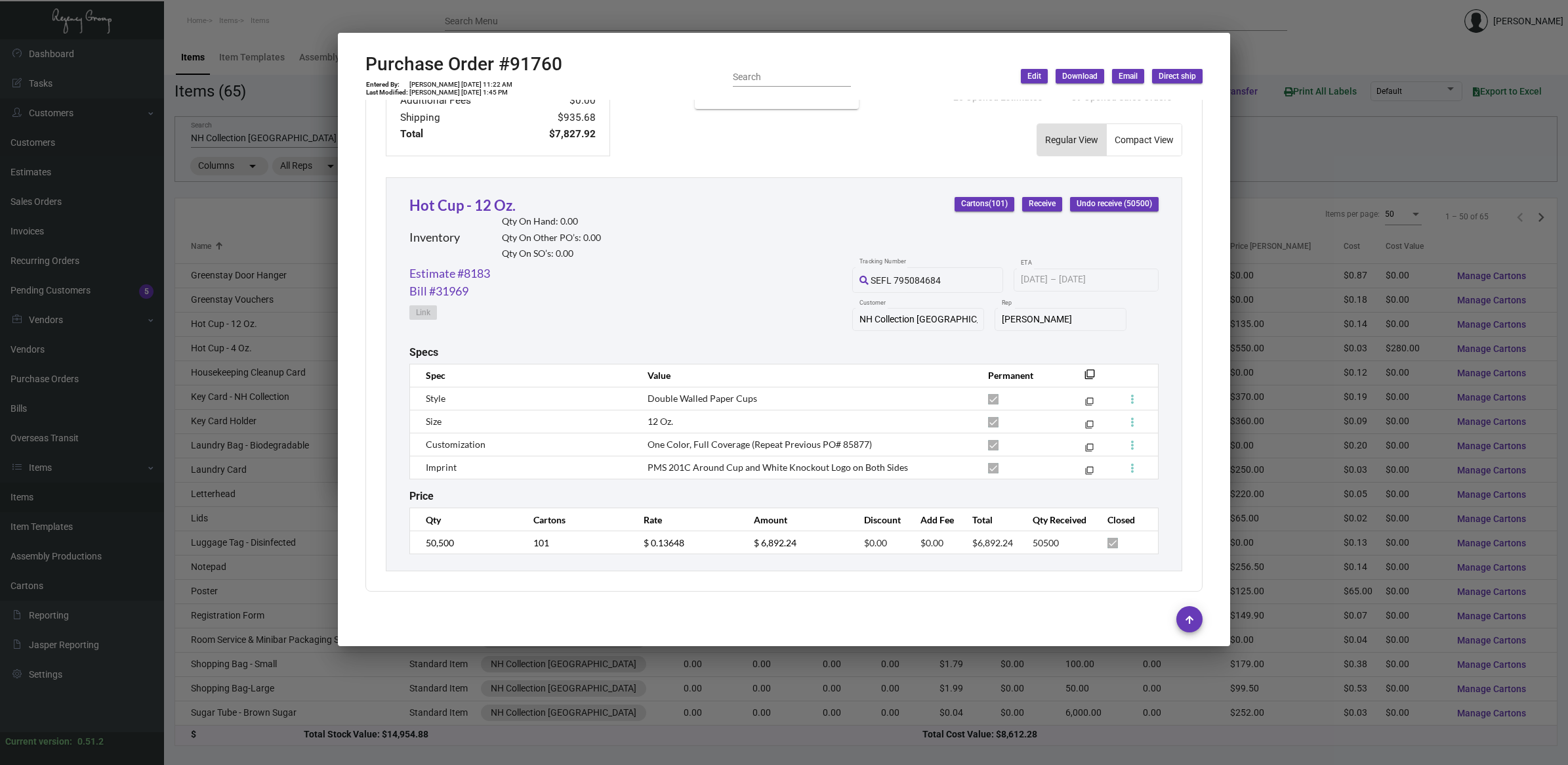
click at [700, 442] on span "One Color, Full Coverage (Repeat Previous PO# 85877)" at bounding box center [759, 444] width 224 height 11
click at [733, 463] on span "PMS 201C Around Cup and White Knockout Logo on Both Sides" at bounding box center [778, 467] width 260 height 11
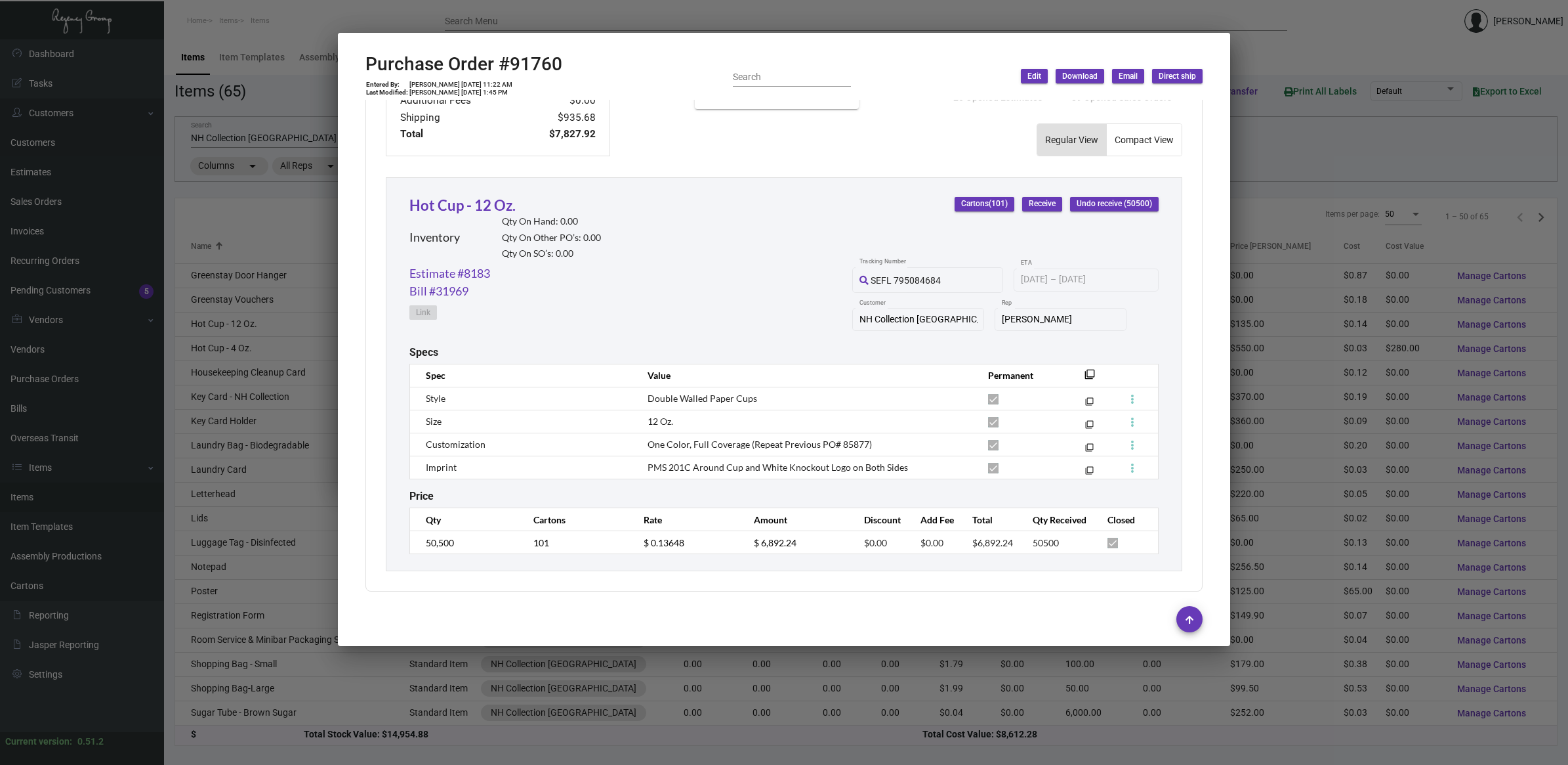
click at [733, 463] on span "PMS 201C Around Cup and White Knockout Logo on Both Sides" at bounding box center [778, 467] width 260 height 11
click at [525, 63] on h2 "Purchase Order #91760" at bounding box center [463, 64] width 197 height 22
copy h2 "91760"
click at [250, 122] on div at bounding box center [784, 382] width 1568 height 765
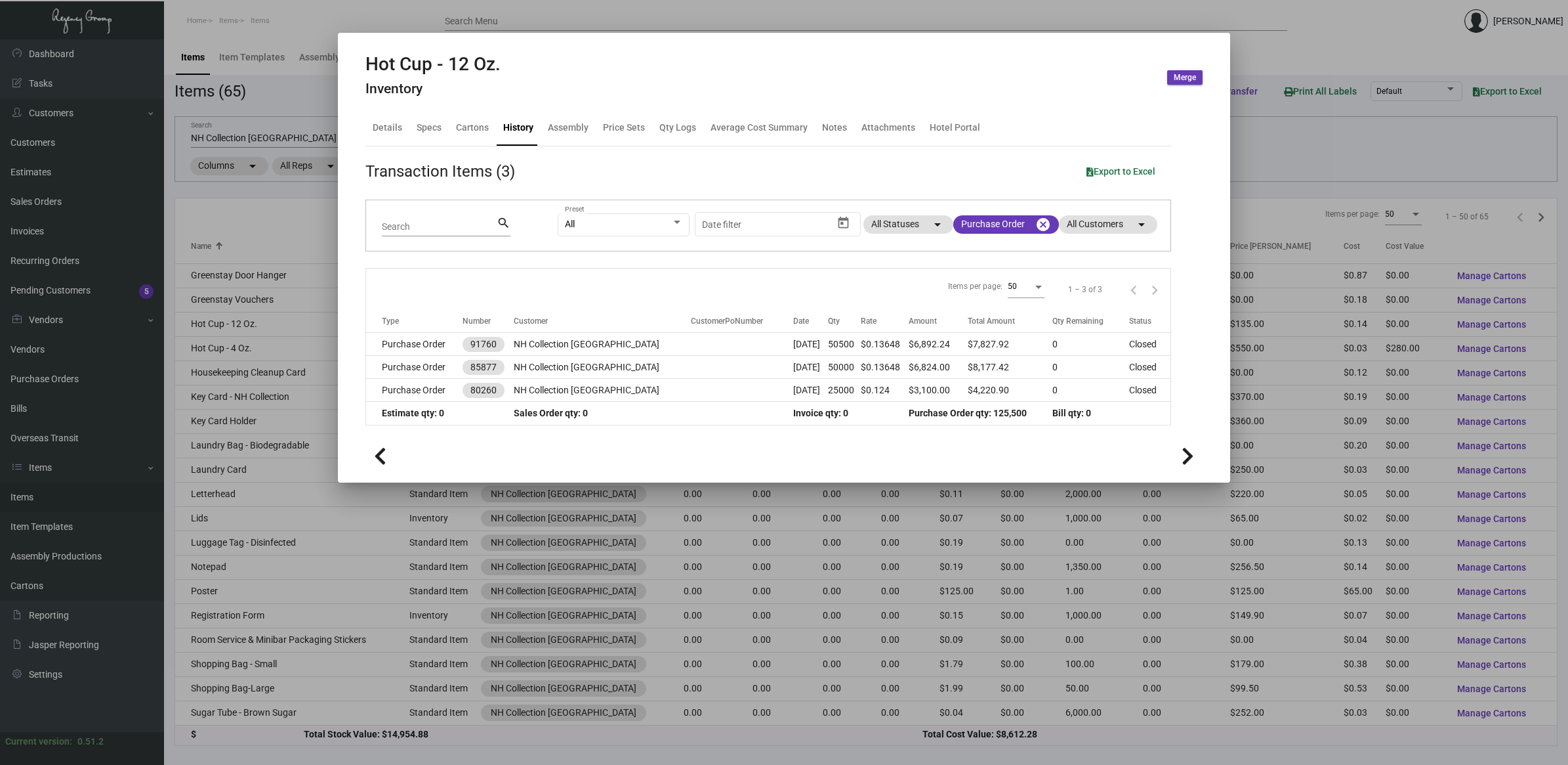
click at [70, 374] on div at bounding box center [784, 382] width 1568 height 765
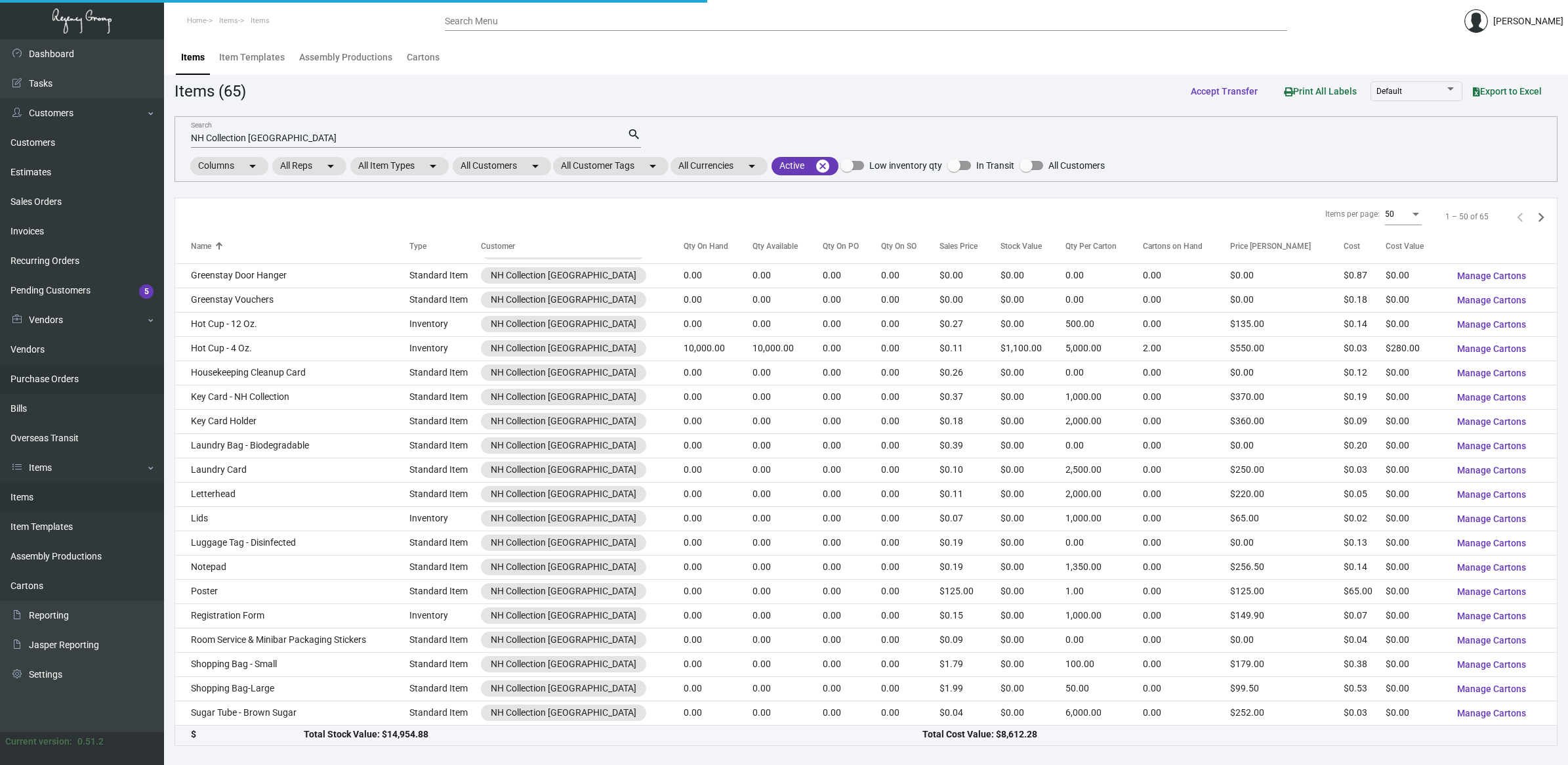
click at [70, 374] on link "Purchase Orders" at bounding box center [82, 378] width 164 height 29
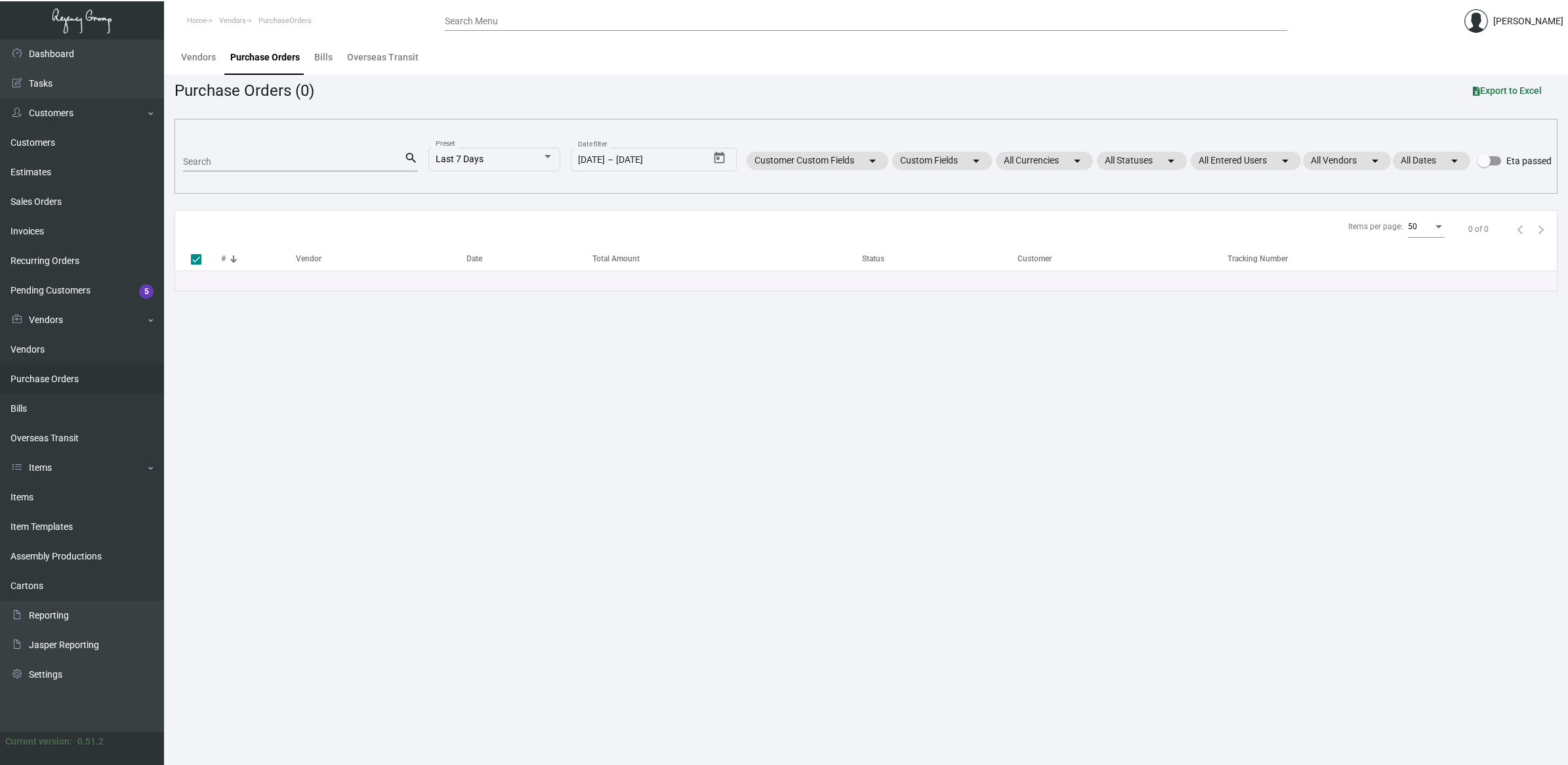
click at [266, 164] on input "Search" at bounding box center [294, 162] width 221 height 10
type input "redli"
checkbox input "false"
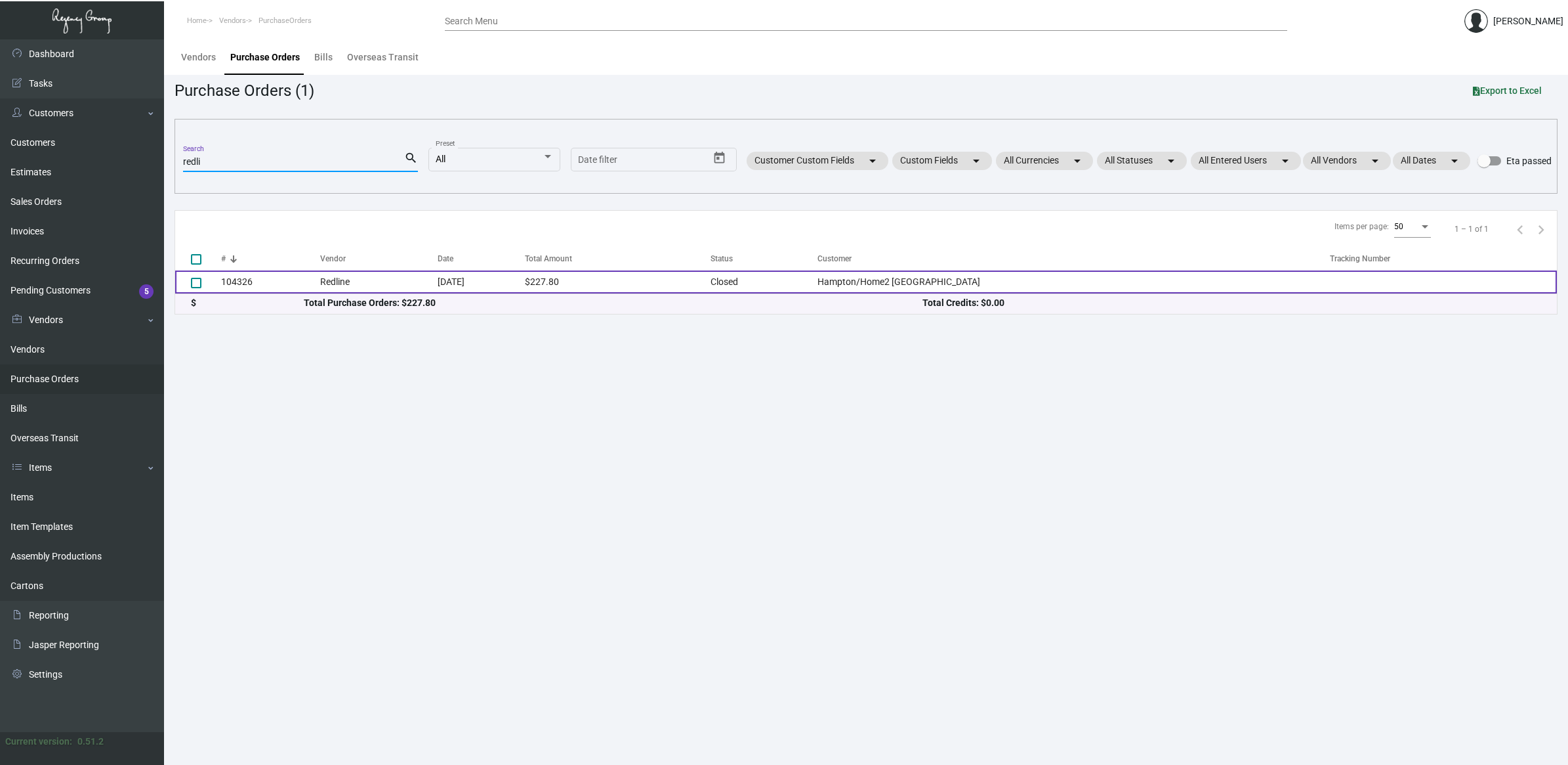
type input "redli"
click at [294, 283] on td "104326" at bounding box center [270, 282] width 99 height 23
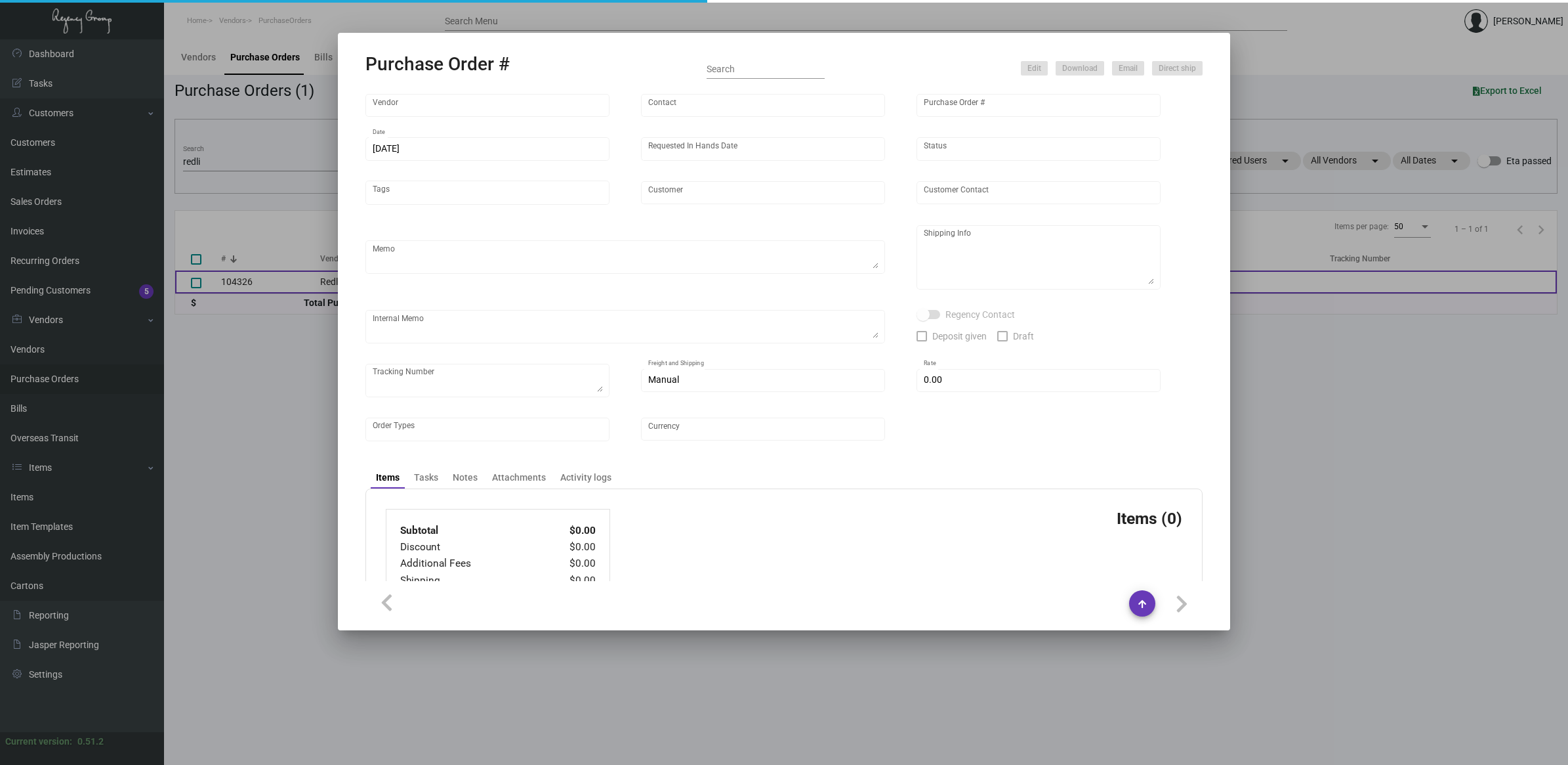
type input "Redline"
type input "[PERSON_NAME] B"
type input "104326"
type input "[DATE]"
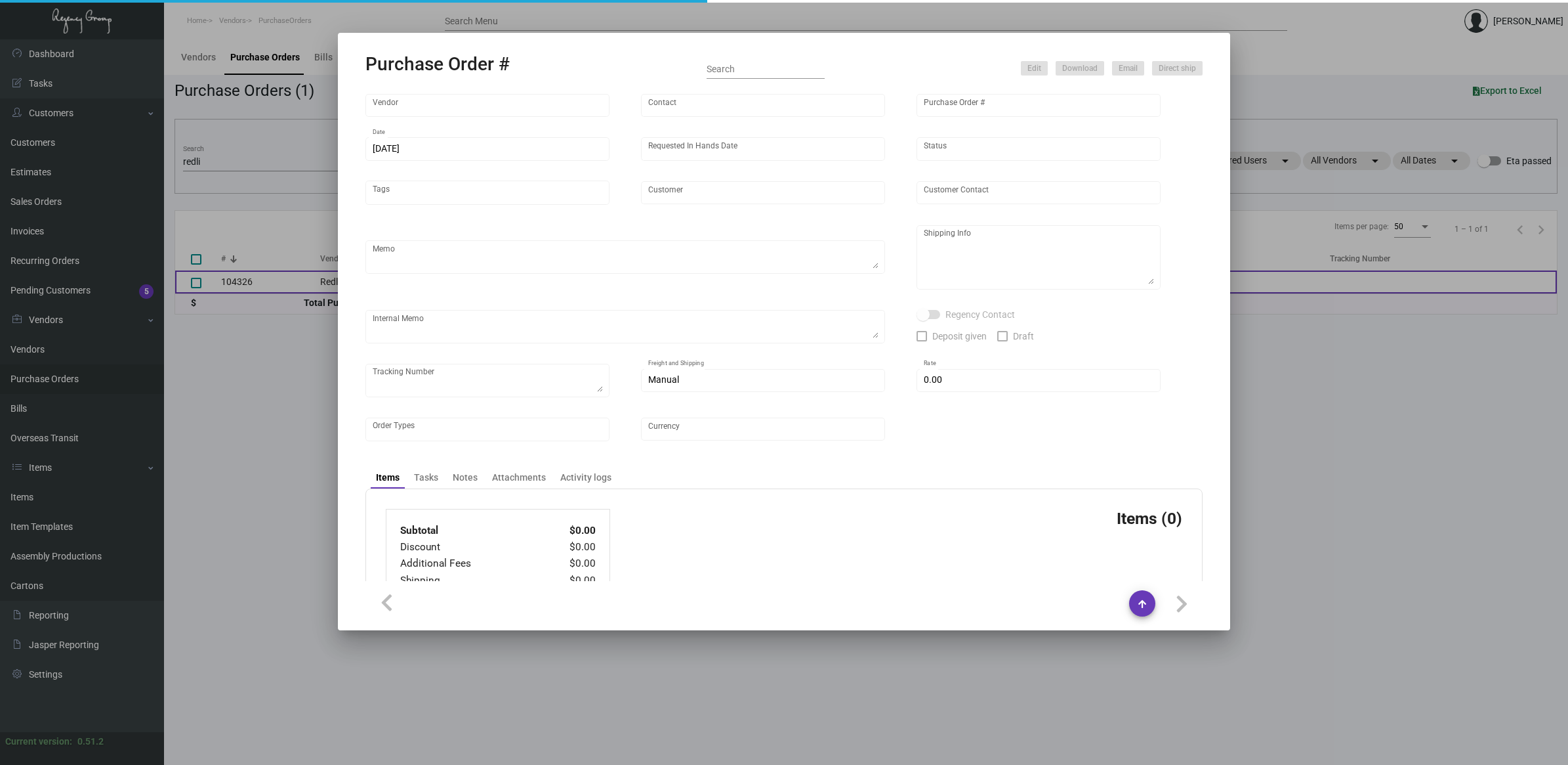
type input "Hampton/Home2 [GEOGRAPHIC_DATA]"
type input "[PERSON_NAME]"
type textarea "BLIND SHIP ON UPS# 1AY276 / Please send a proof for approval."
type textarea "Hampton/Home2 [GEOGRAPHIC_DATA] - [PERSON_NAME] [STREET_ADDRESS][US_STATE]"
type textarea "3/26 - Followed up for a proof for approval. 3/29 - Followed up for proof + ESD…"
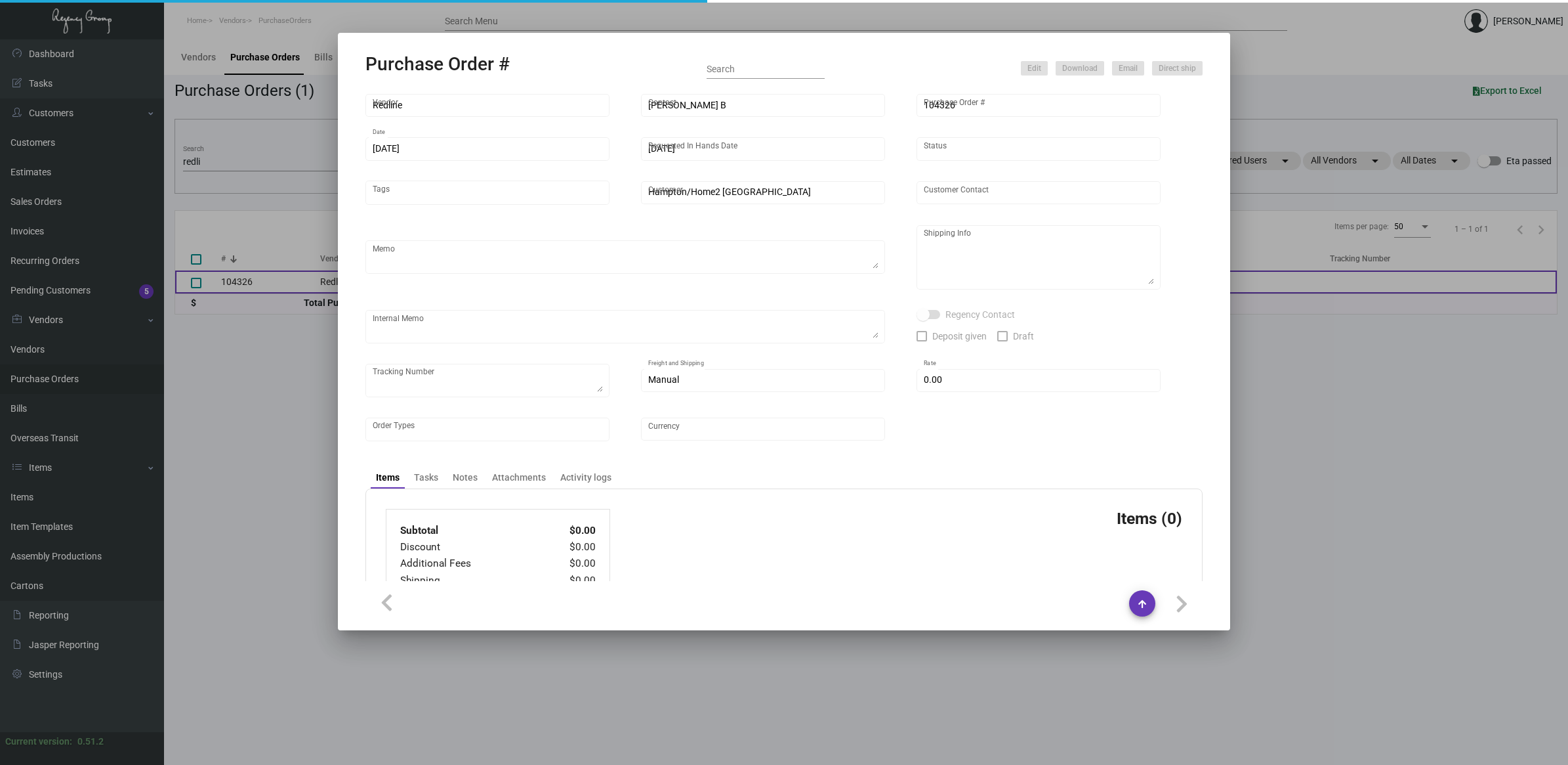
checkbox input "true"
type input "$ 0.00"
type input "United States Dollar $"
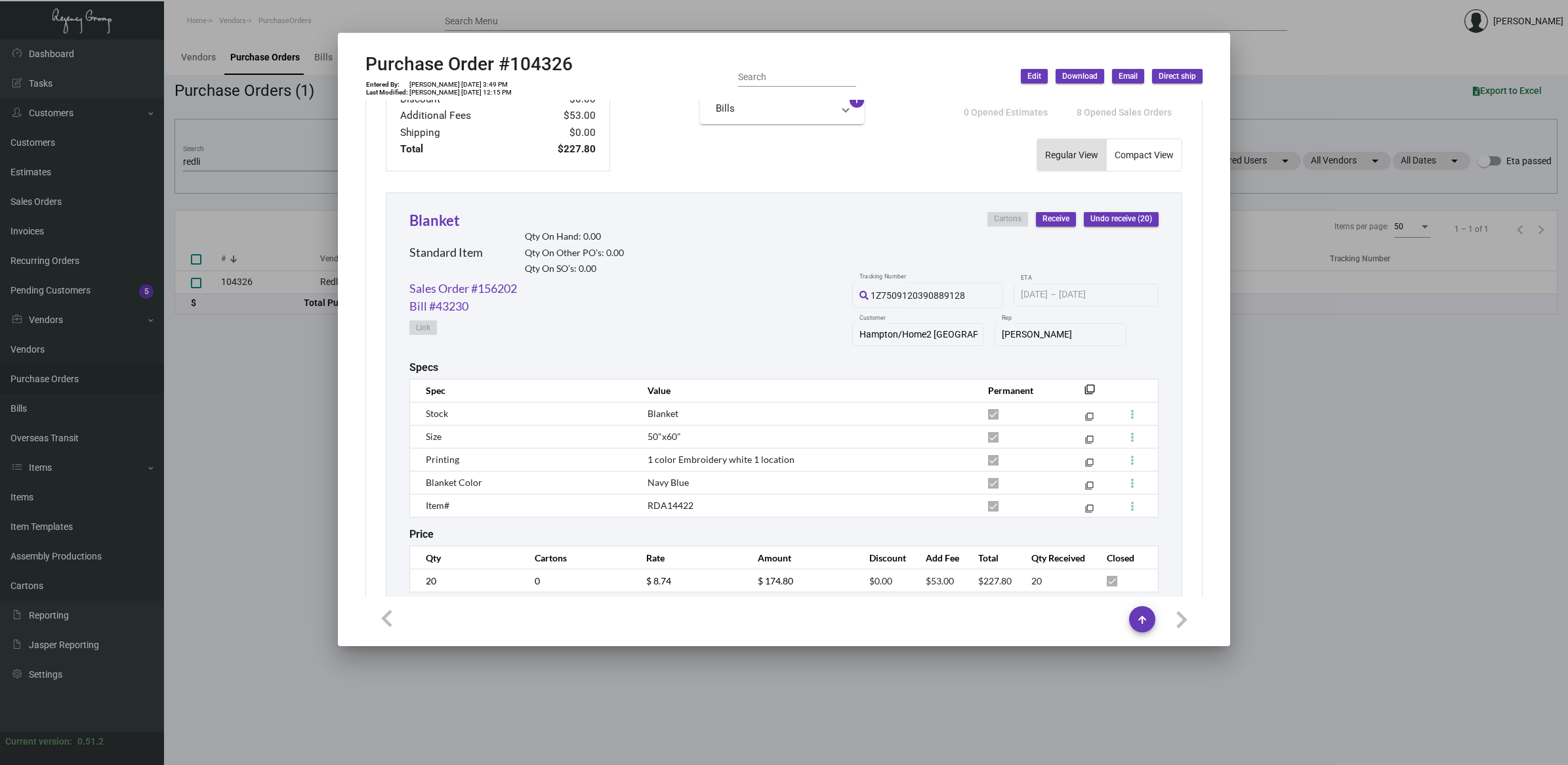
scroll to position [558, 0]
